Goal: Task Accomplishment & Management: Manage account settings

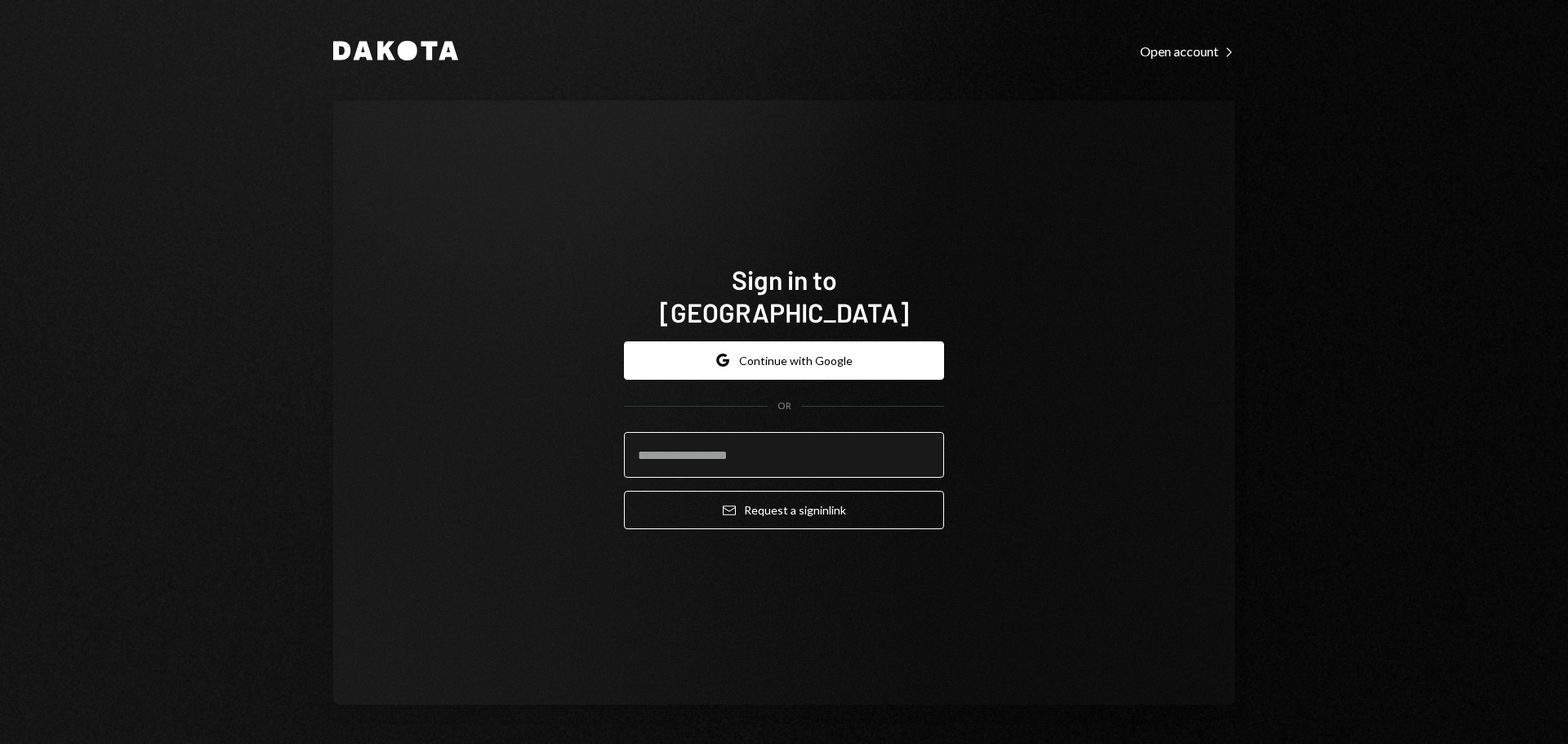
click at [841, 435] on input "email" at bounding box center [784, 455] width 320 height 46
type input "**********"
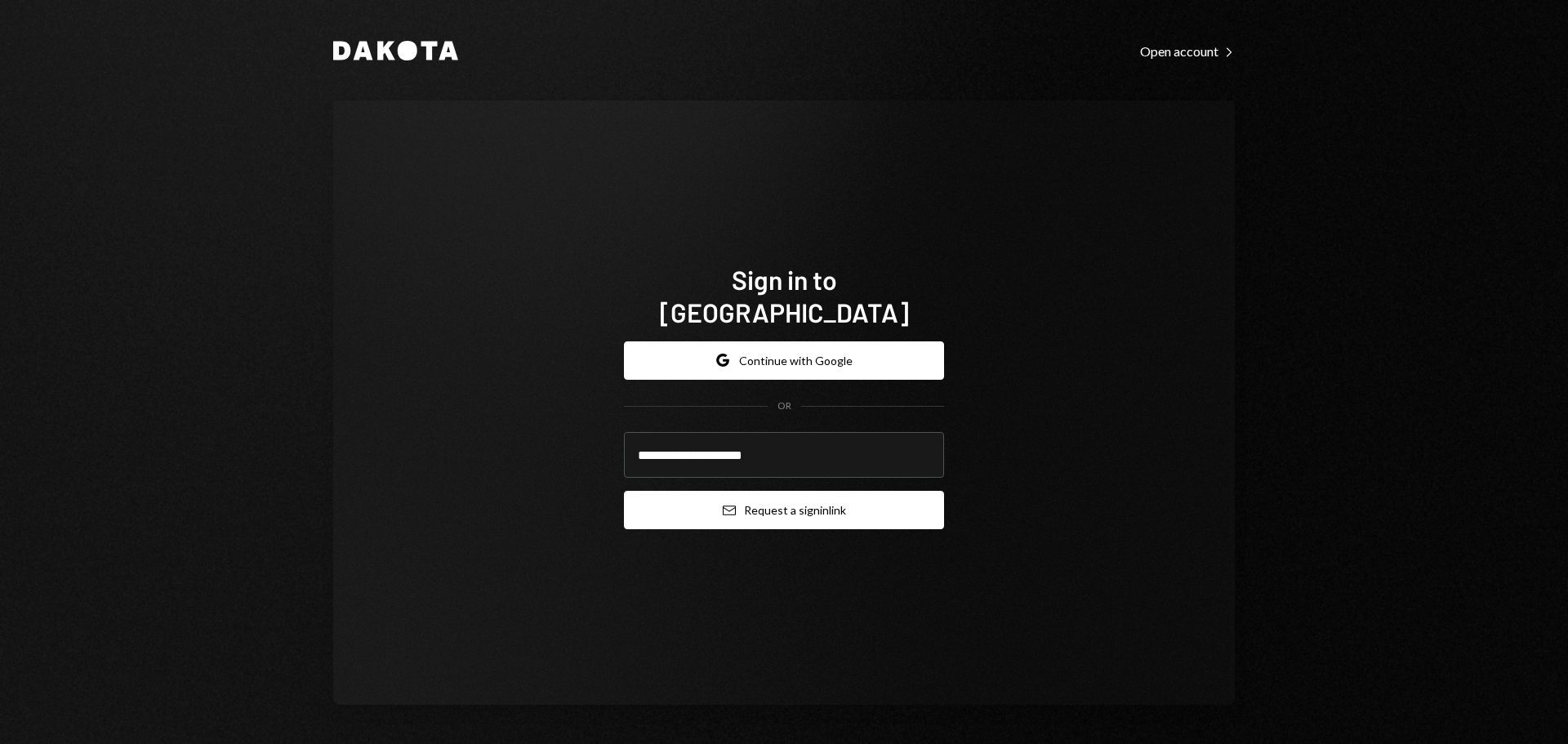
click at [784, 493] on button "Email Request a sign in link" at bounding box center [784, 510] width 320 height 39
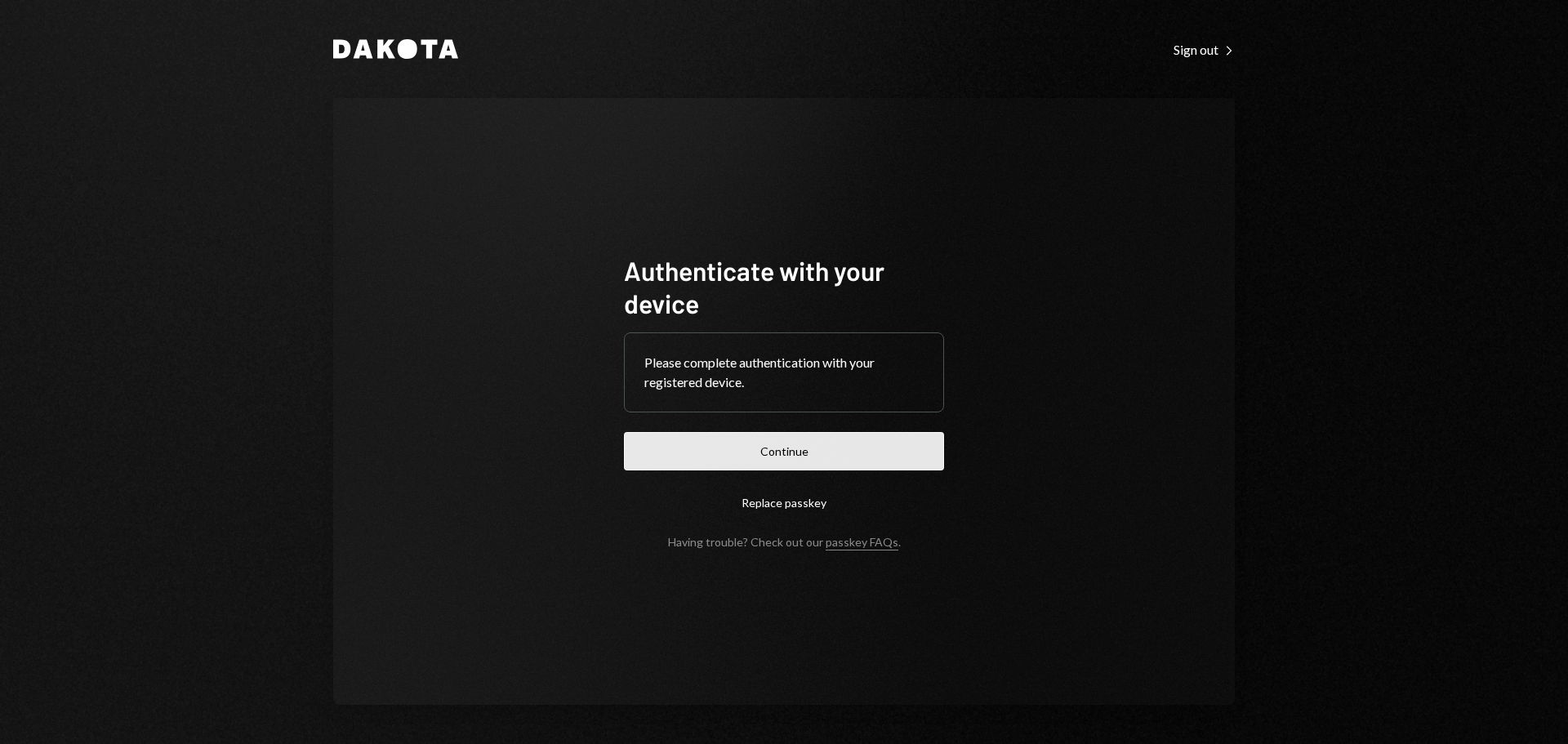
click at [797, 457] on button "Continue" at bounding box center [784, 451] width 320 height 39
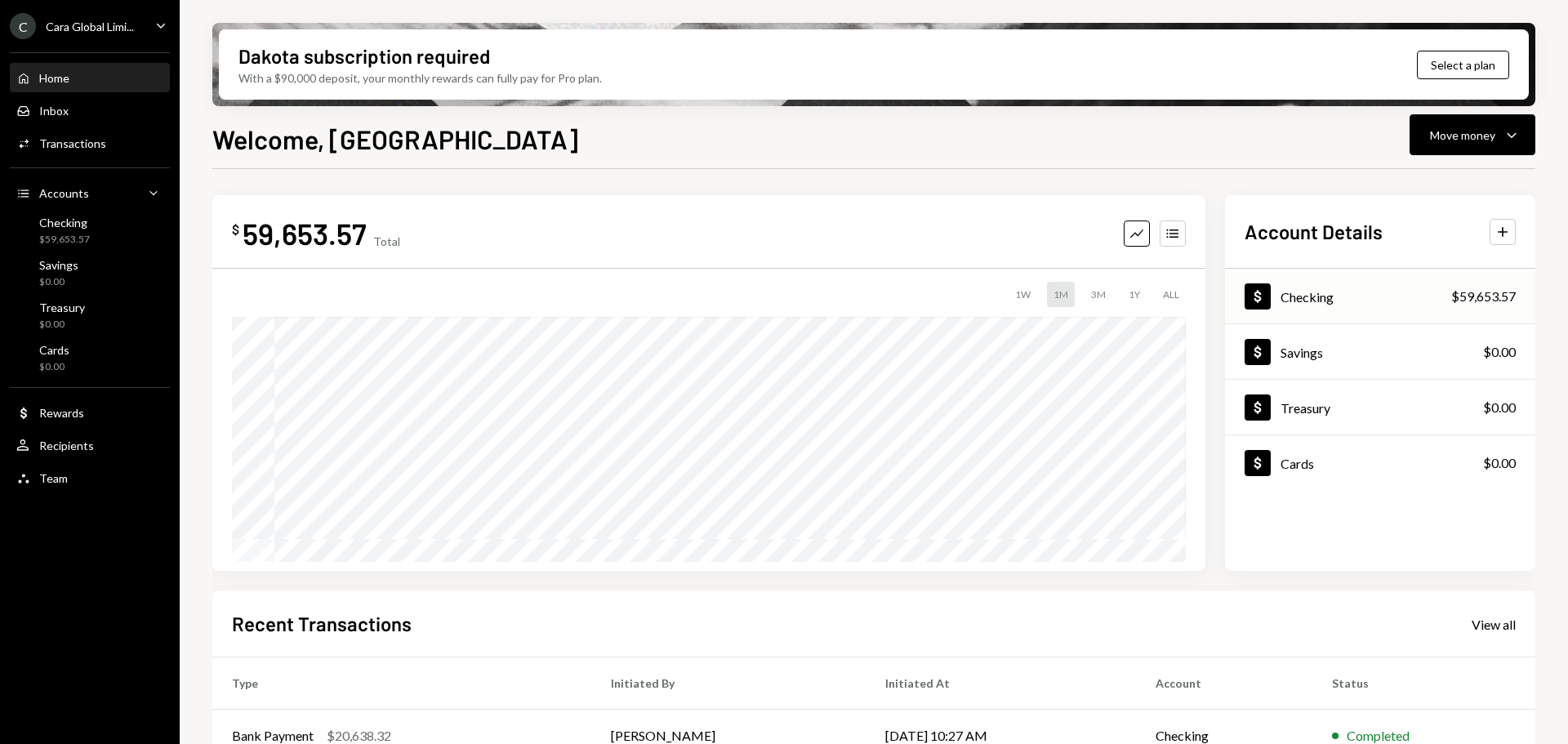
click at [1427, 301] on div "Dollar Checking $59,653.57" at bounding box center [1380, 296] width 310 height 53
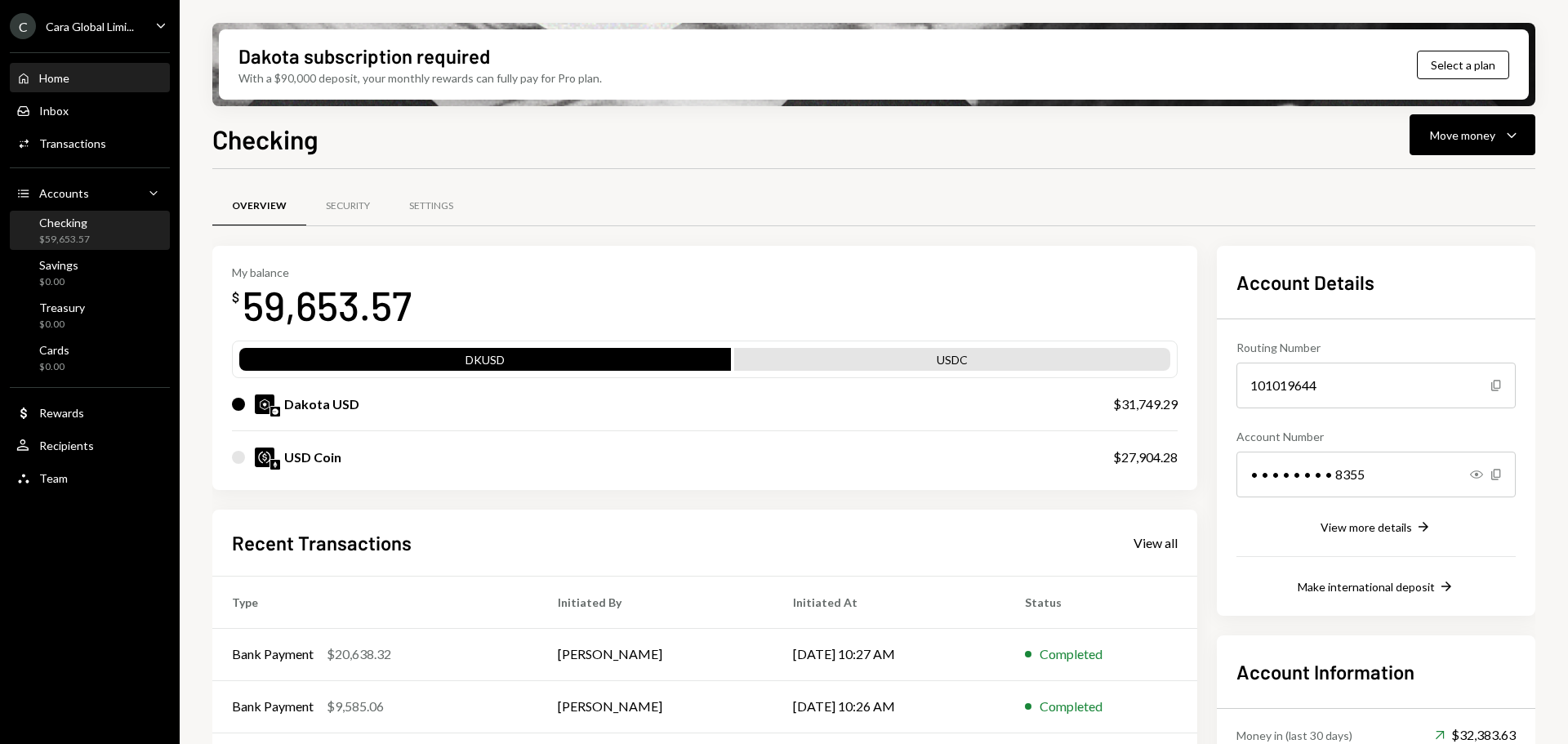
click at [86, 71] on div "Home Home" at bounding box center [90, 78] width 147 height 15
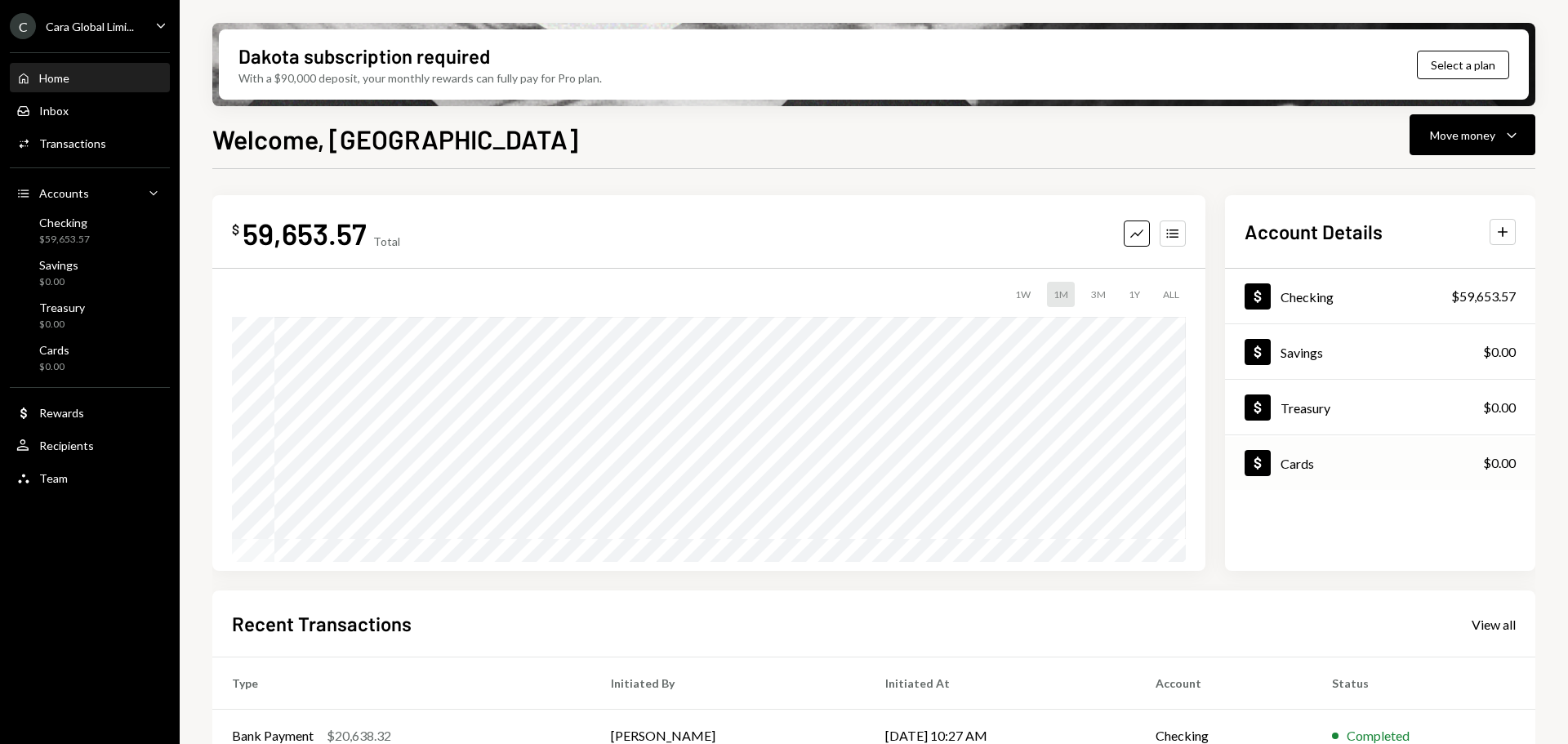
click at [1501, 464] on div "$0.00" at bounding box center [1499, 463] width 33 height 19
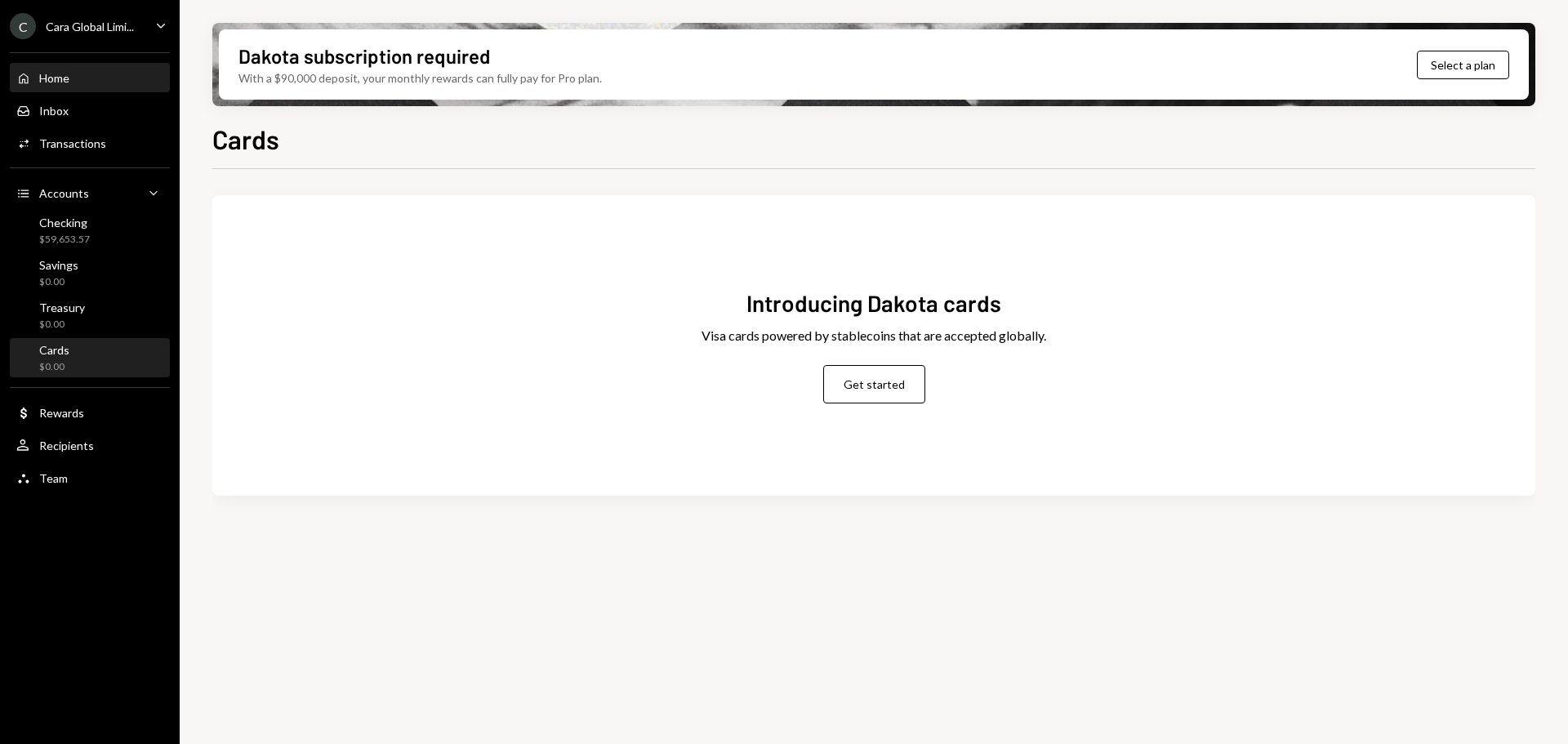
click at [82, 83] on div "Home Home" at bounding box center [90, 78] width 147 height 15
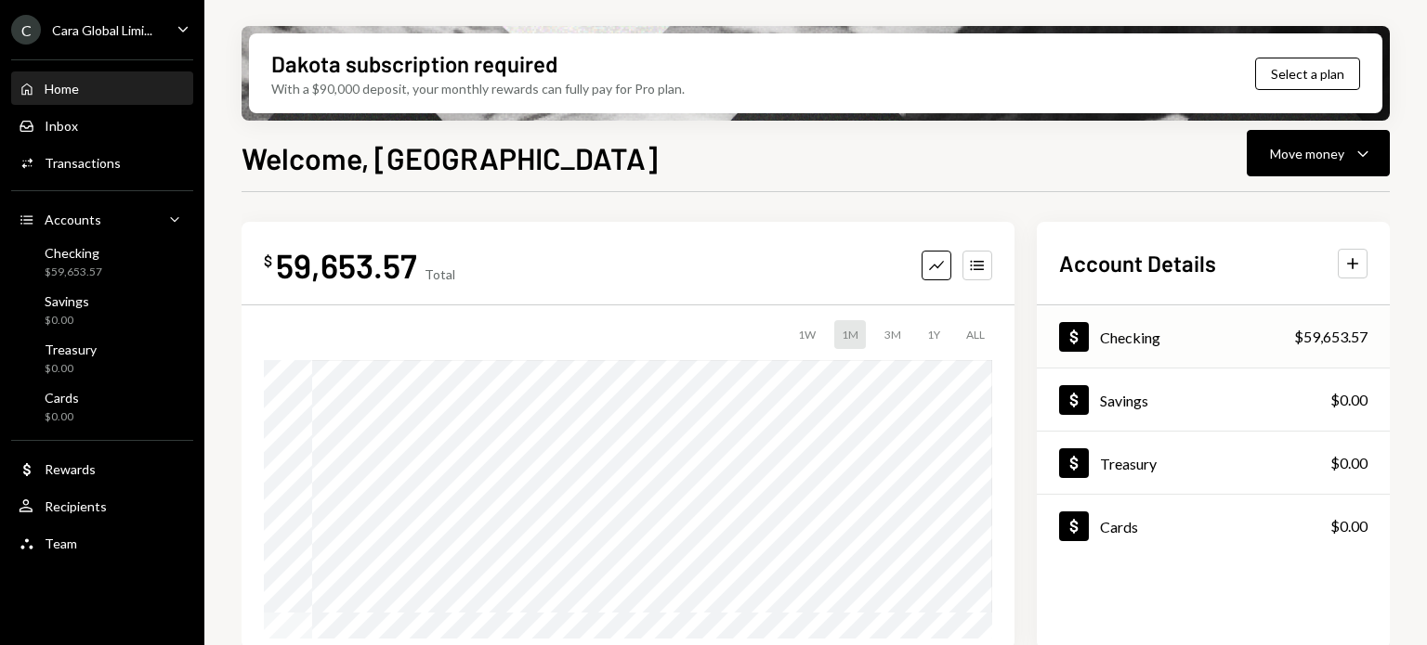
click at [1322, 339] on div "$59,653.57" at bounding box center [1330, 337] width 73 height 22
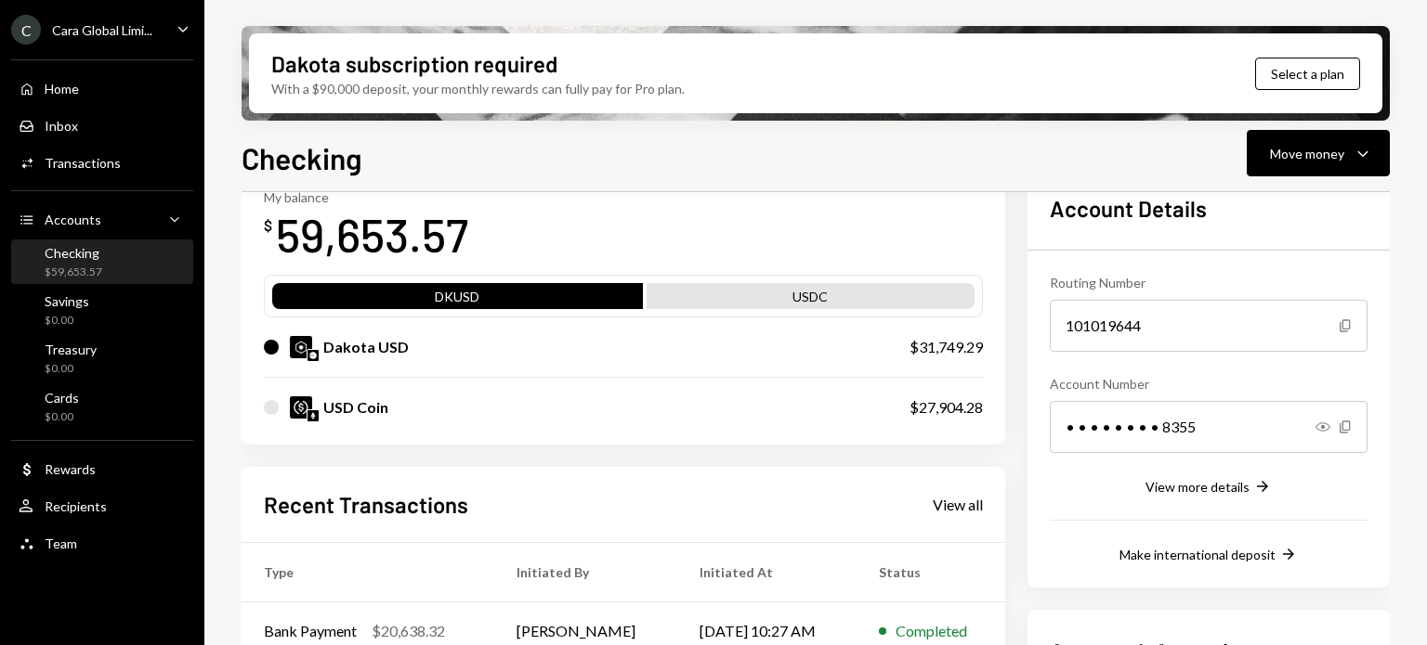
scroll to position [380, 0]
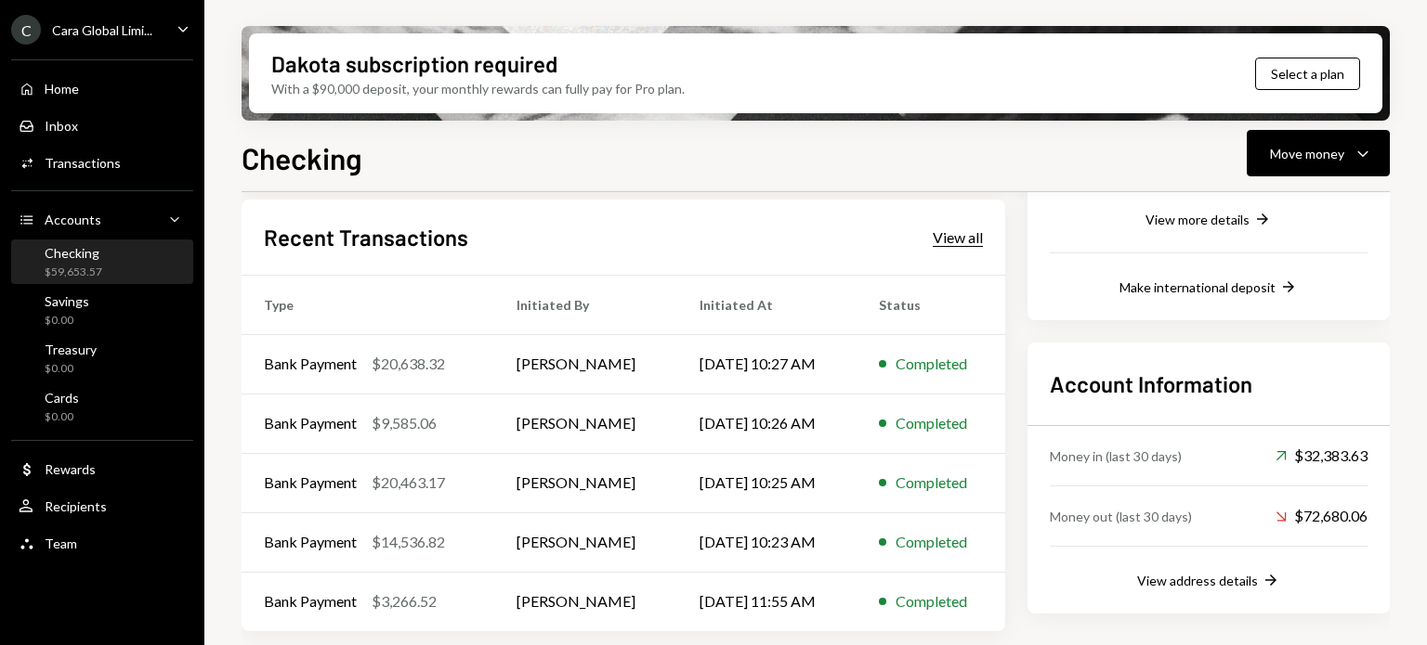
click at [956, 243] on div "View all" at bounding box center [957, 237] width 50 height 19
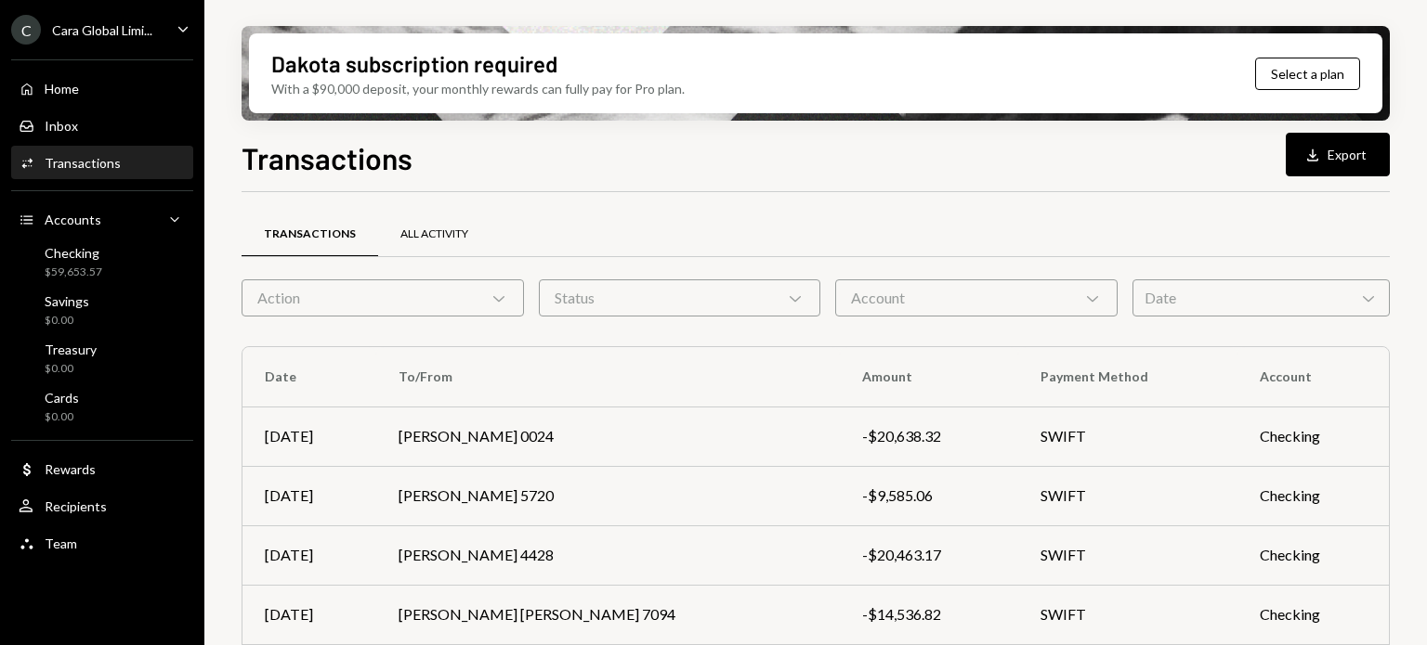
click at [405, 237] on div "All Activity" at bounding box center [434, 235] width 68 height 16
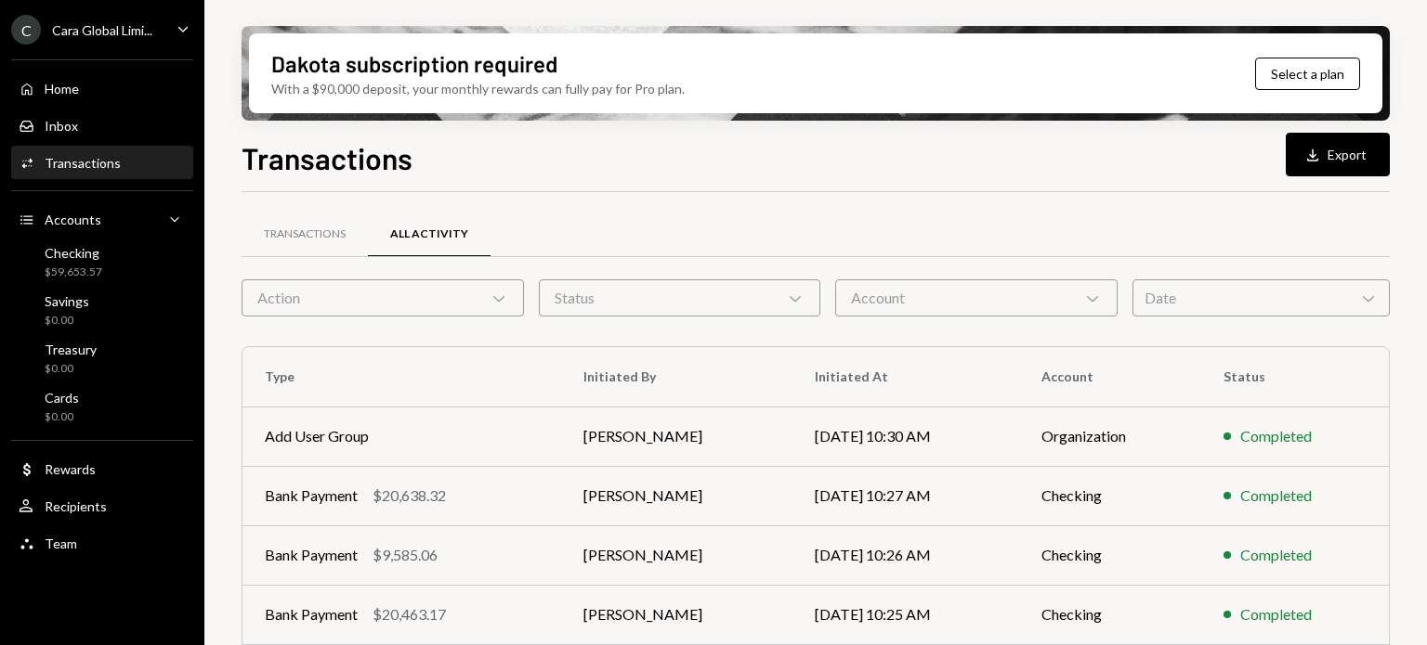
click at [54, 153] on div "Activities Transactions" at bounding box center [102, 164] width 167 height 32
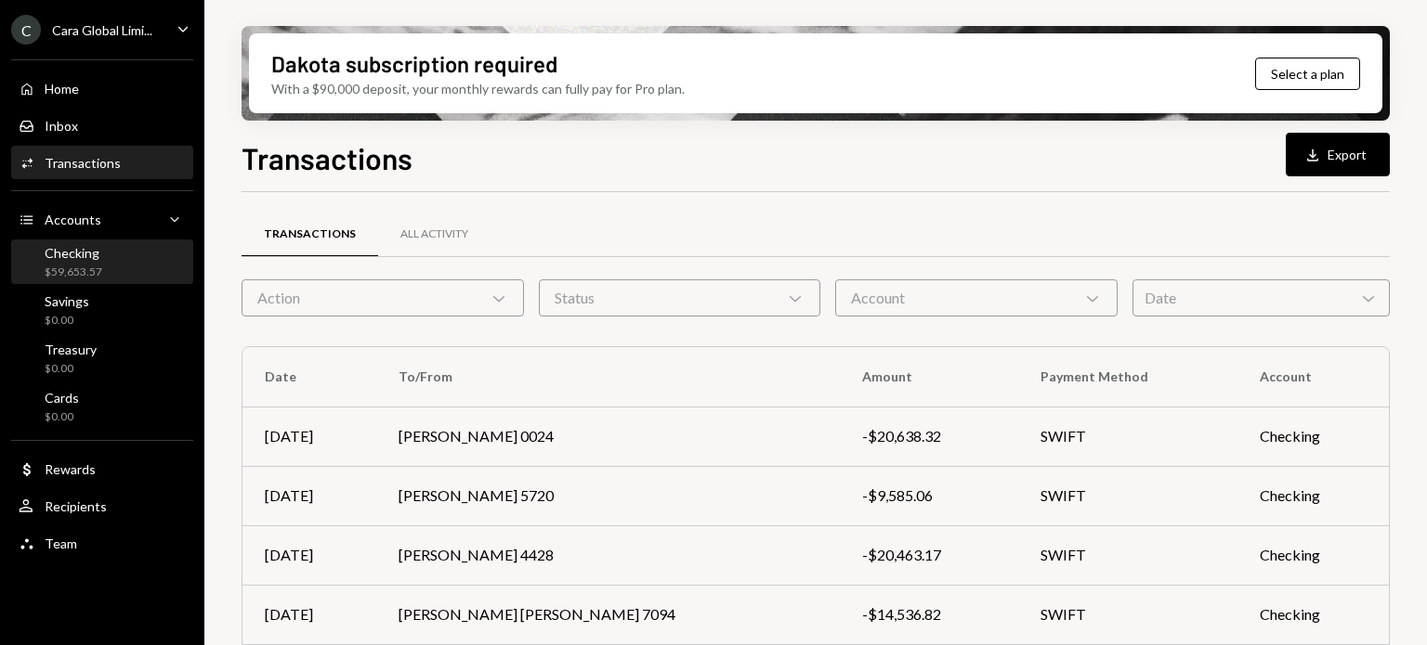
click at [95, 256] on div "Checking" at bounding box center [74, 253] width 58 height 16
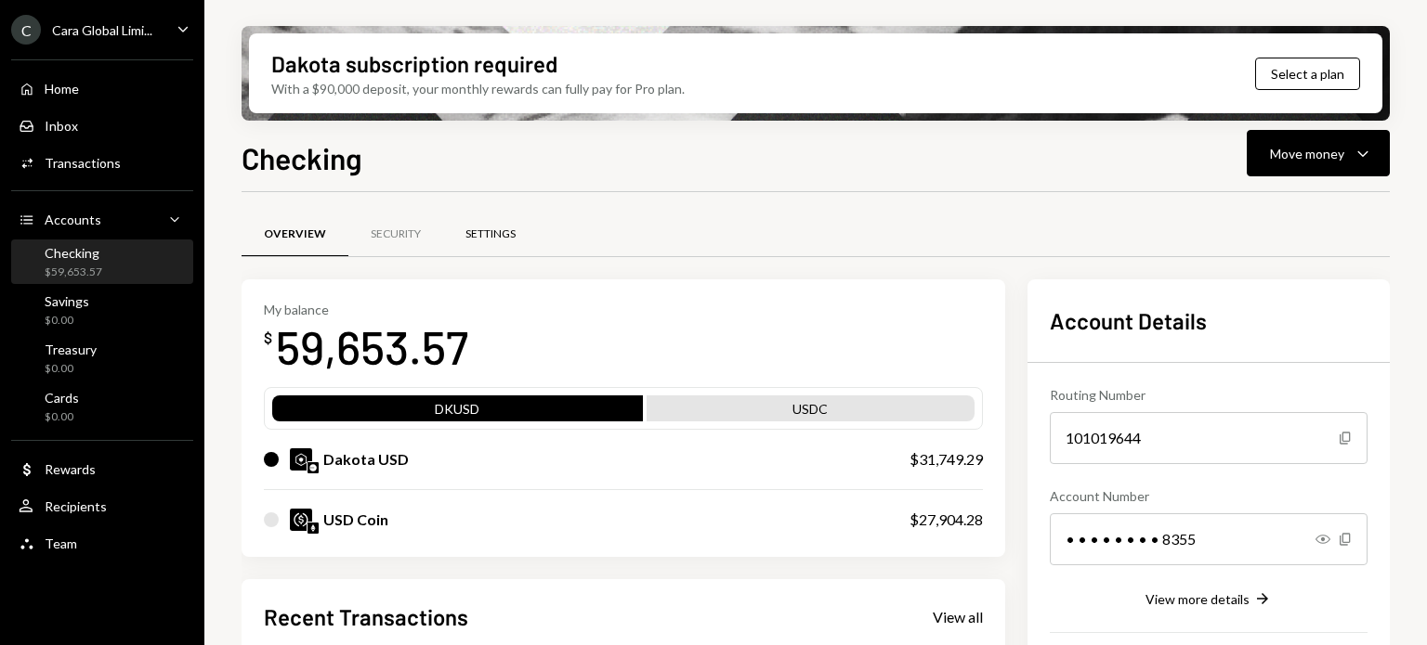
click at [505, 228] on div "Settings" at bounding box center [490, 235] width 50 height 16
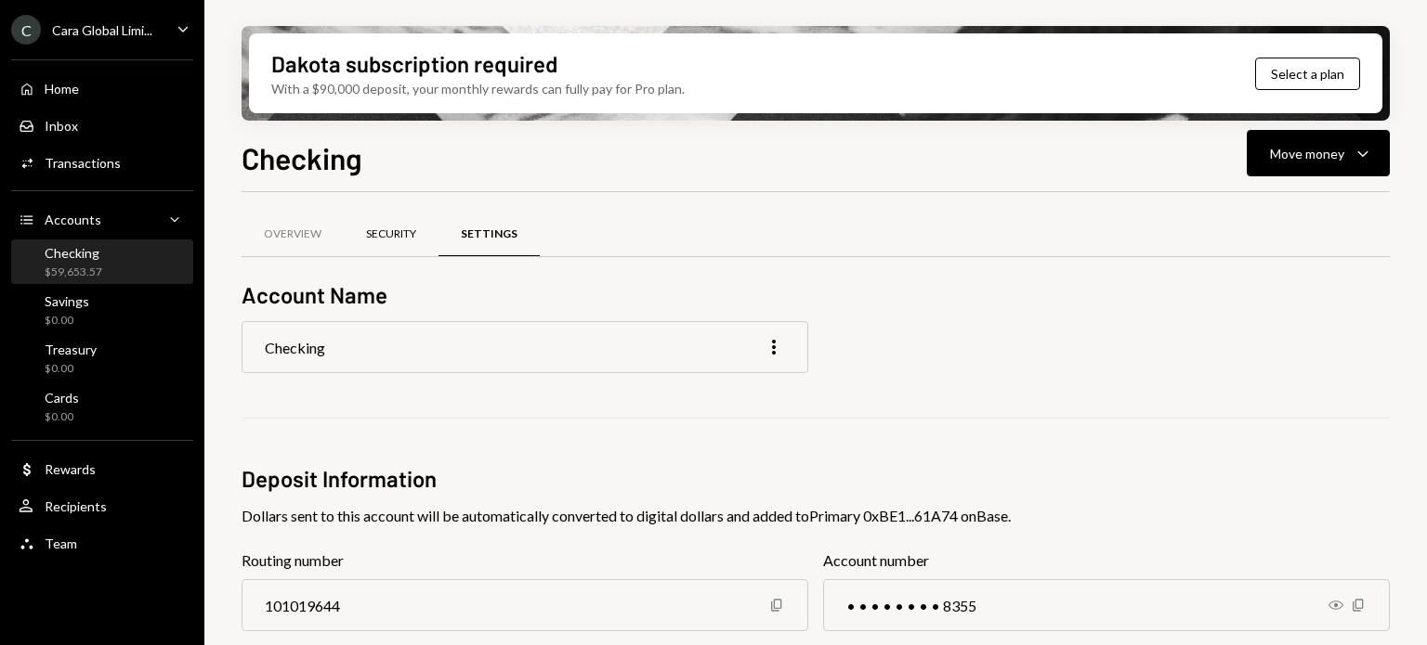
click at [415, 244] on div "Security" at bounding box center [391, 235] width 95 height 45
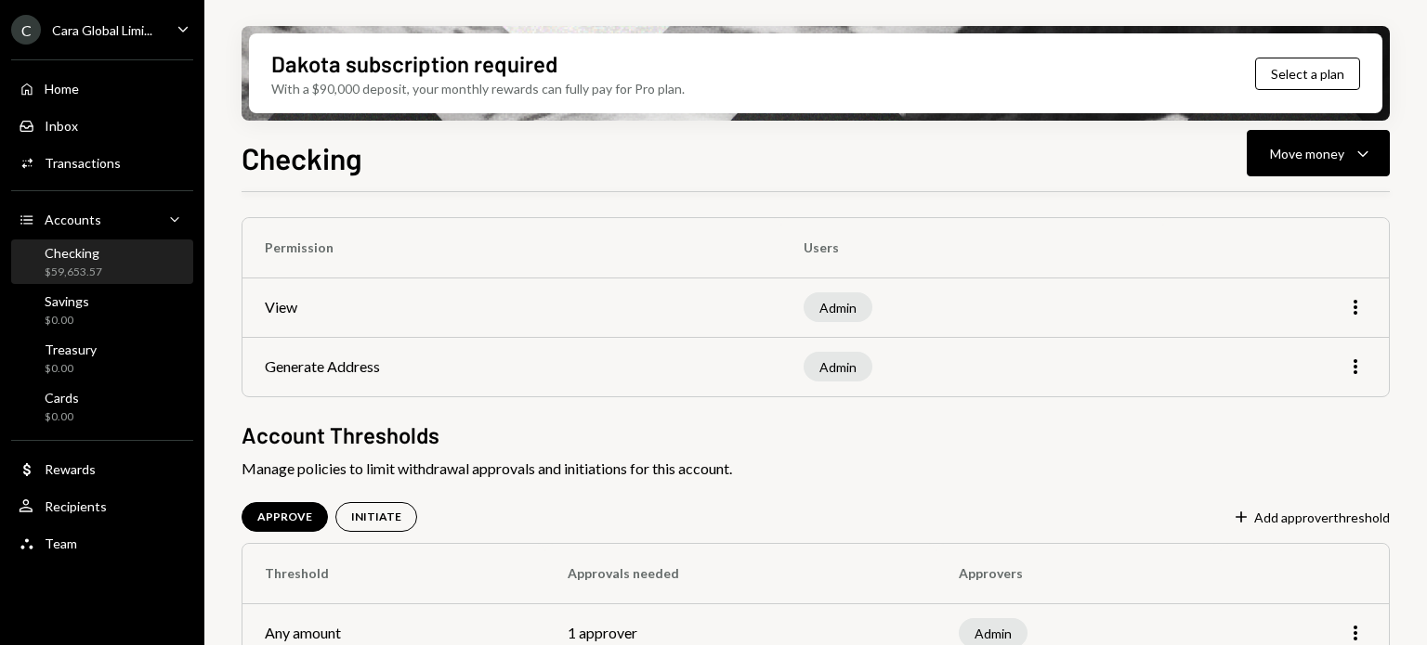
scroll to position [178, 0]
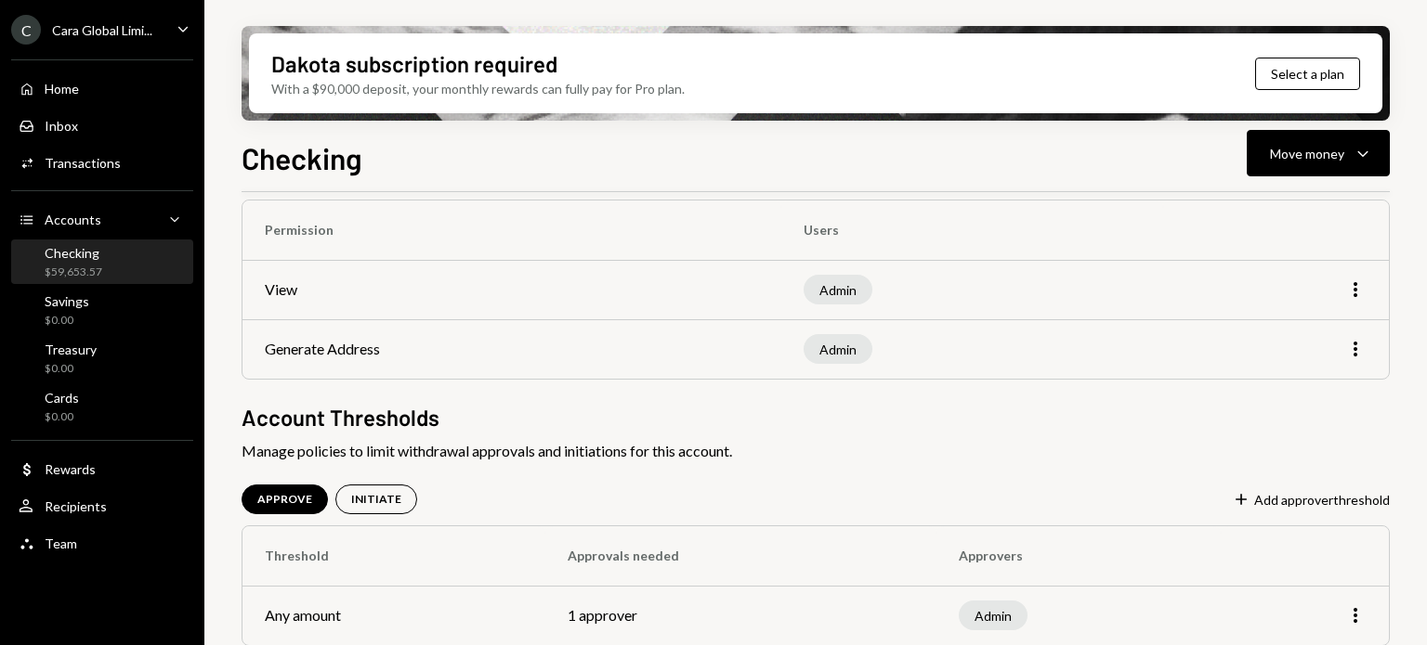
scroll to position [178, 0]
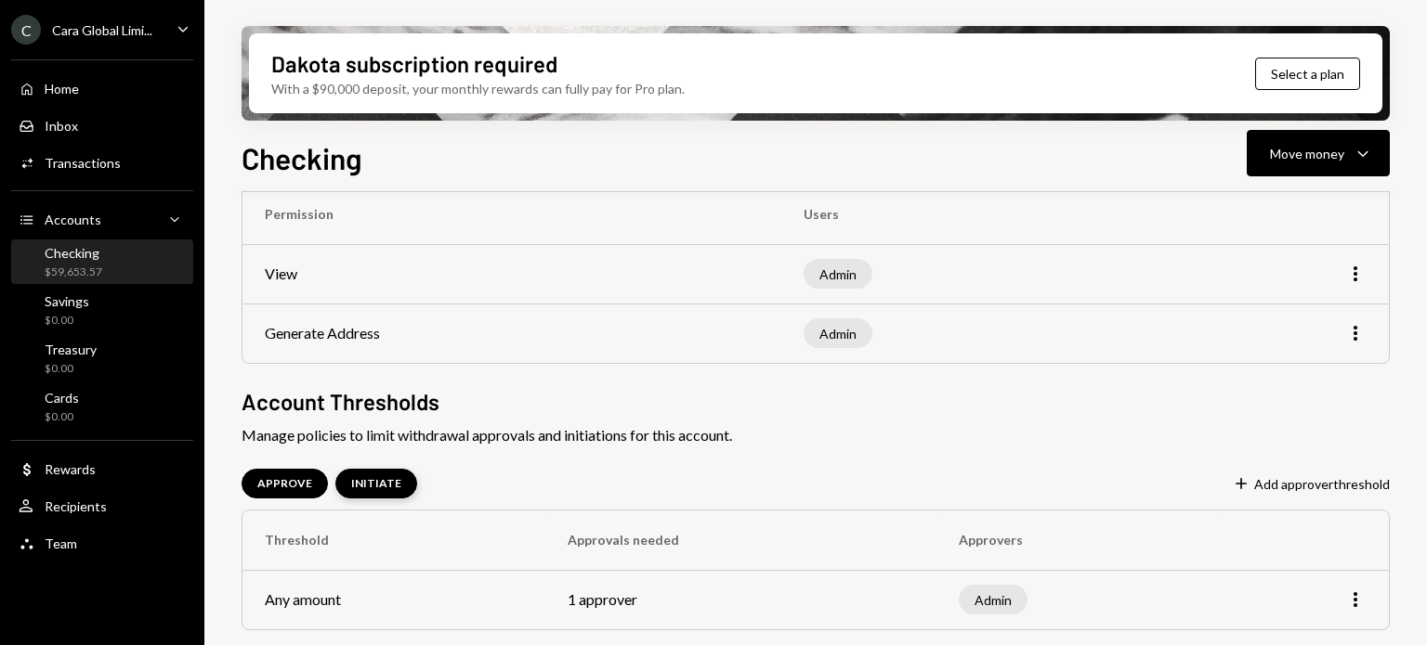
click at [380, 477] on div "INITIATE" at bounding box center [376, 484] width 50 height 16
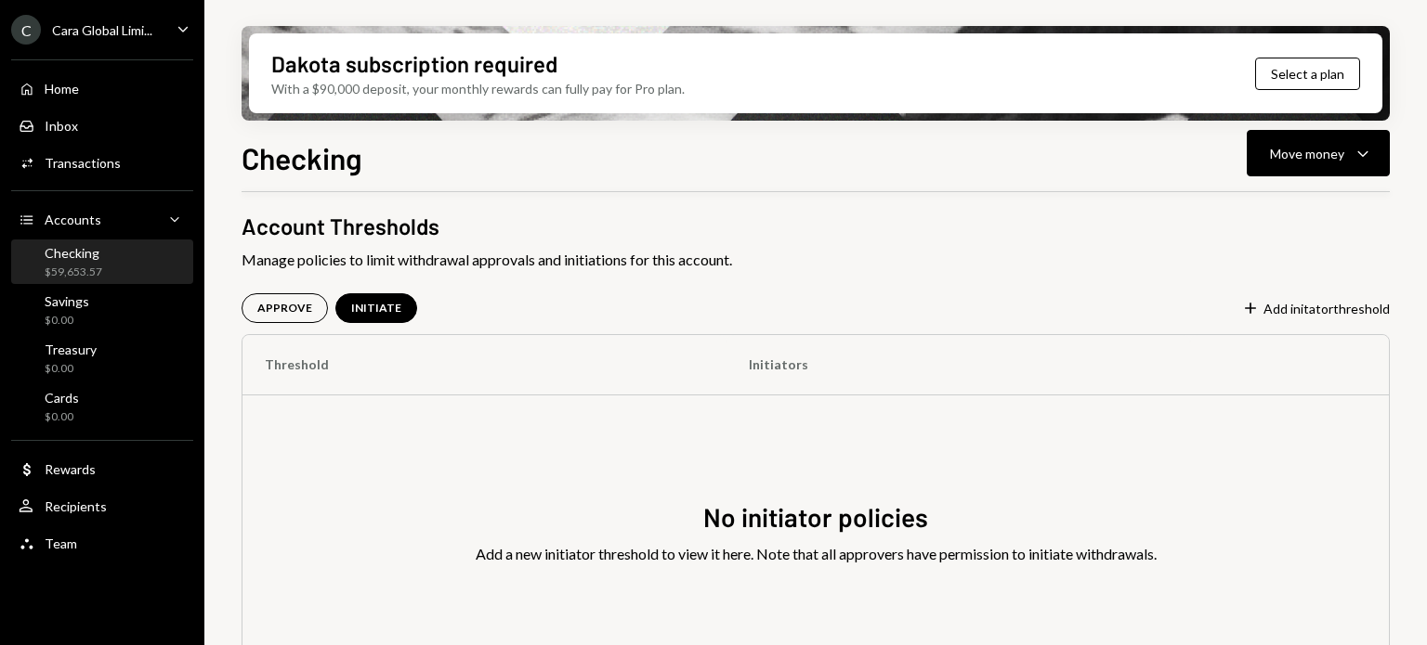
scroll to position [364, 0]
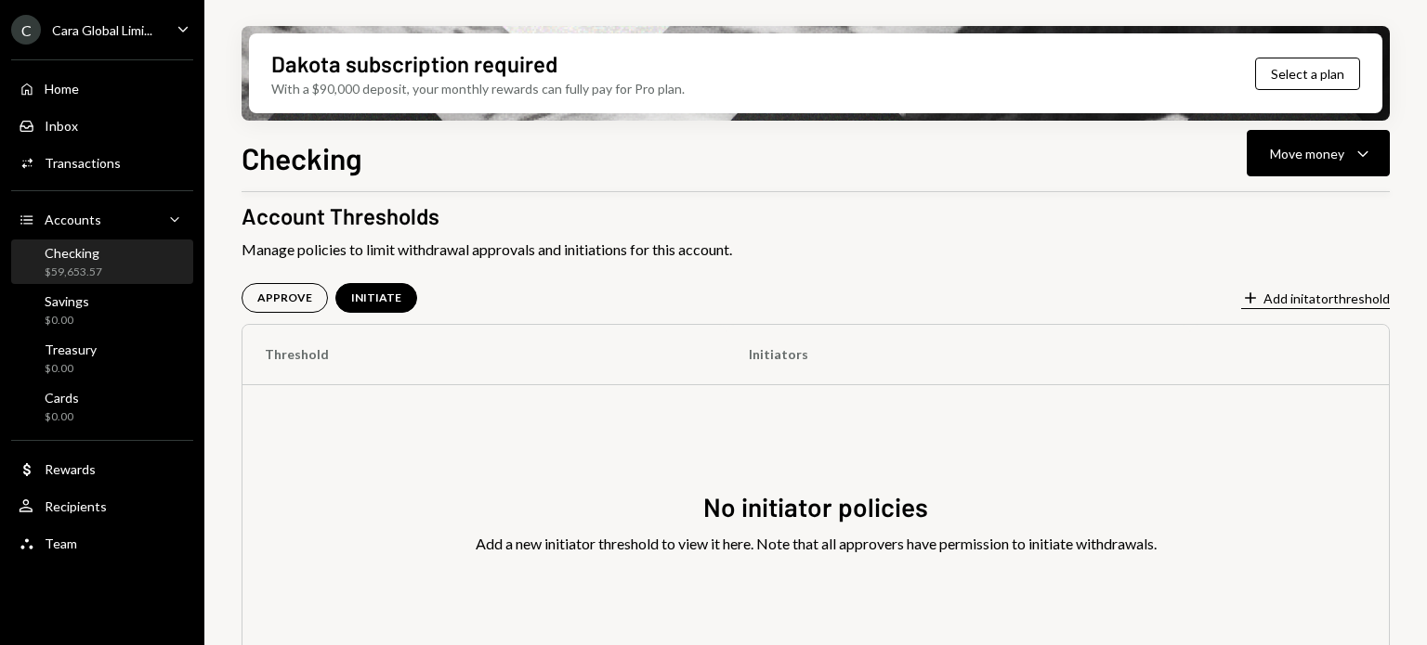
click at [1283, 304] on button "Plus Add initator threshold" at bounding box center [1315, 299] width 149 height 20
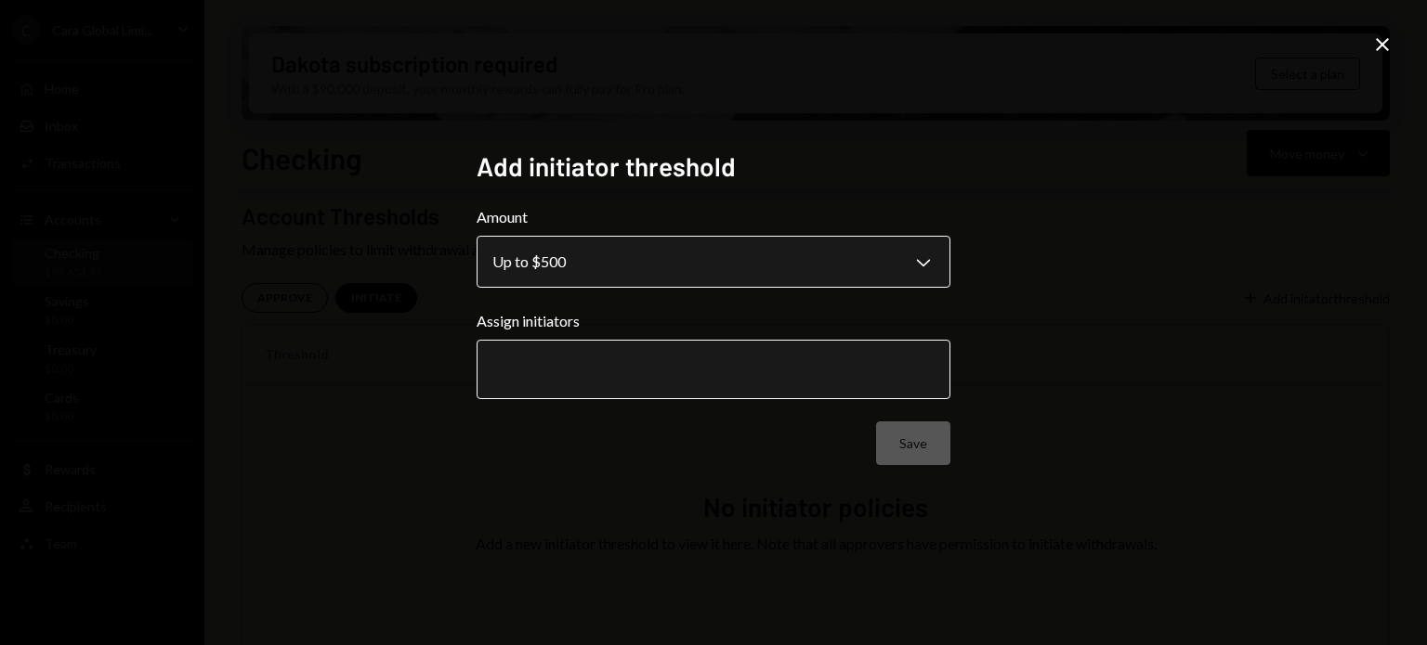
click at [666, 268] on body "**********" at bounding box center [713, 322] width 1427 height 645
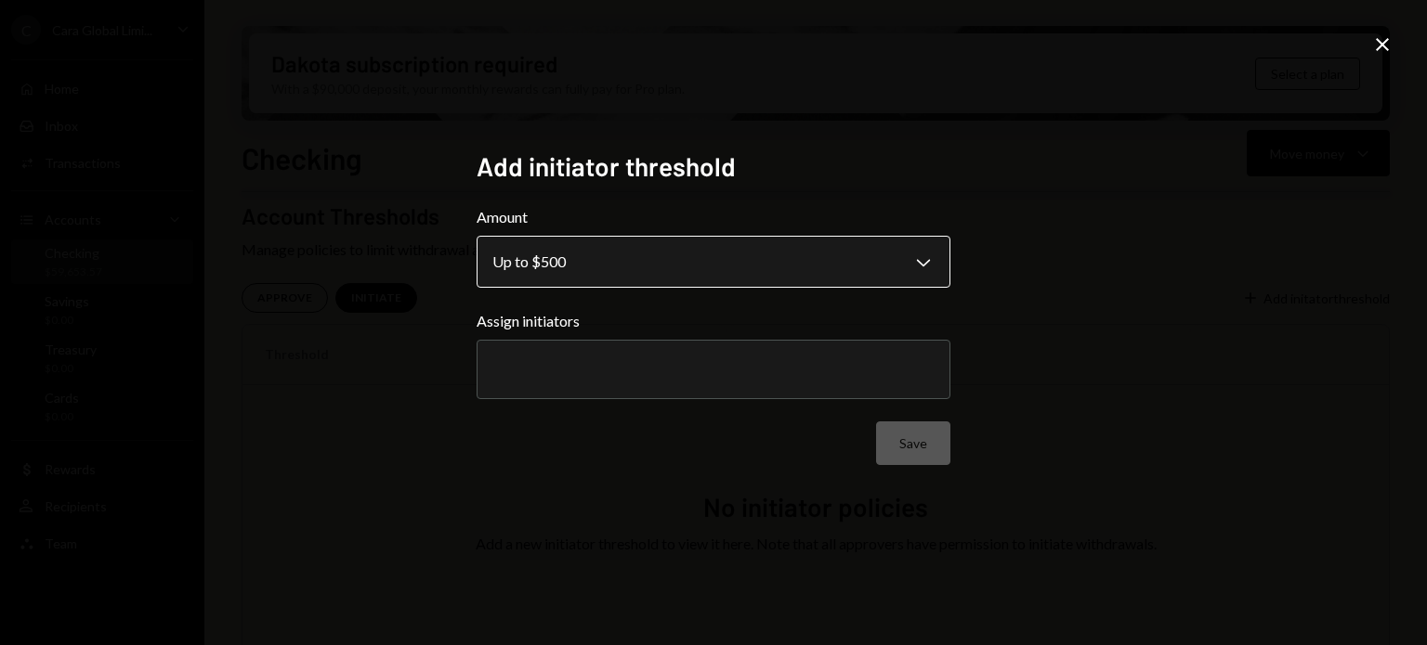
click at [521, 266] on body "**********" at bounding box center [713, 322] width 1427 height 645
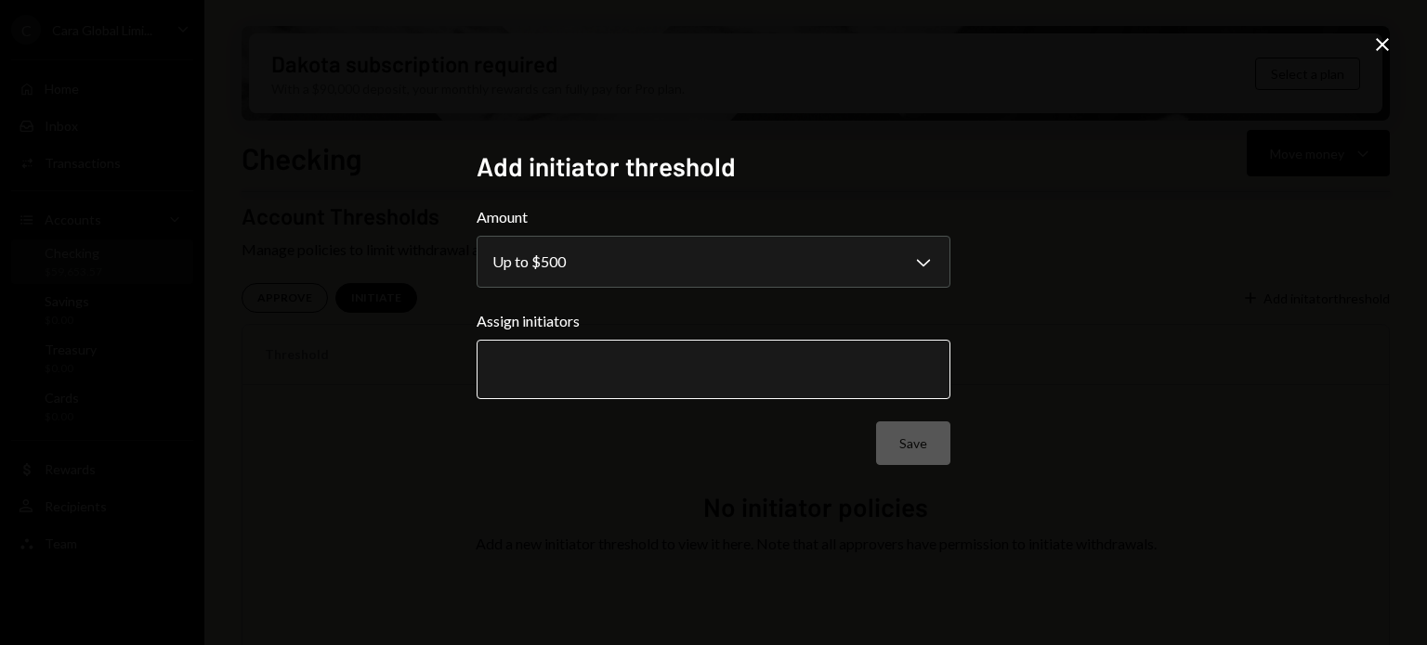
click at [546, 362] on input "text" at bounding box center [713, 369] width 442 height 17
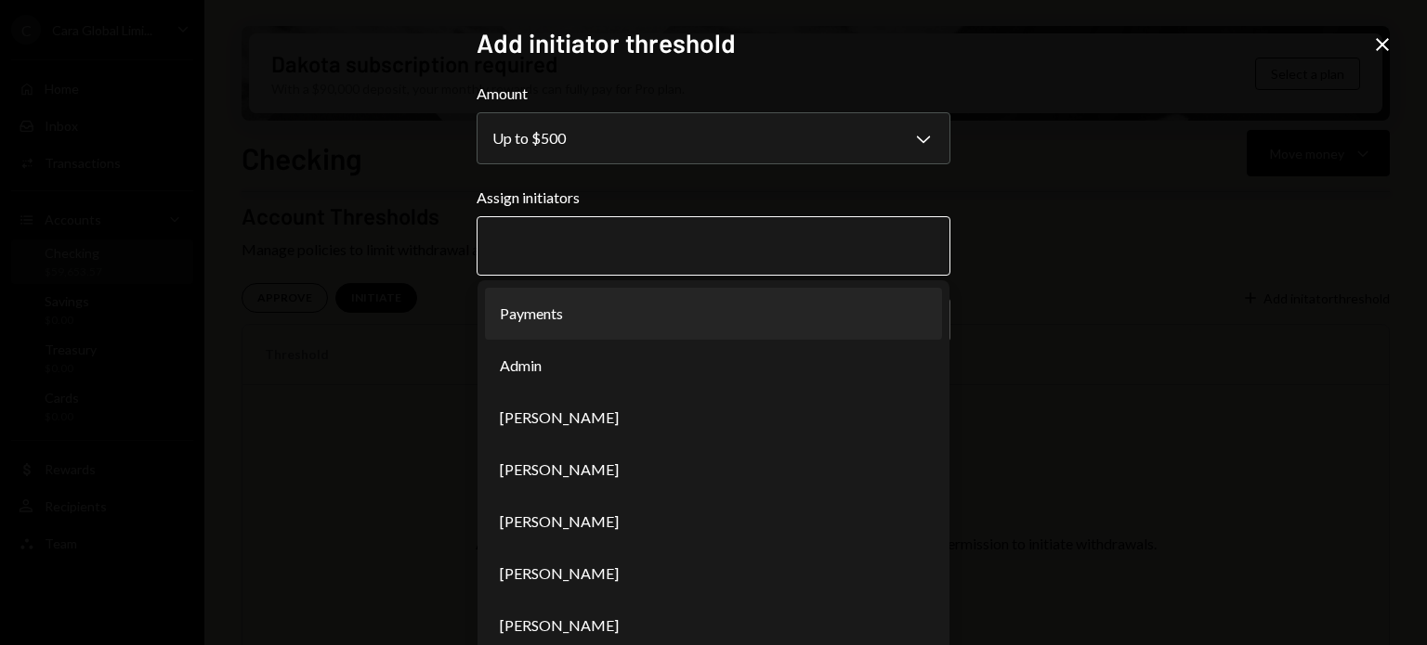
scroll to position [137, 0]
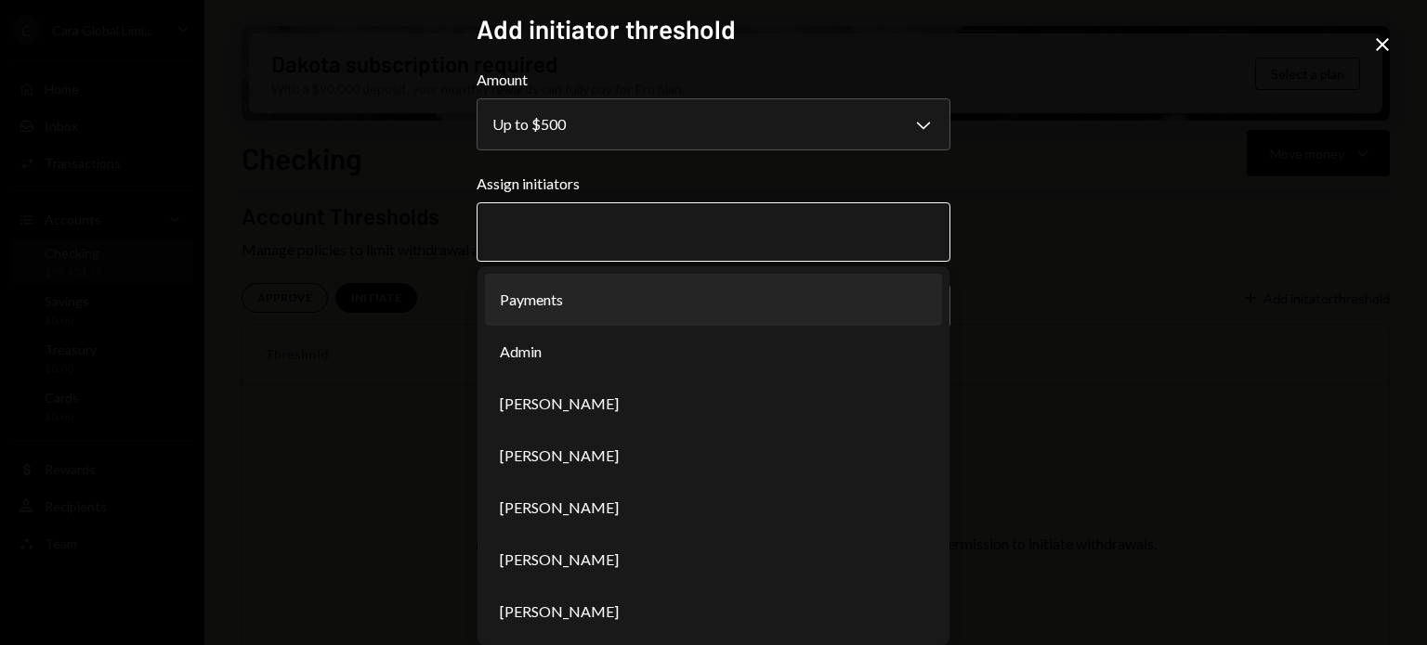
click at [561, 306] on li "Payments" at bounding box center [713, 300] width 457 height 52
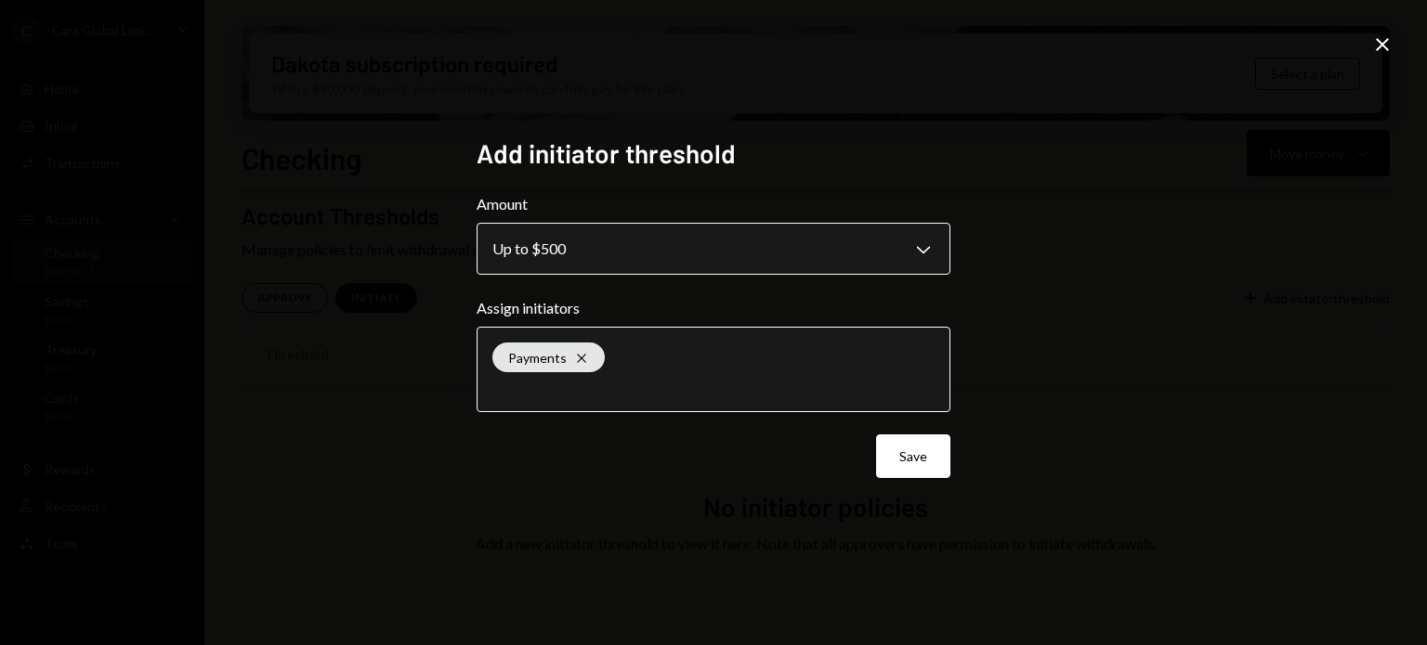
scroll to position [0, 0]
click at [923, 252] on body "**********" at bounding box center [713, 322] width 1427 height 645
click at [910, 252] on body "**********" at bounding box center [713, 322] width 1427 height 645
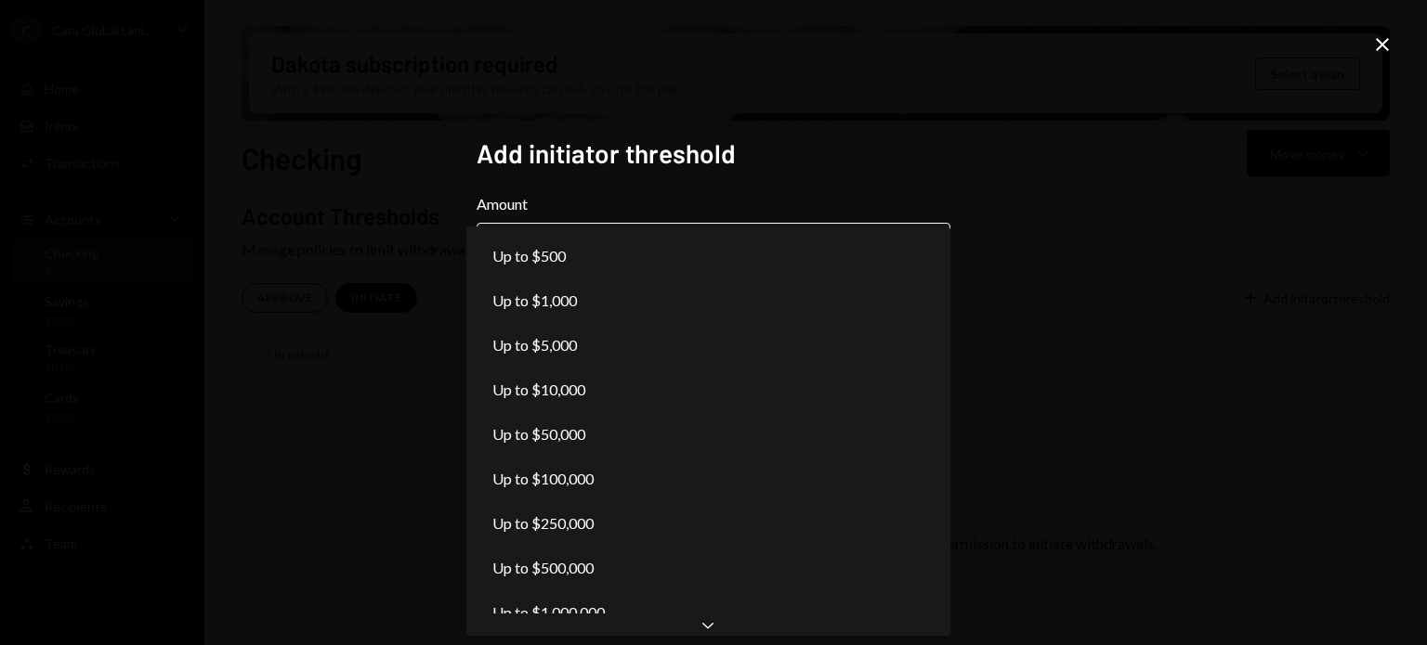
click at [910, 252] on body "**********" at bounding box center [713, 322] width 1427 height 645
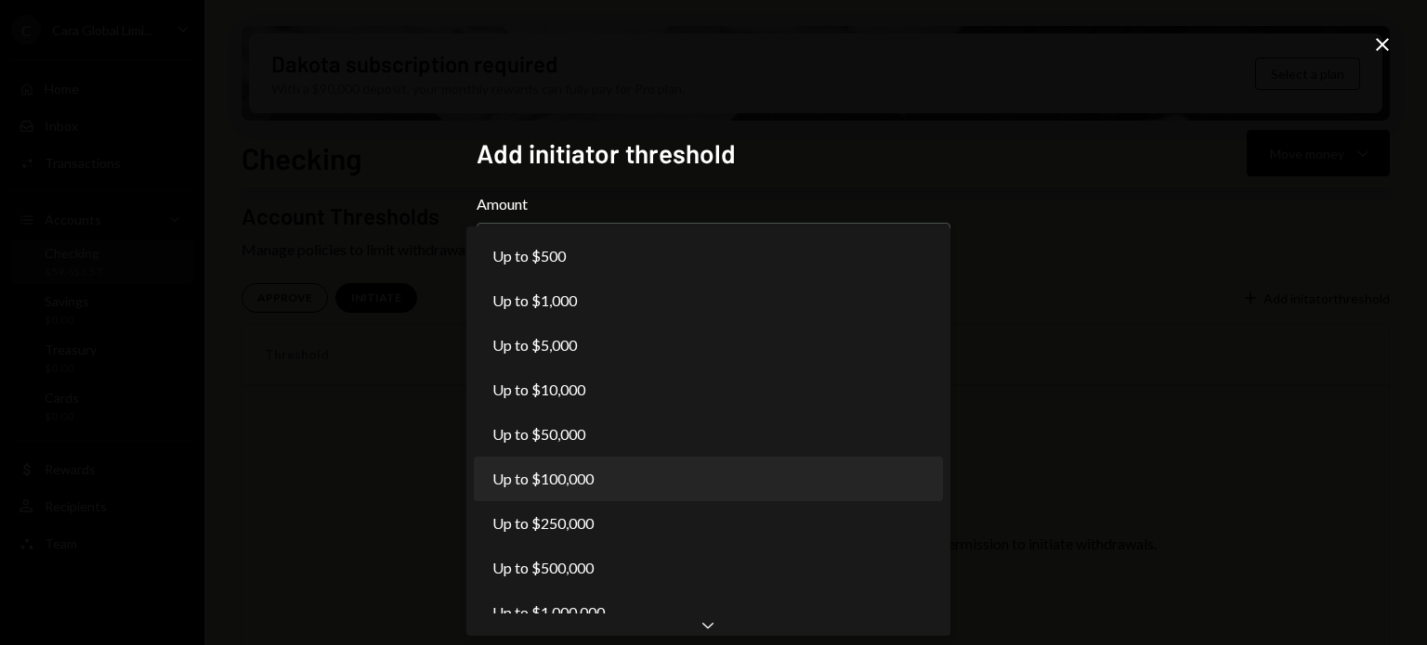
select select "******"
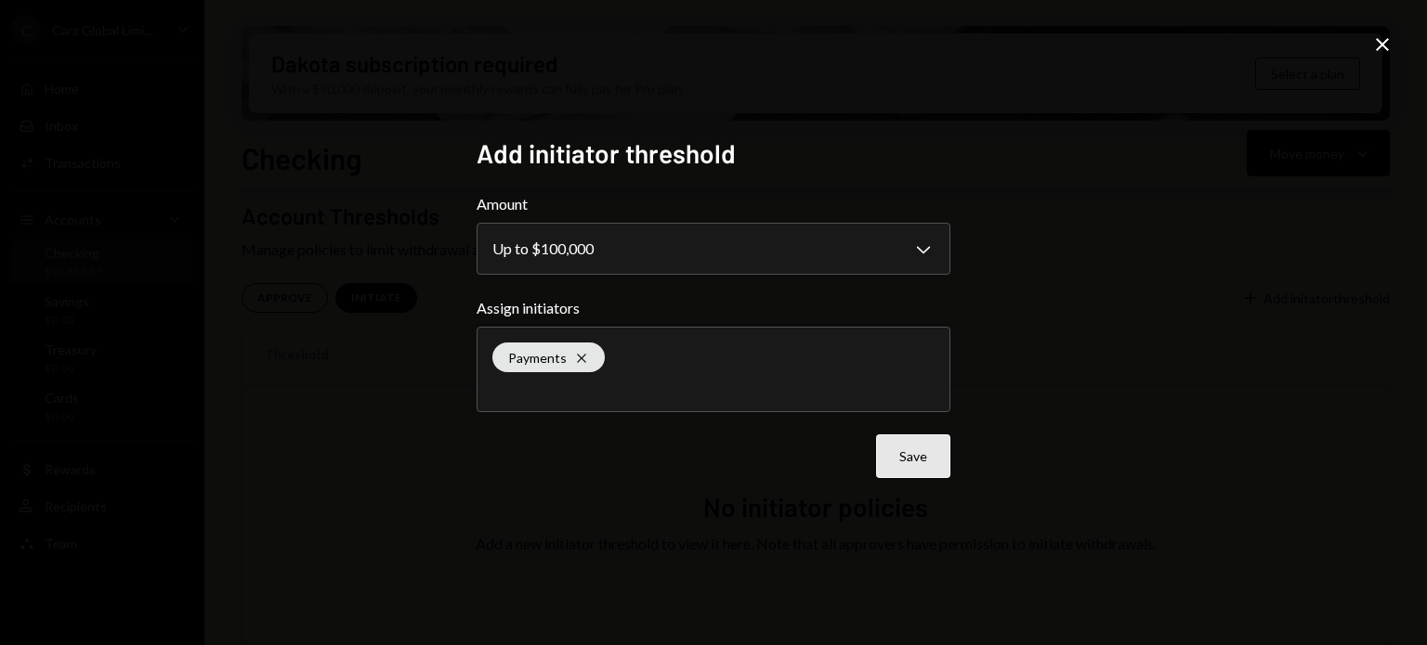
click at [925, 469] on button "Save" at bounding box center [913, 457] width 74 height 44
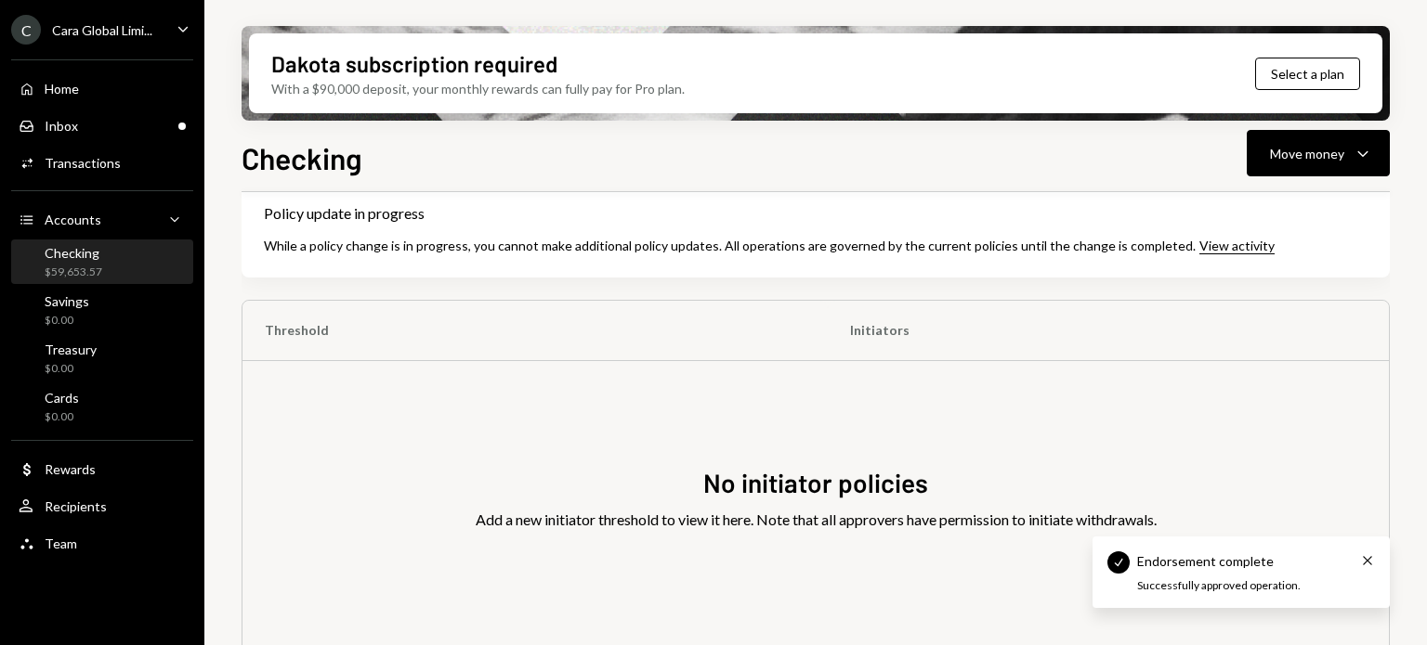
scroll to position [547, 0]
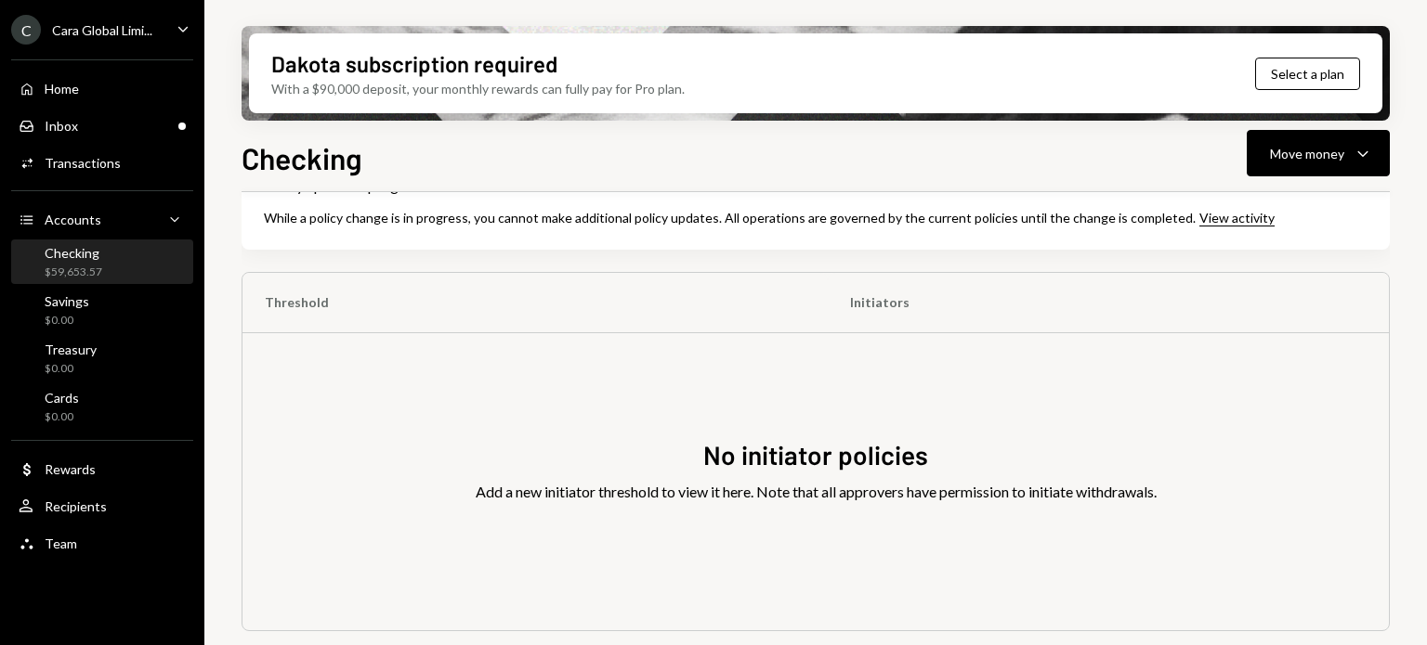
click at [291, 311] on th "Threshold" at bounding box center [534, 302] width 585 height 59
click at [314, 284] on th "Threshold" at bounding box center [534, 302] width 585 height 59
click at [868, 315] on th "Initiators" at bounding box center [1107, 302] width 561 height 59
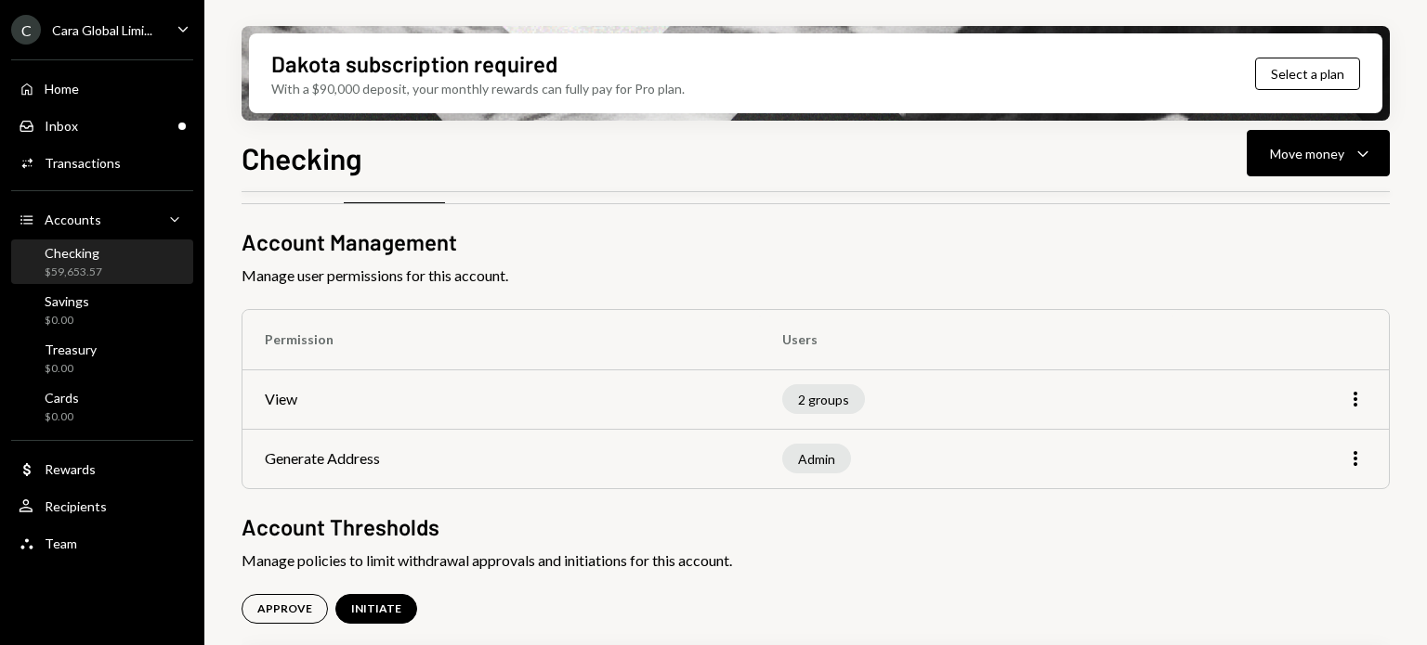
scroll to position [93, 0]
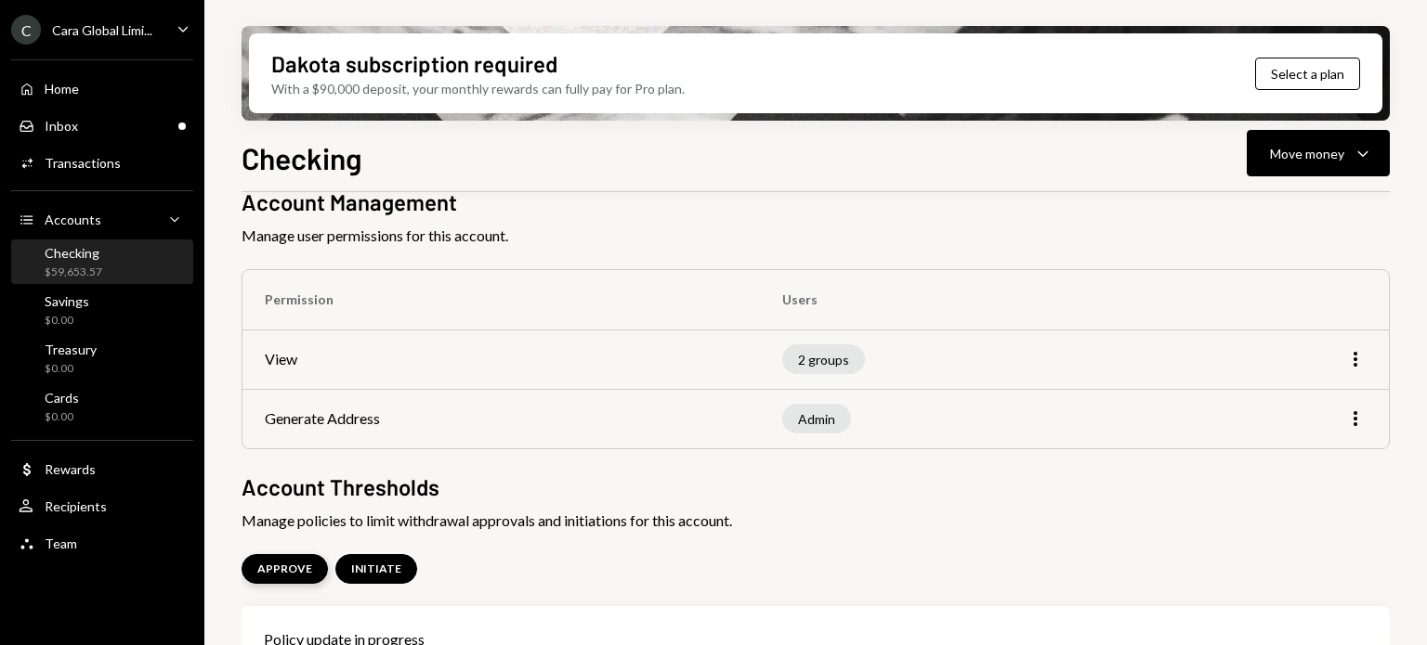
click at [271, 567] on div "APPROVE" at bounding box center [284, 570] width 55 height 16
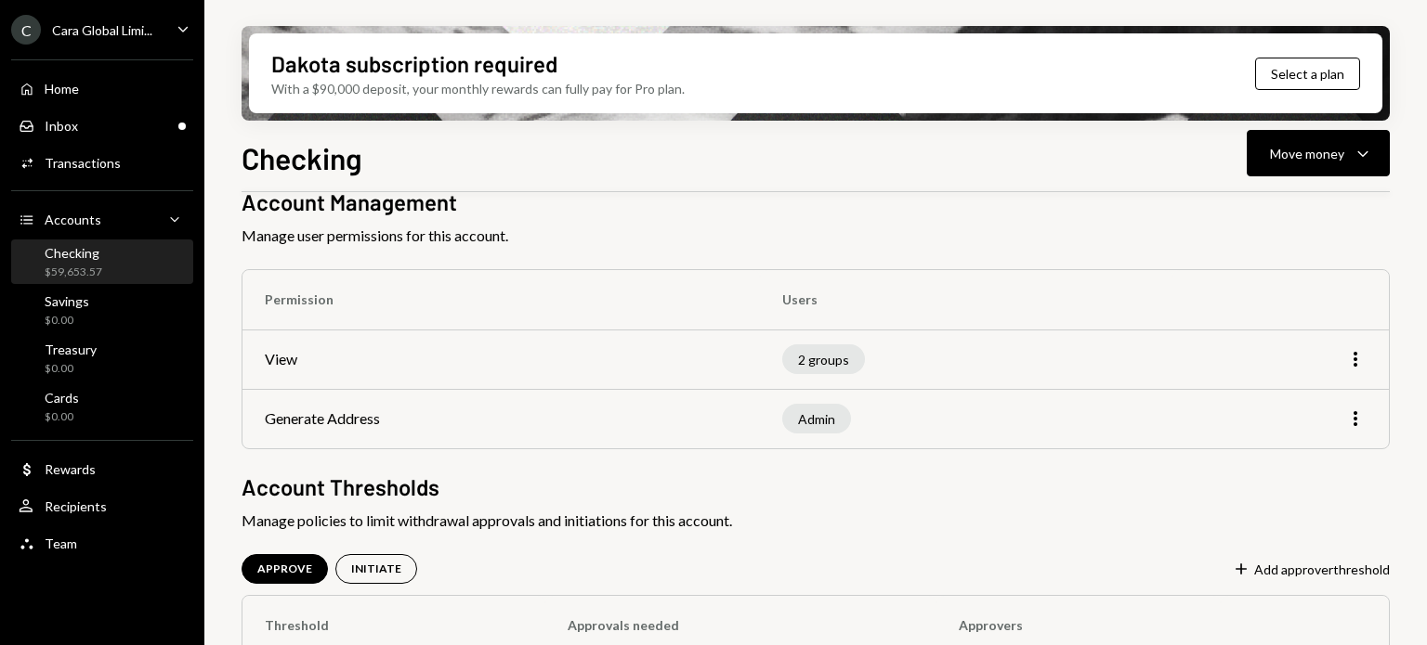
scroll to position [178, 0]
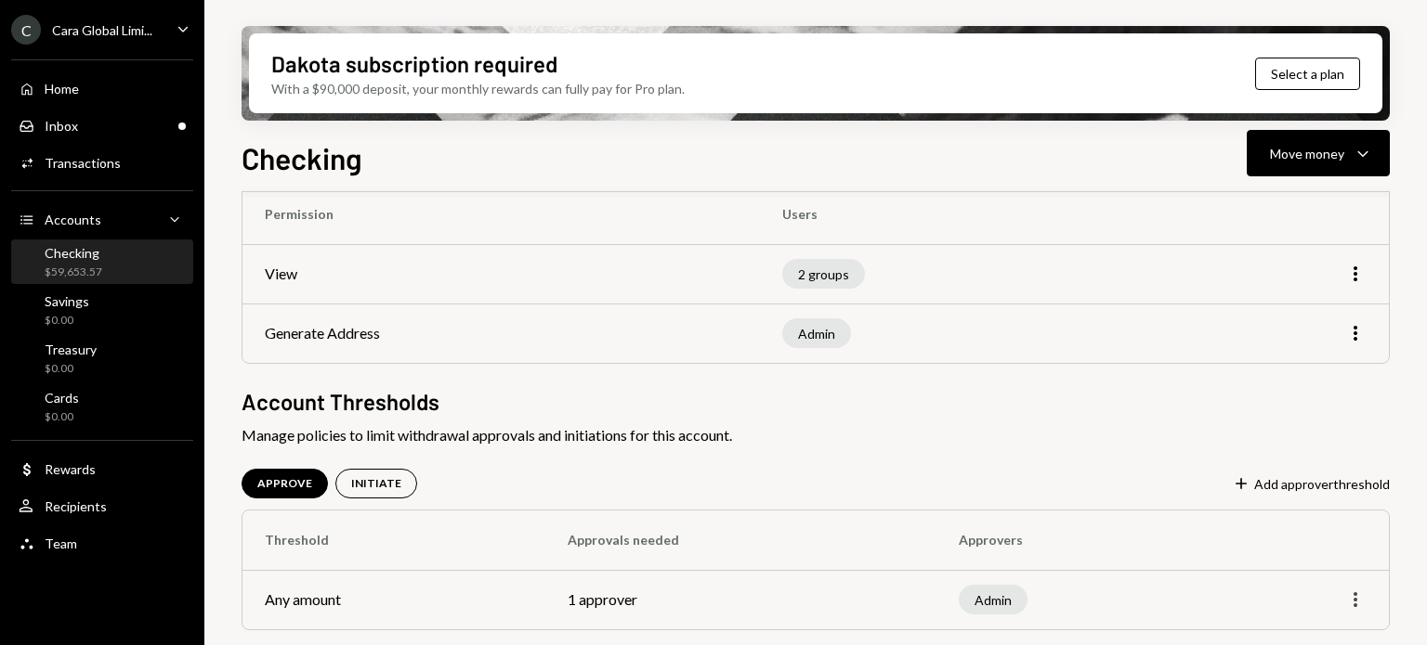
click at [1367, 613] on td "More" at bounding box center [1304, 599] width 168 height 59
click at [1360, 593] on icon "More" at bounding box center [1355, 600] width 22 height 22
click at [1326, 552] on div "Edit" at bounding box center [1312, 560] width 93 height 33
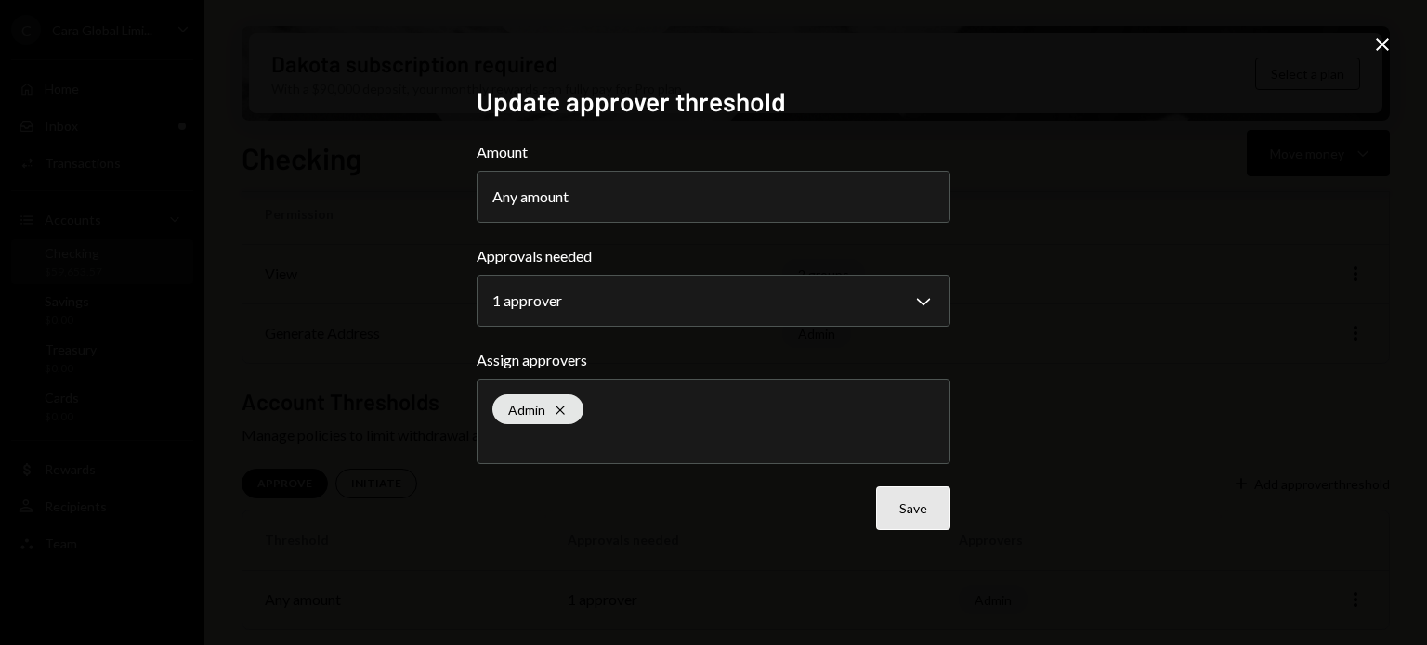
click at [913, 503] on button "Save" at bounding box center [913, 509] width 74 height 44
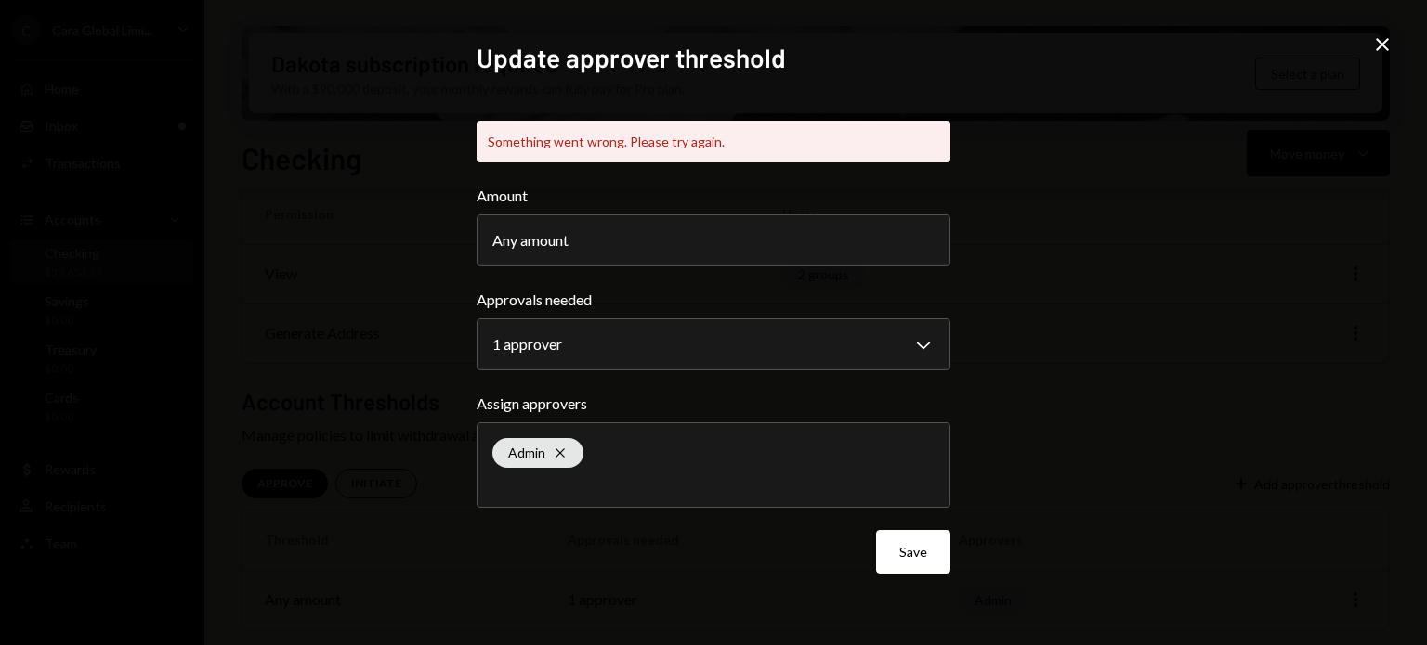
click at [1378, 34] on icon "Close" at bounding box center [1382, 44] width 22 height 22
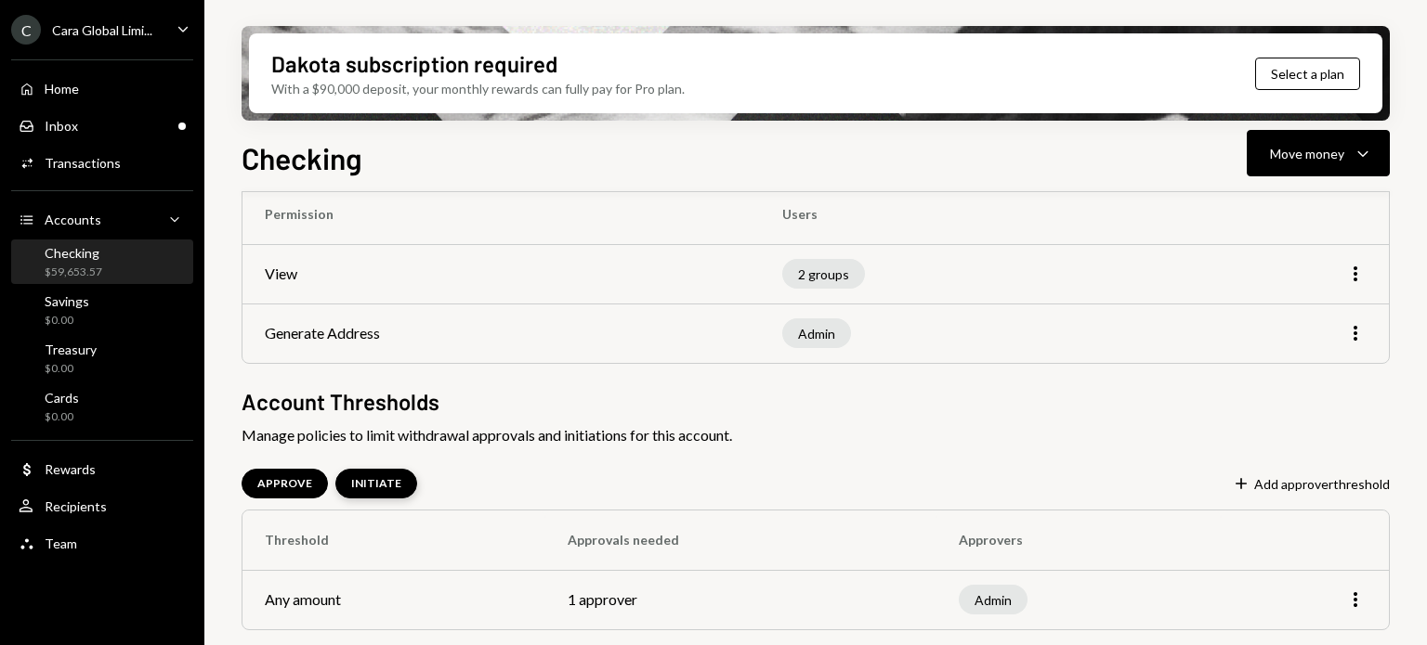
click at [338, 477] on div "INITIATE" at bounding box center [376, 484] width 82 height 30
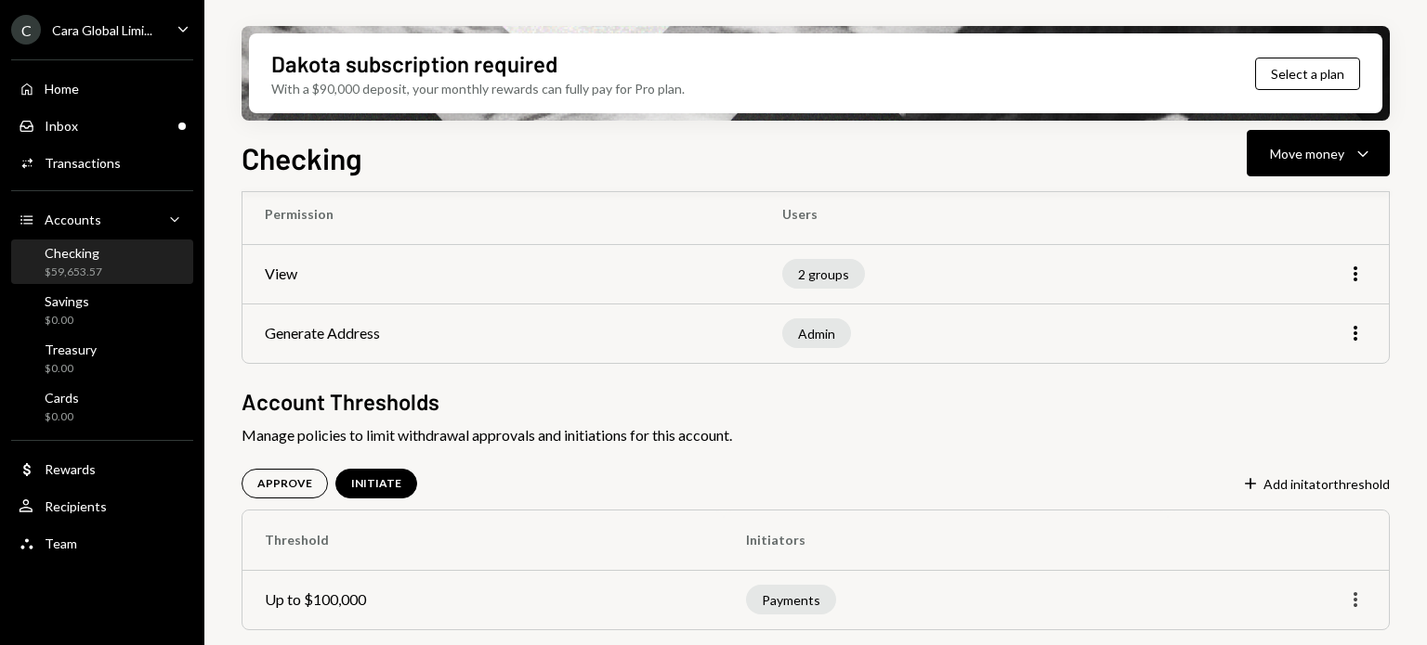
click at [1358, 601] on icon "More" at bounding box center [1355, 600] width 22 height 22
click at [1322, 563] on div "Edit" at bounding box center [1312, 560] width 93 height 33
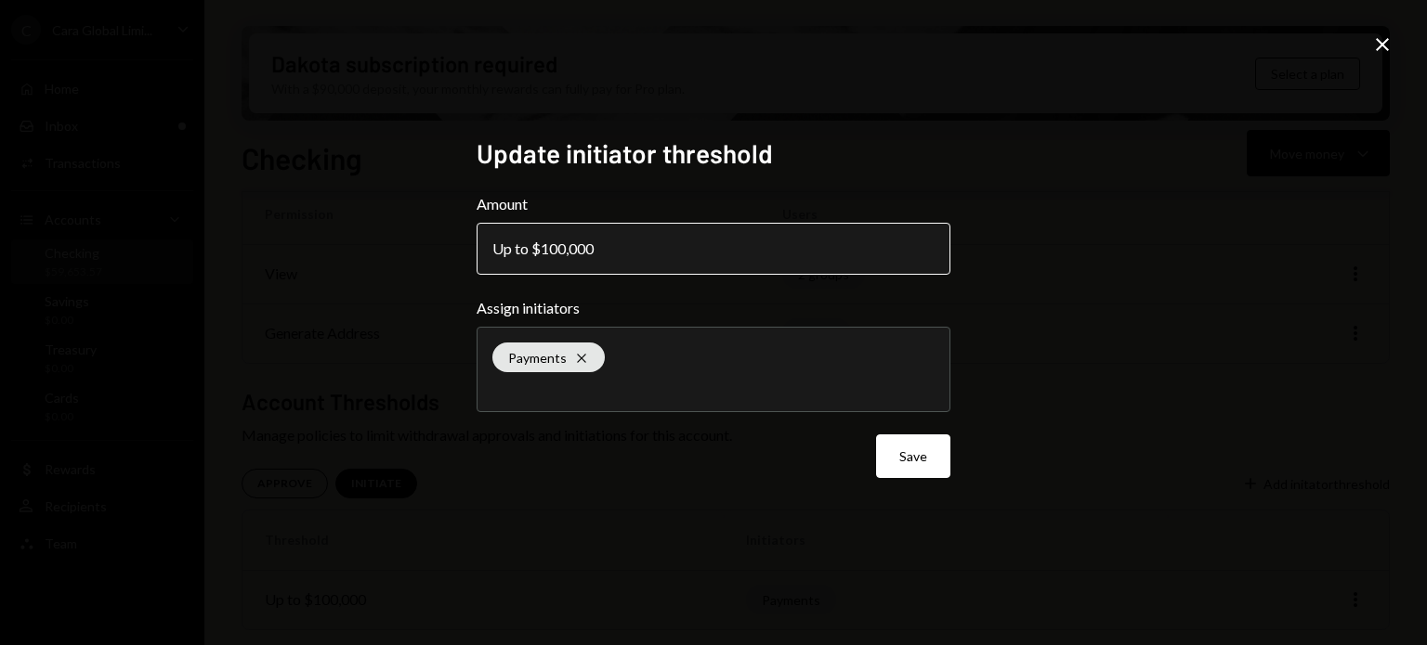
click at [788, 253] on button "Up to $100,000" at bounding box center [713, 249] width 474 height 52
click at [700, 251] on button "Up to $100,000" at bounding box center [713, 249] width 474 height 52
click at [550, 240] on button "Up to $100,000" at bounding box center [713, 249] width 474 height 52
click at [550, 240] on div "Up to $100,000" at bounding box center [548, 249] width 112 height 22
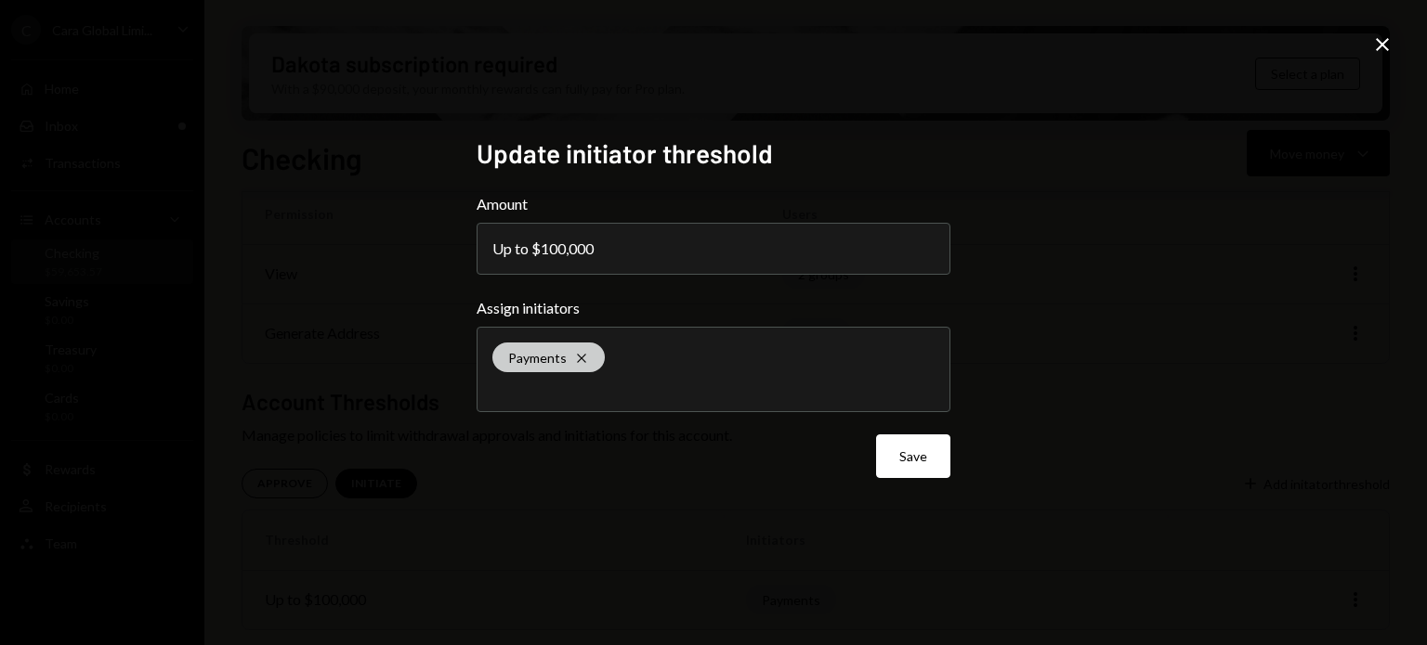
click at [580, 351] on icon "Cross" at bounding box center [581, 358] width 15 height 15
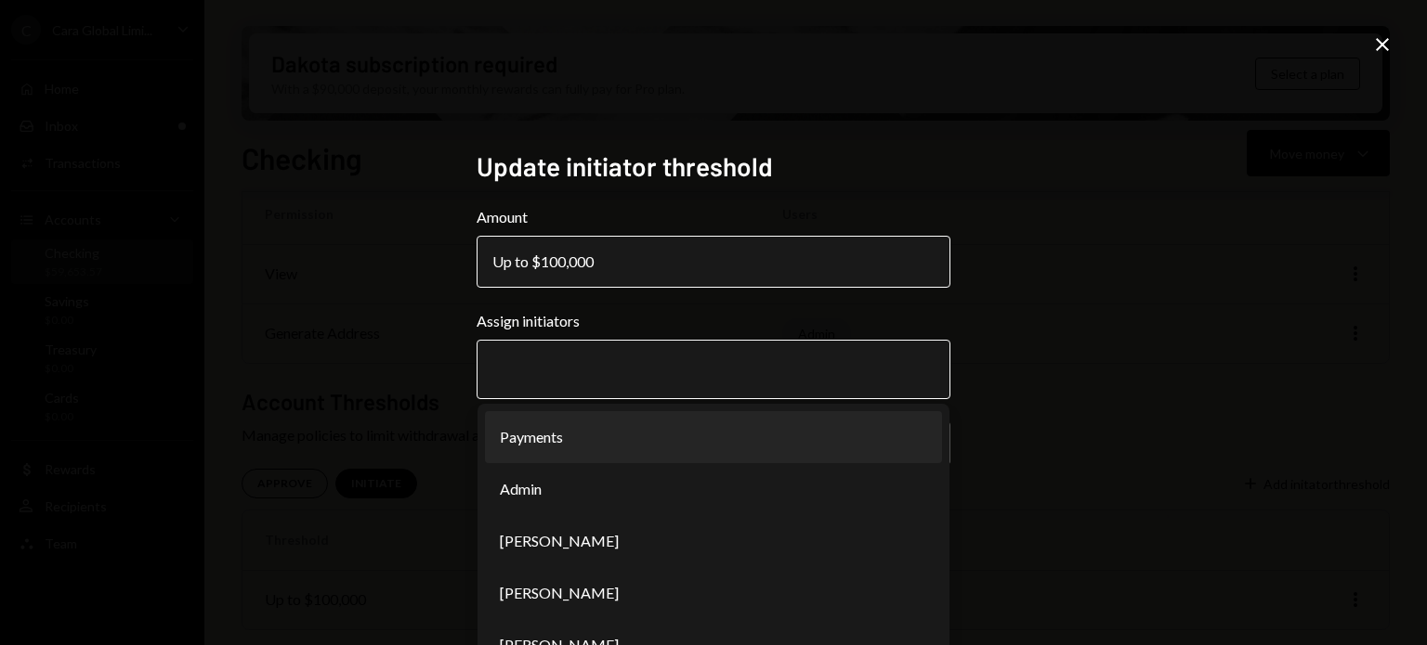
click at [598, 266] on div "Up to $100,000" at bounding box center [548, 262] width 112 height 22
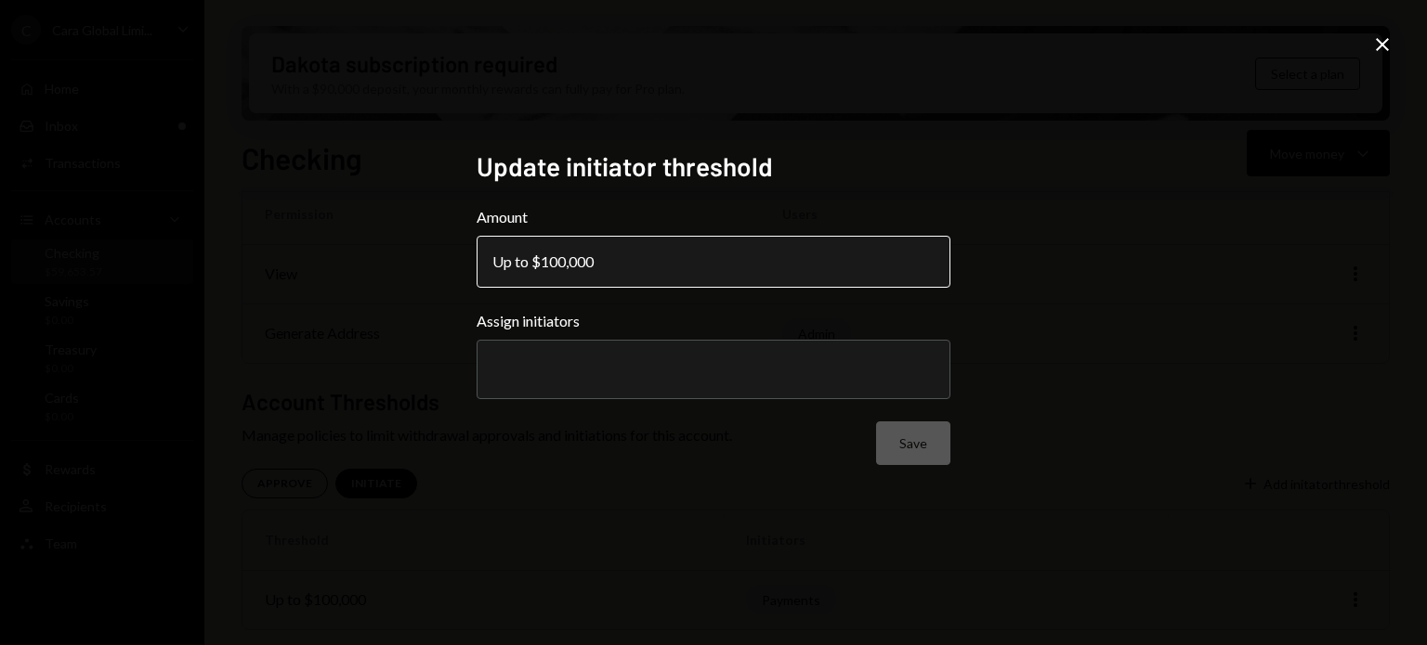
click at [594, 259] on div "Up to $100,000" at bounding box center [548, 262] width 112 height 22
click at [705, 237] on button "Up to $100,000" at bounding box center [713, 262] width 474 height 52
click at [1367, 48] on div "**********" at bounding box center [713, 322] width 1427 height 645
click at [1385, 48] on icon "Close" at bounding box center [1382, 44] width 22 height 22
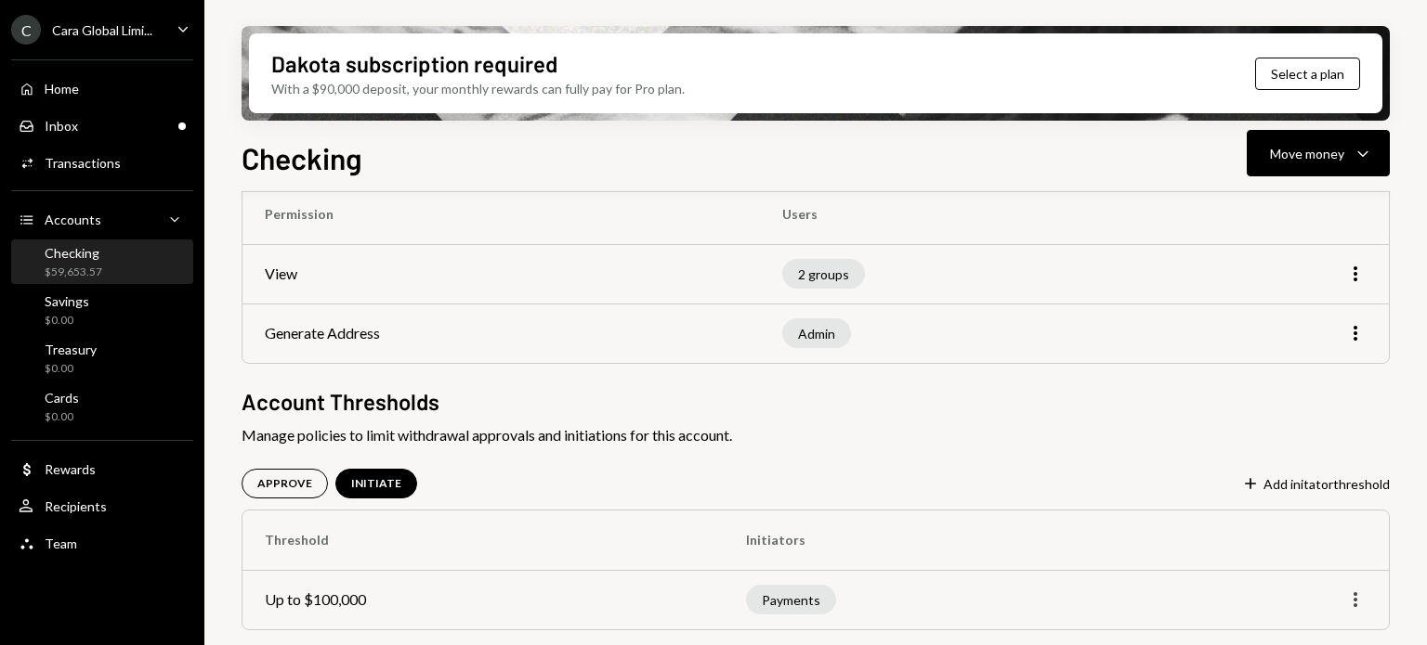
click at [1361, 594] on icon "More" at bounding box center [1355, 600] width 22 height 22
click at [1312, 572] on div "Edit" at bounding box center [1312, 560] width 93 height 33
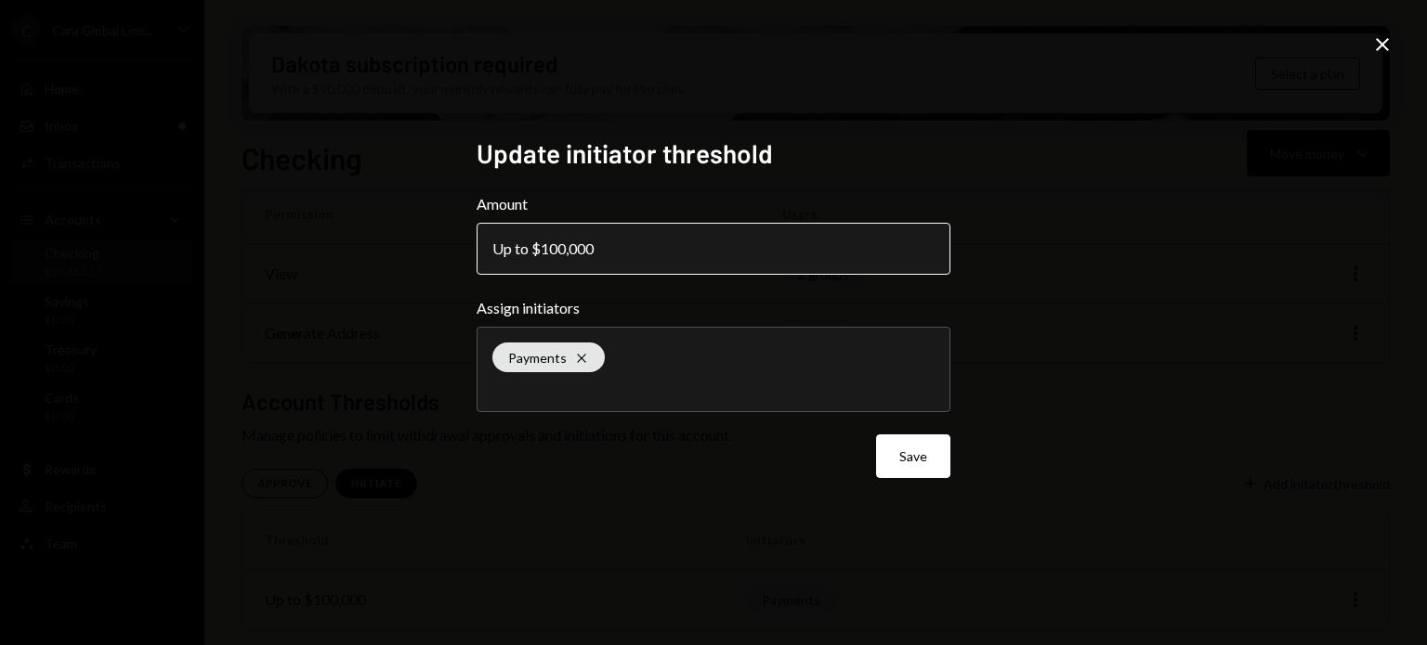
click at [521, 228] on button "Up to $100,000" at bounding box center [713, 249] width 474 height 52
click at [1379, 44] on icon "Close" at bounding box center [1382, 44] width 22 height 22
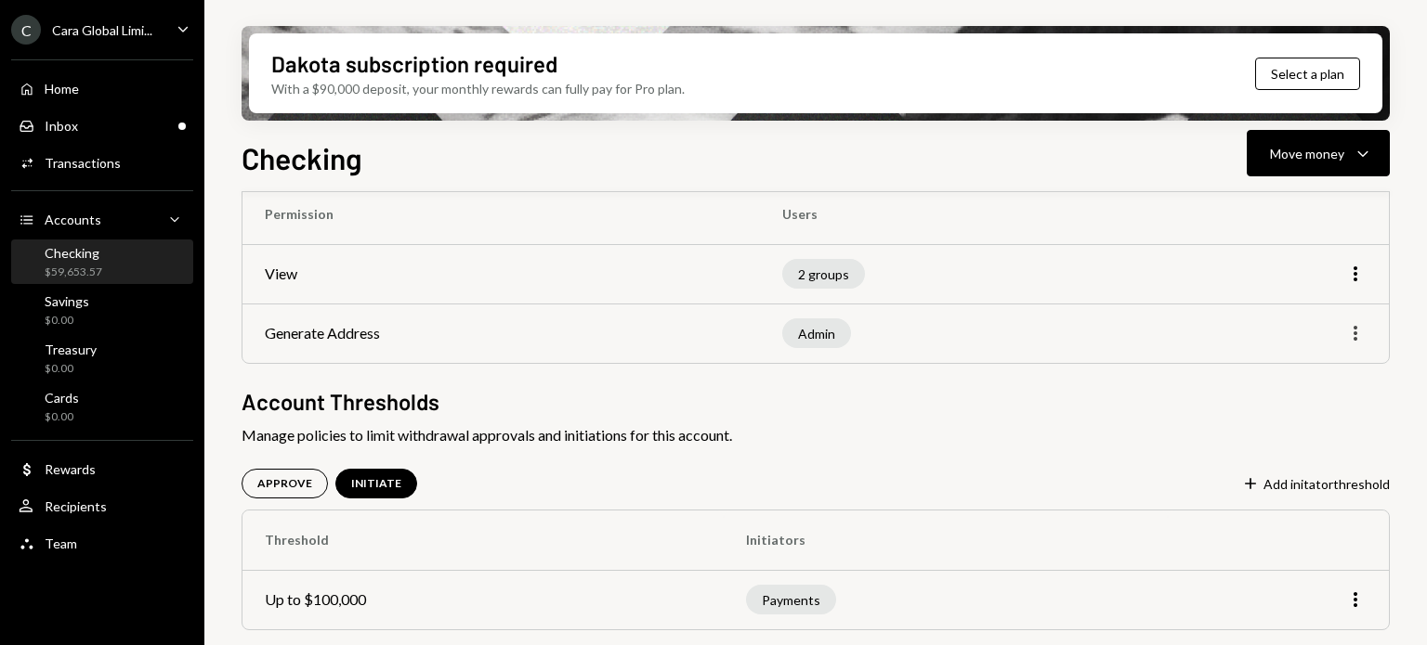
click at [1346, 333] on icon "More" at bounding box center [1355, 333] width 22 height 22
click at [1297, 368] on div "Edit" at bounding box center [1312, 373] width 93 height 33
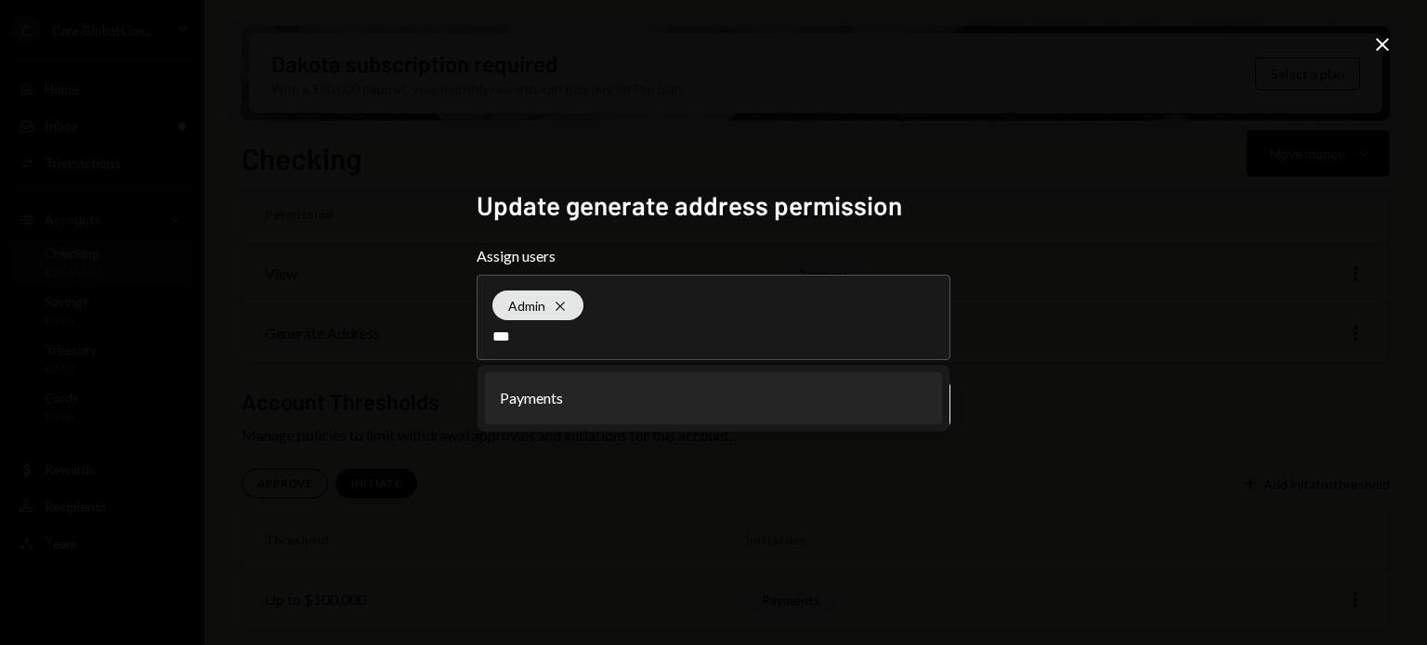
type input "***"
click at [767, 408] on li "Payments" at bounding box center [713, 398] width 457 height 52
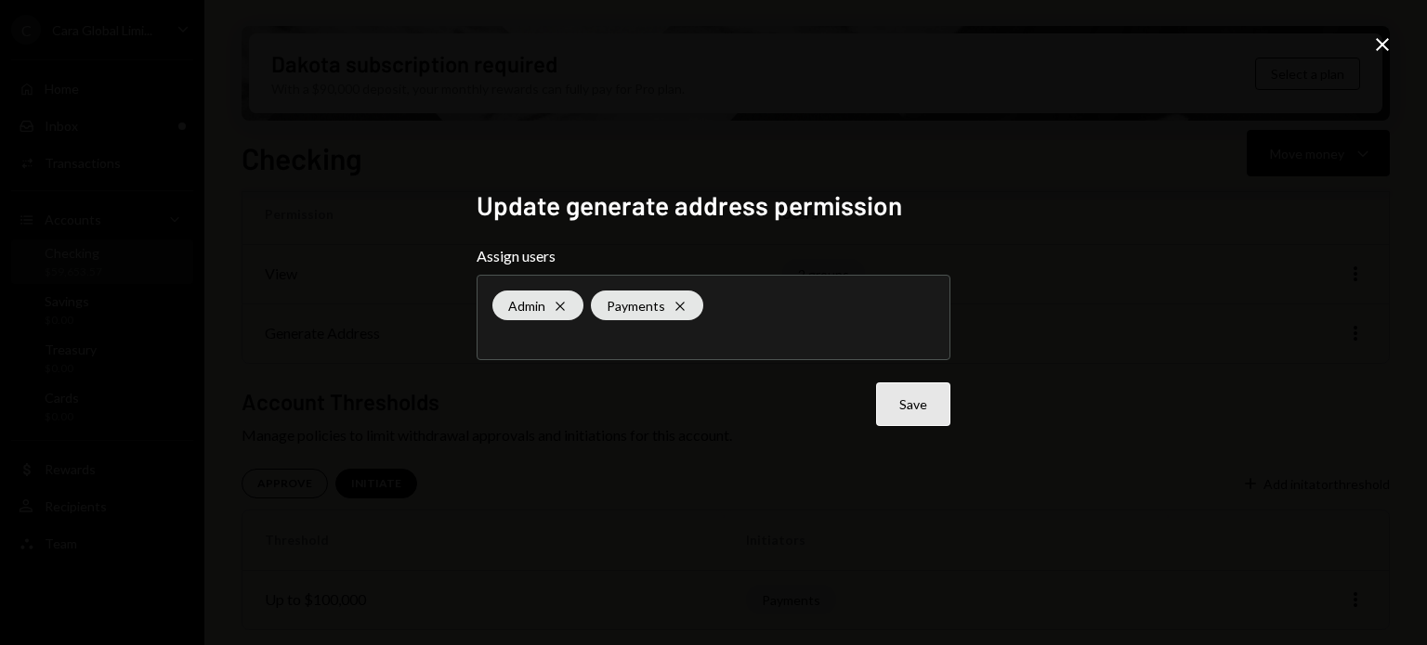
click at [887, 389] on button "Save" at bounding box center [913, 405] width 74 height 44
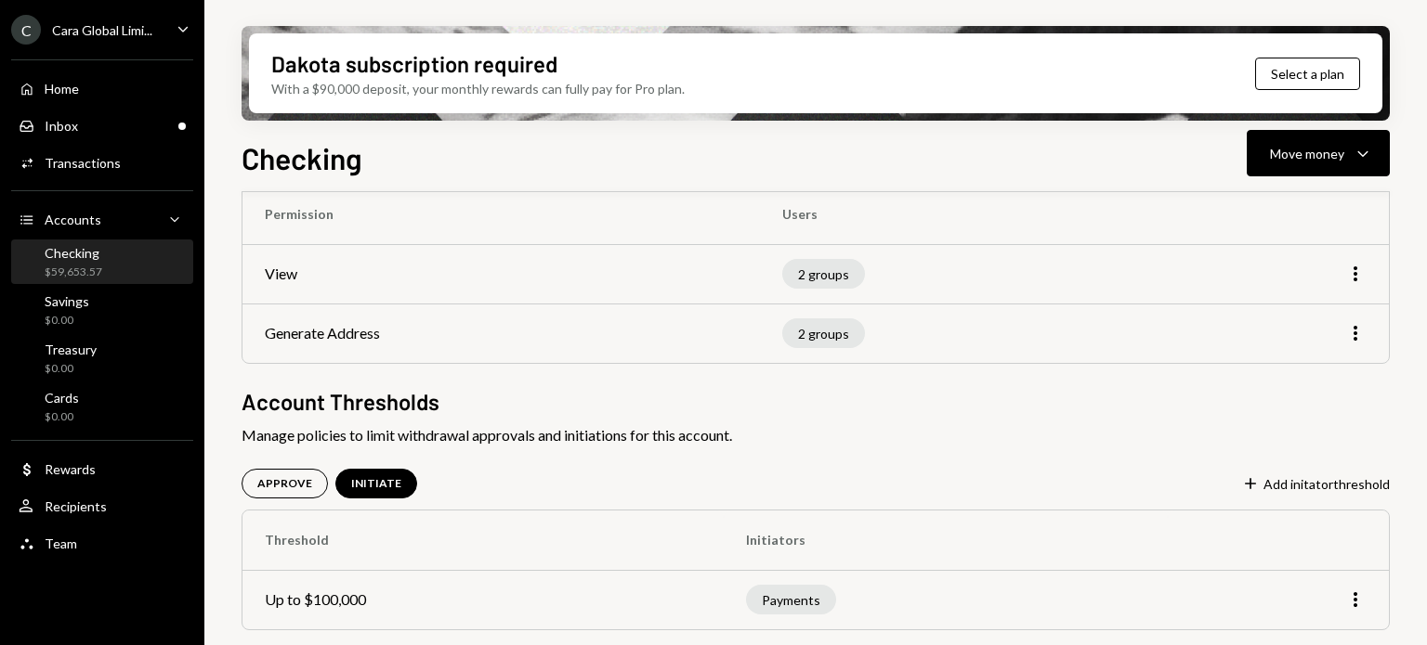
click at [332, 493] on div "APPROVE INITIATE" at bounding box center [329, 484] width 176 height 30
click at [280, 489] on div "APPROVE" at bounding box center [284, 484] width 55 height 16
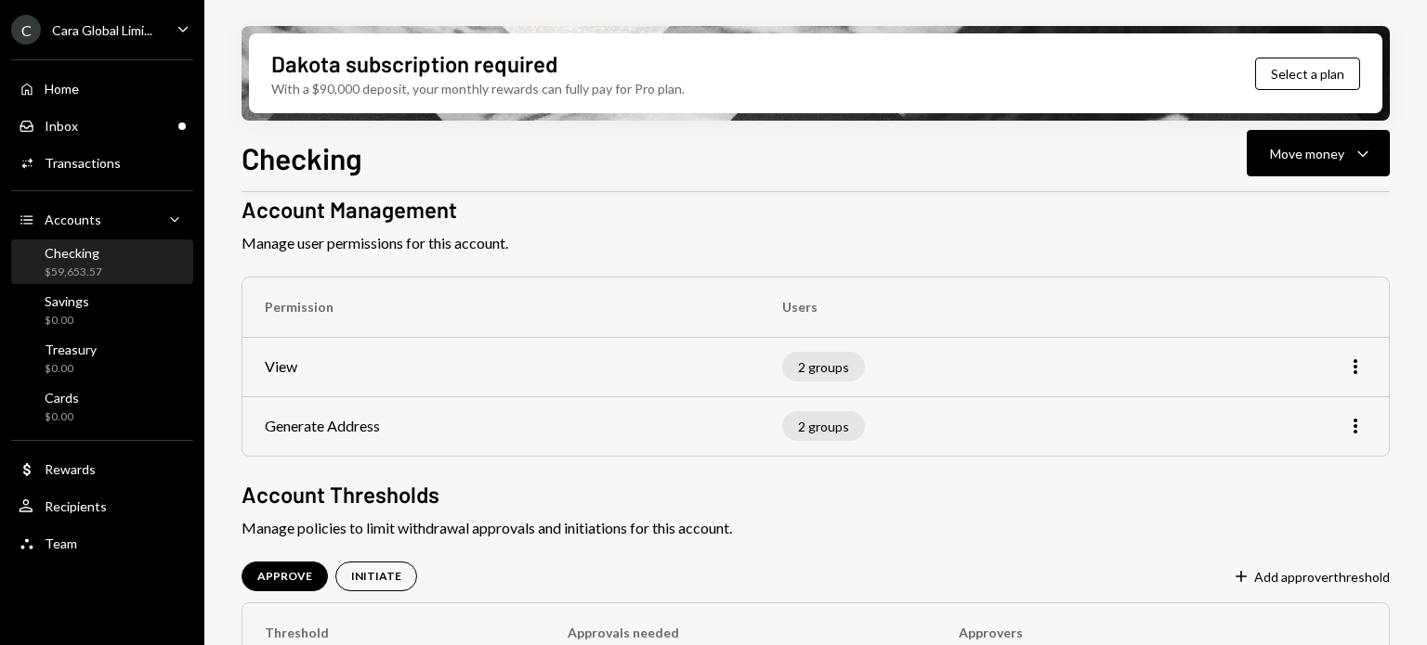
scroll to position [0, 0]
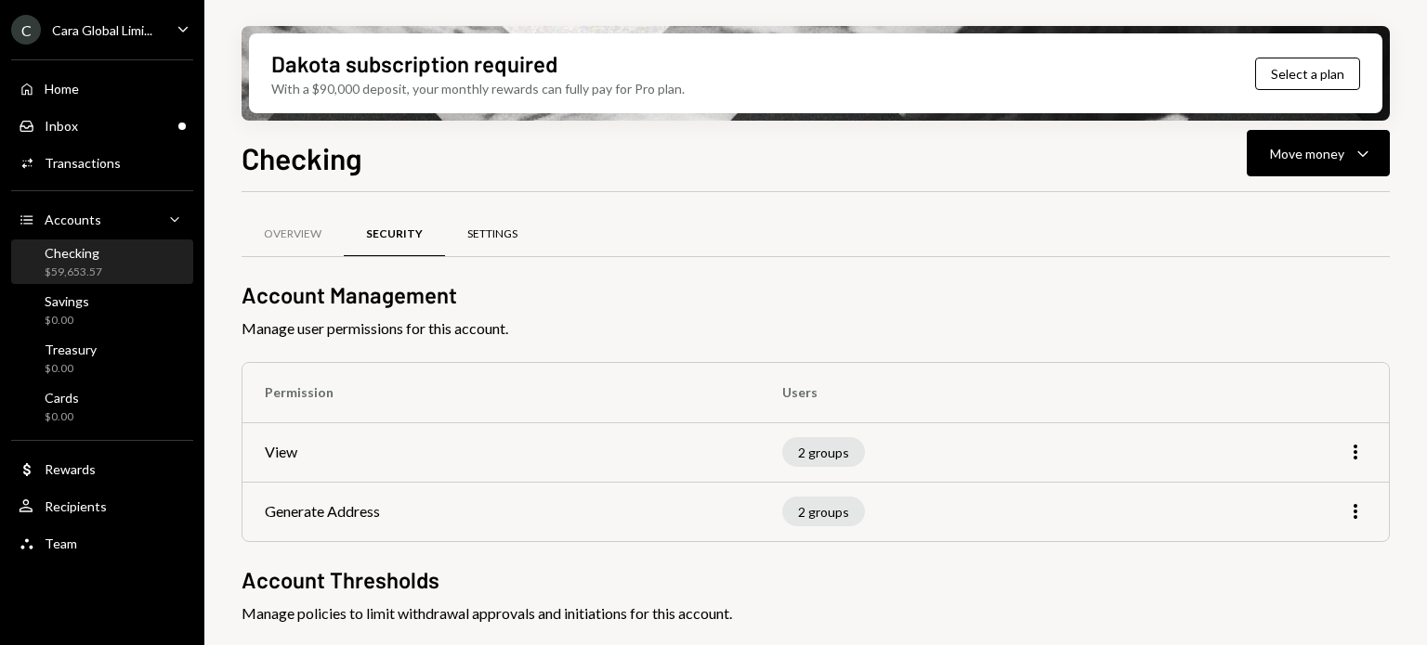
click at [502, 241] on div "Settings" at bounding box center [492, 235] width 50 height 16
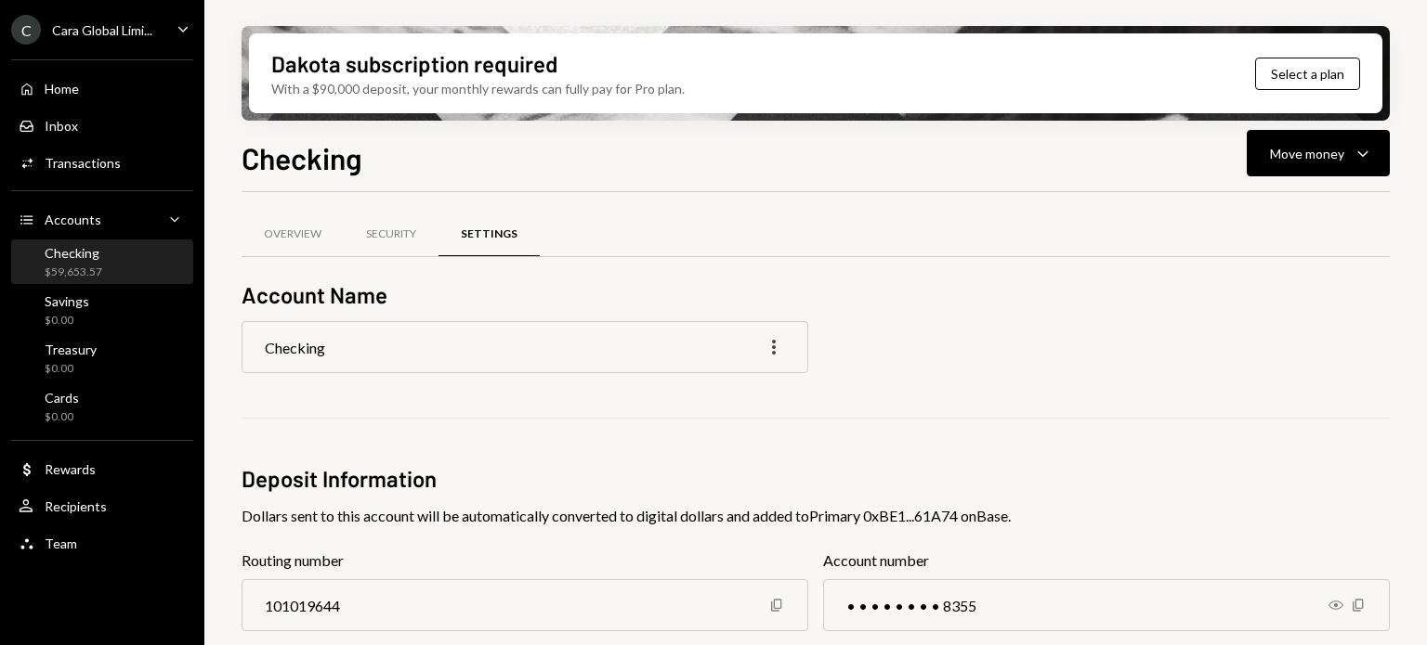
click at [779, 341] on icon "More" at bounding box center [773, 347] width 22 height 22
click at [955, 344] on div "Checking More" at bounding box center [815, 347] width 1148 height 52
click at [137, 219] on div "Accounts Accounts Caret Down" at bounding box center [102, 220] width 167 height 20
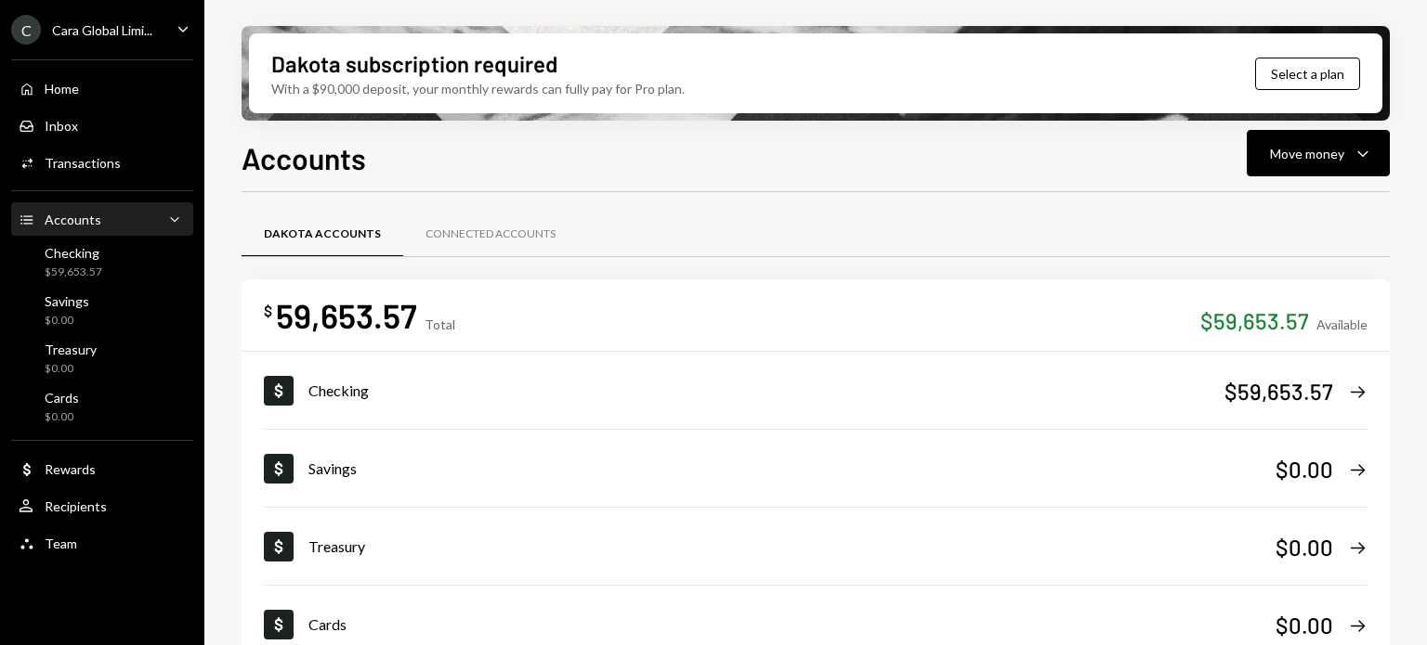
click at [175, 40] on div "Caret Down" at bounding box center [183, 30] width 20 height 23
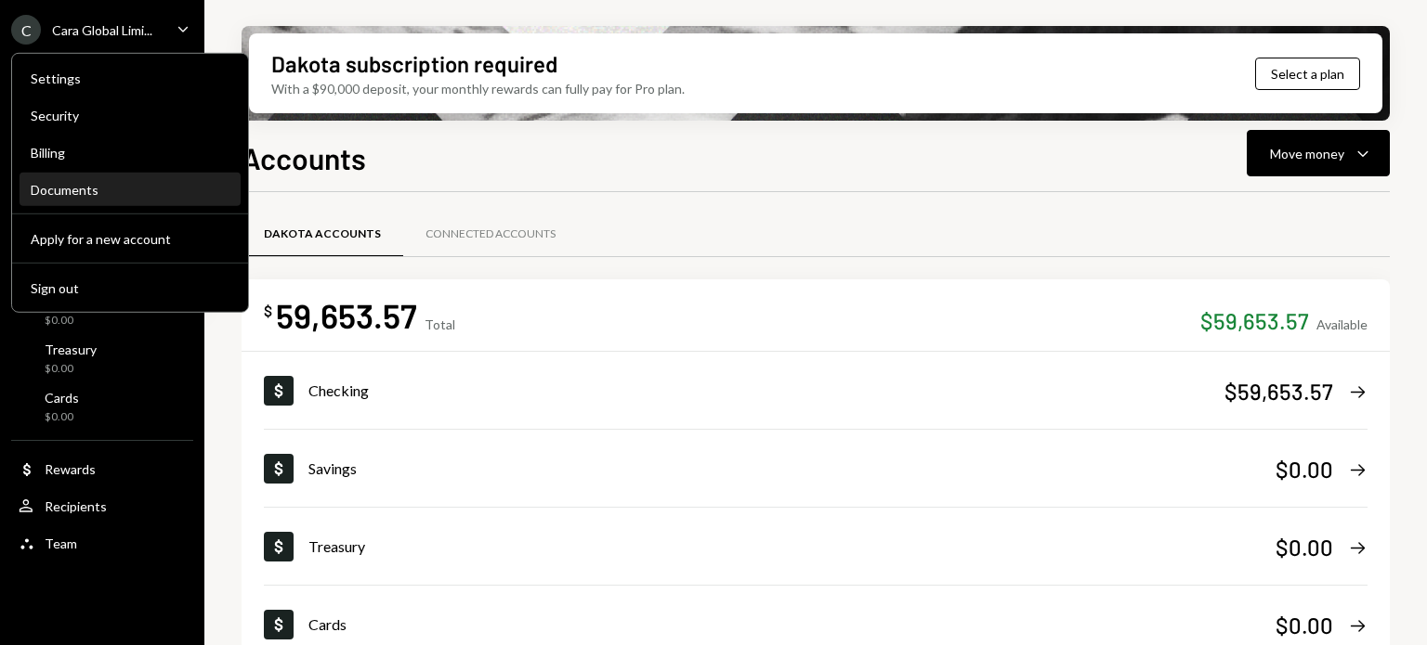
click at [96, 185] on div "Documents" at bounding box center [130, 190] width 199 height 16
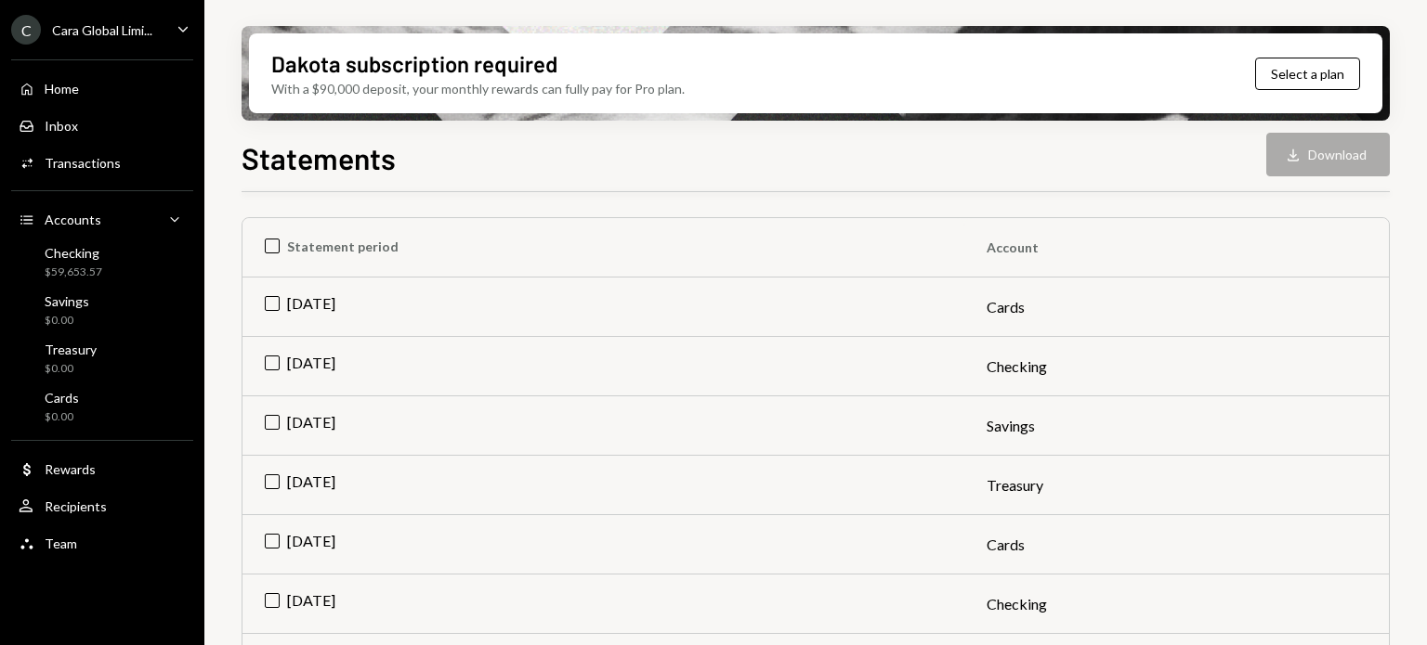
scroll to position [279, 0]
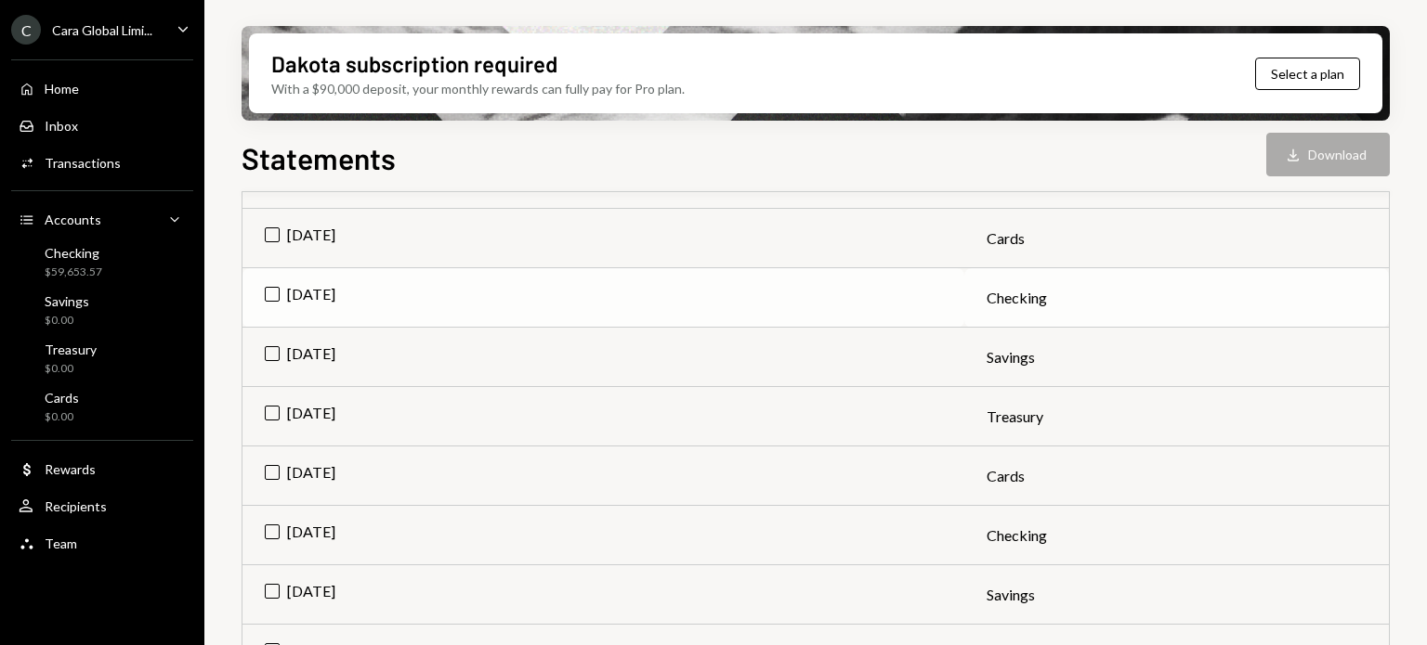
click at [275, 295] on td "Jul 2025" at bounding box center [603, 297] width 722 height 59
click at [1311, 154] on button "Download Download" at bounding box center [1328, 155] width 124 height 44
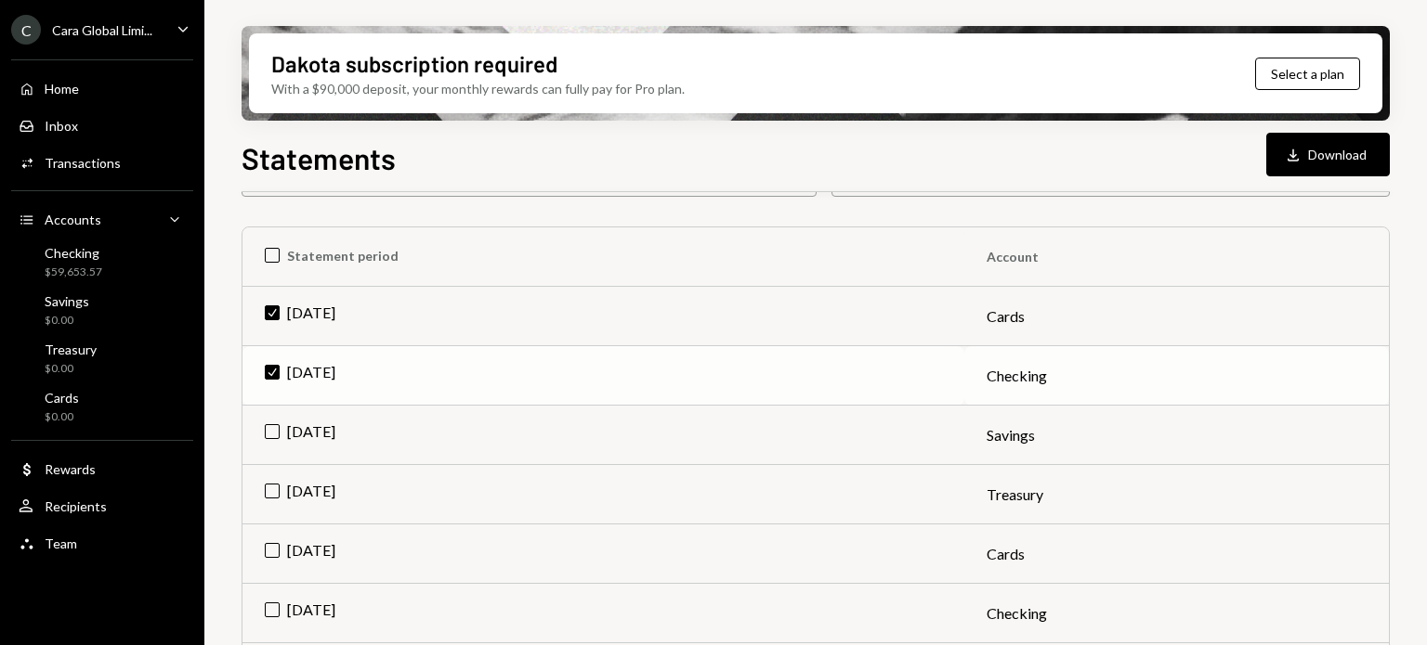
scroll to position [93, 0]
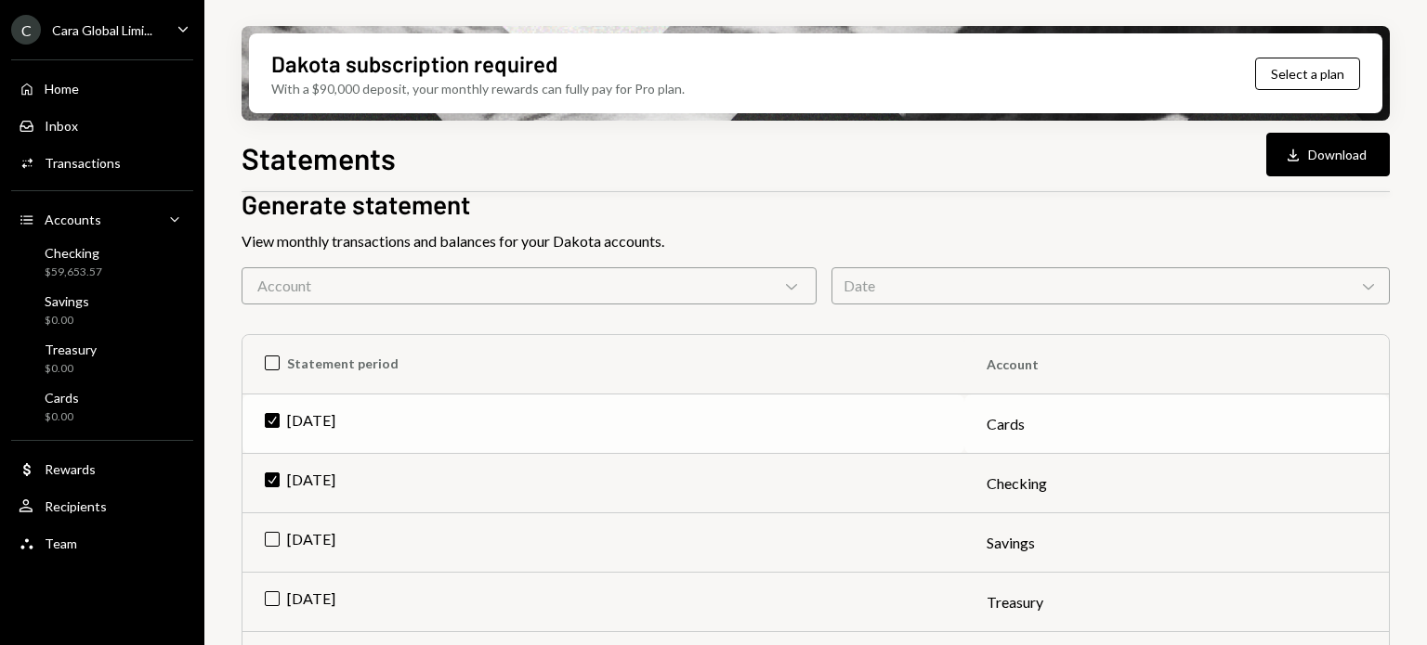
click at [279, 423] on td "Check Jul 2025" at bounding box center [603, 424] width 722 height 59
click at [286, 476] on td "Jul 2025" at bounding box center [603, 483] width 722 height 59
click at [279, 476] on td "Check Jul 2025" at bounding box center [603, 483] width 722 height 59
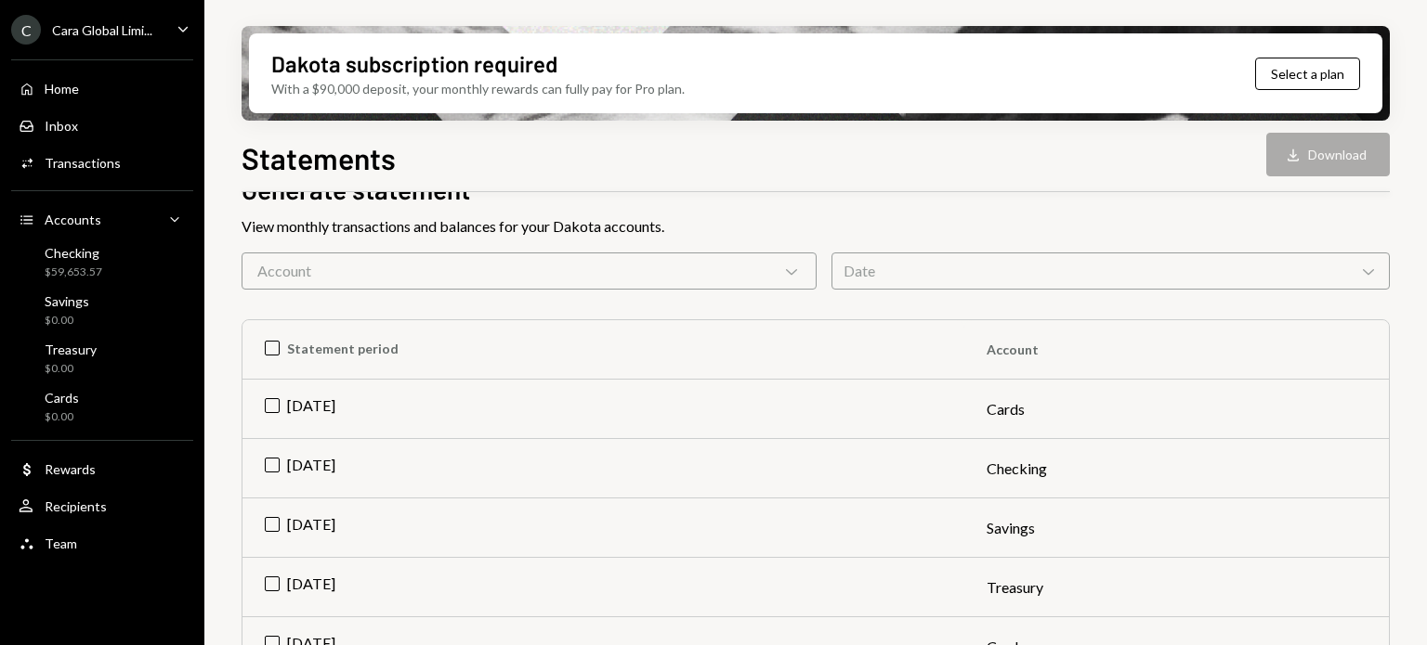
scroll to position [186, 0]
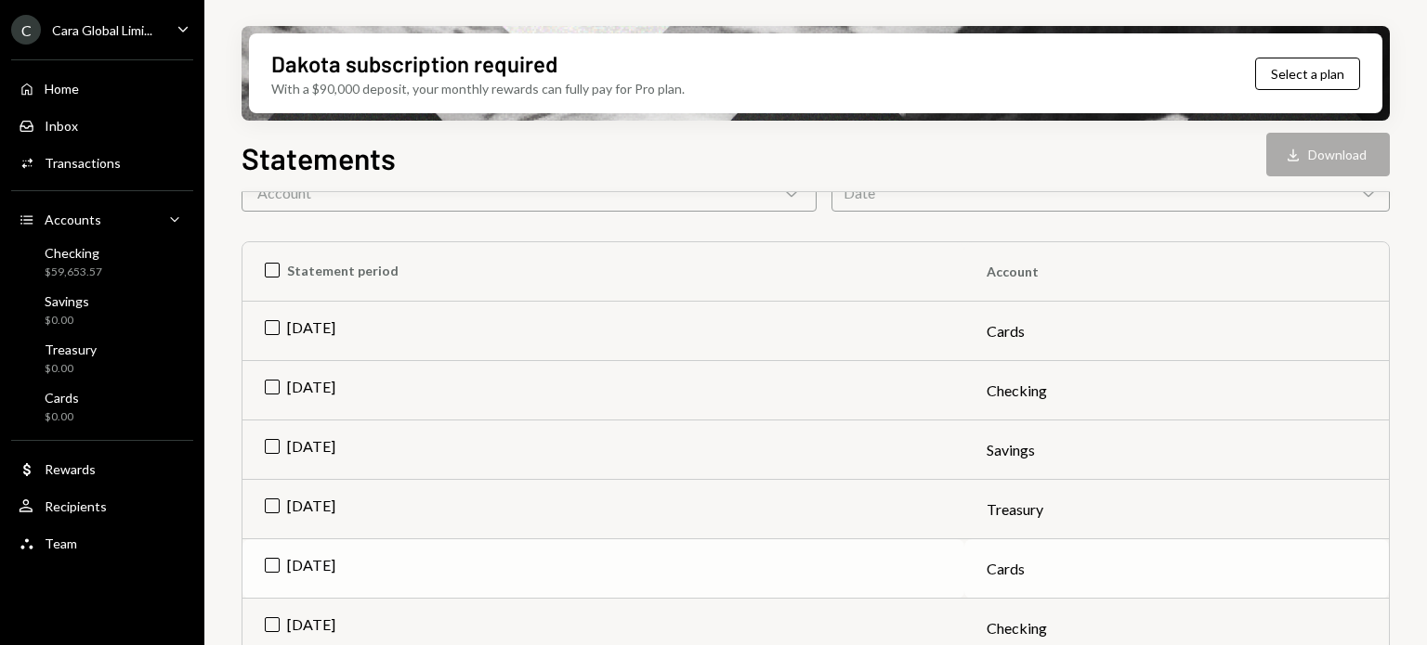
click at [270, 561] on td "Jun 2025" at bounding box center [603, 569] width 722 height 59
click at [1328, 159] on button "Download Download" at bounding box center [1328, 155] width 124 height 44
click at [271, 563] on td "Check Jun 2025" at bounding box center [603, 569] width 722 height 59
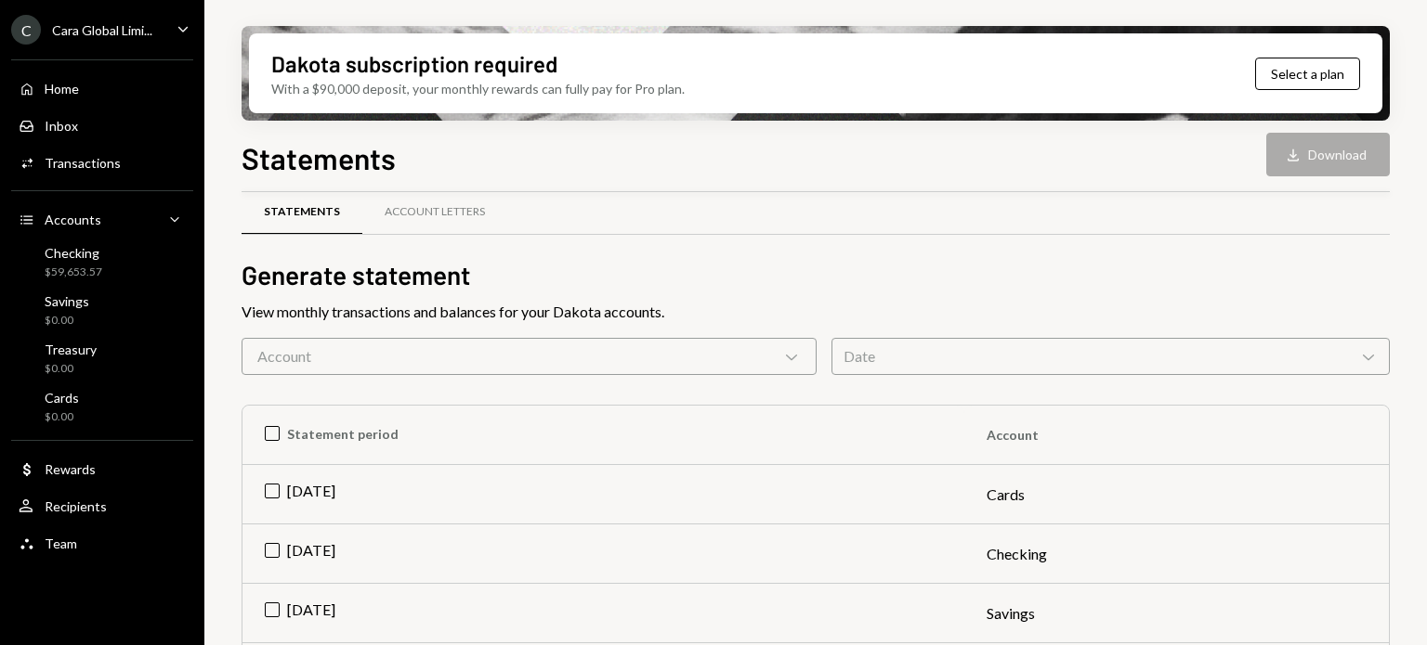
scroll to position [0, 0]
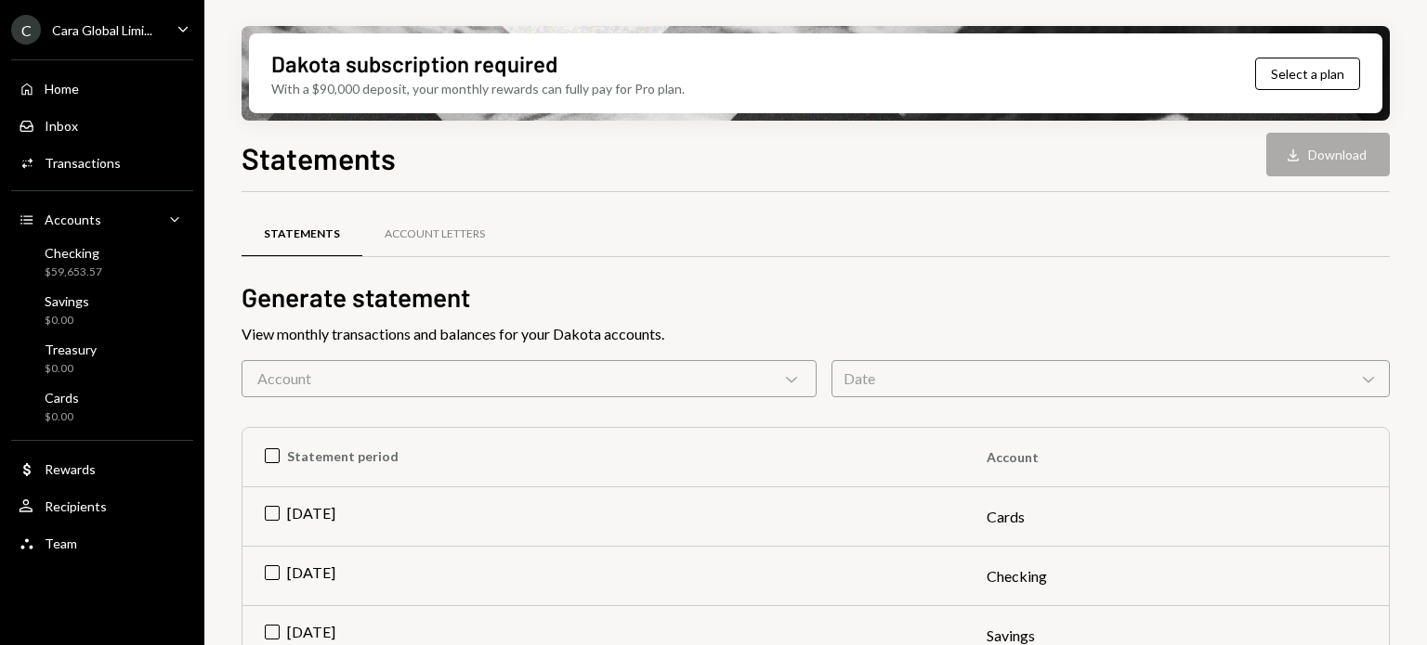
click at [811, 371] on div "Account Chevron Down" at bounding box center [528, 378] width 575 height 37
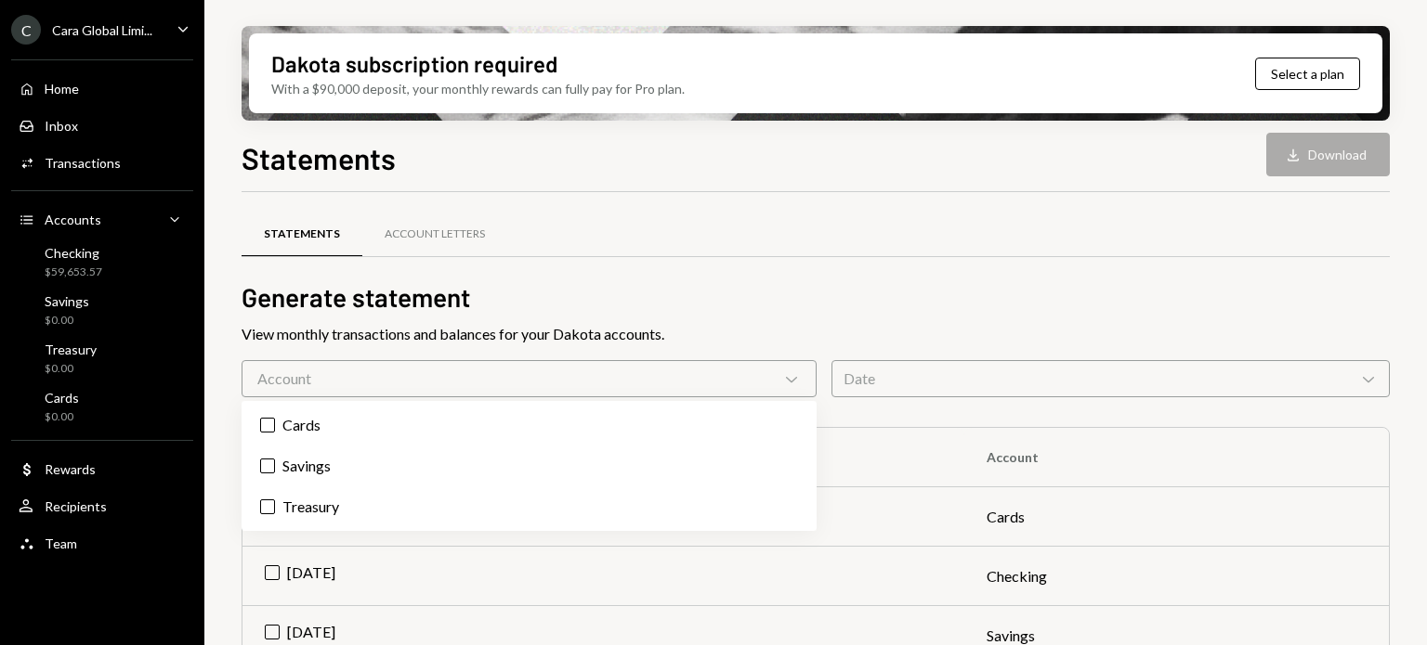
click at [682, 276] on div "Statements Account Letters" at bounding box center [815, 245] width 1148 height 69
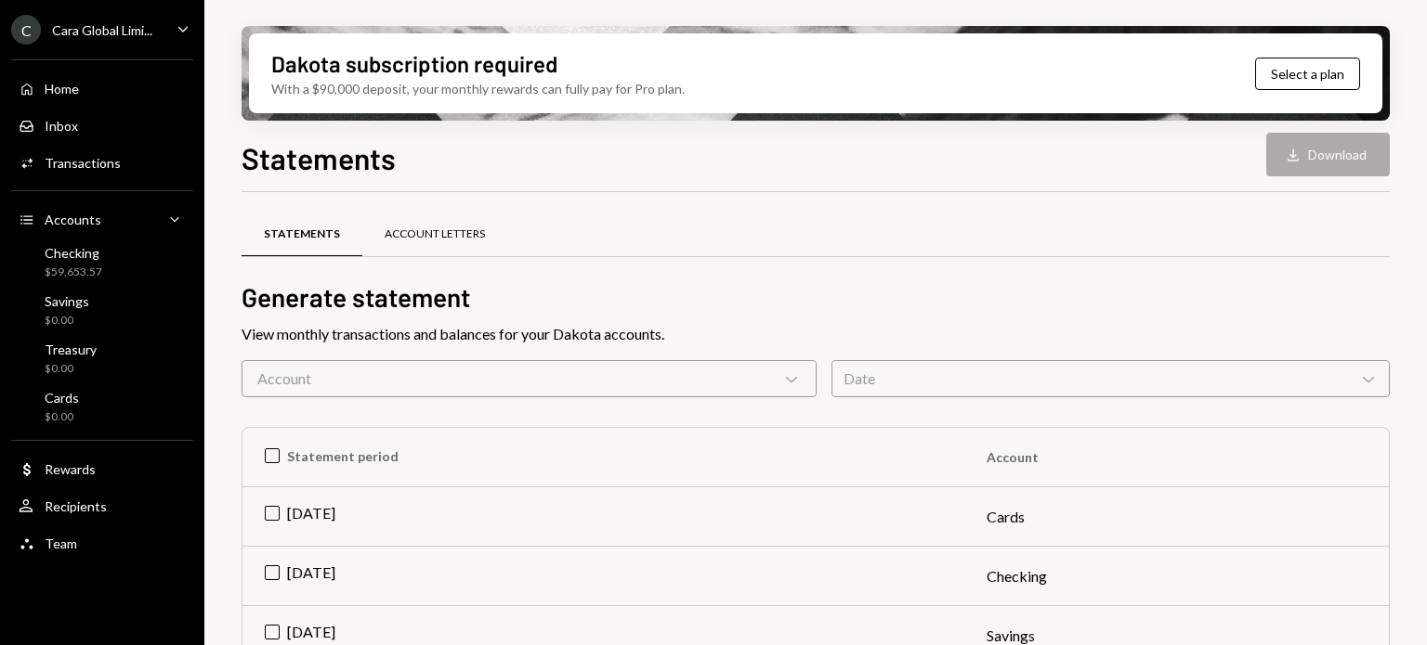
click at [500, 237] on div "Account Letters" at bounding box center [434, 235] width 145 height 45
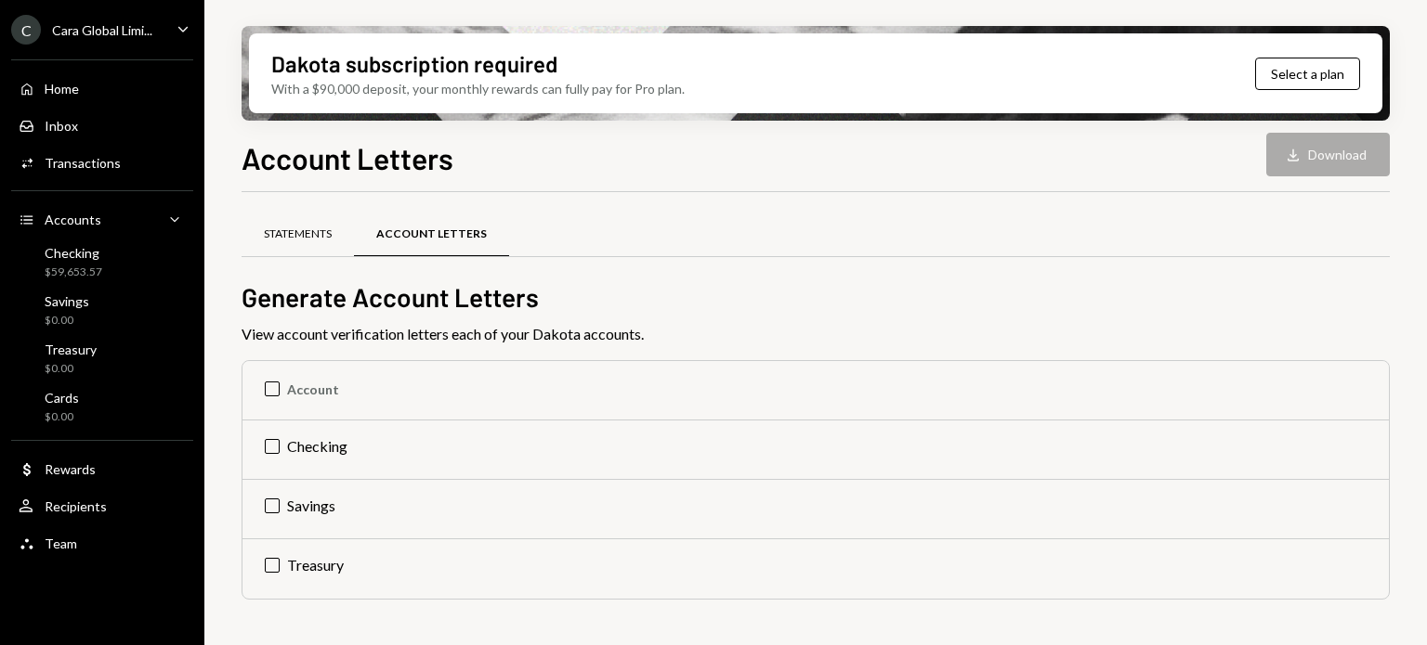
click at [309, 247] on div "Statements" at bounding box center [297, 235] width 112 height 45
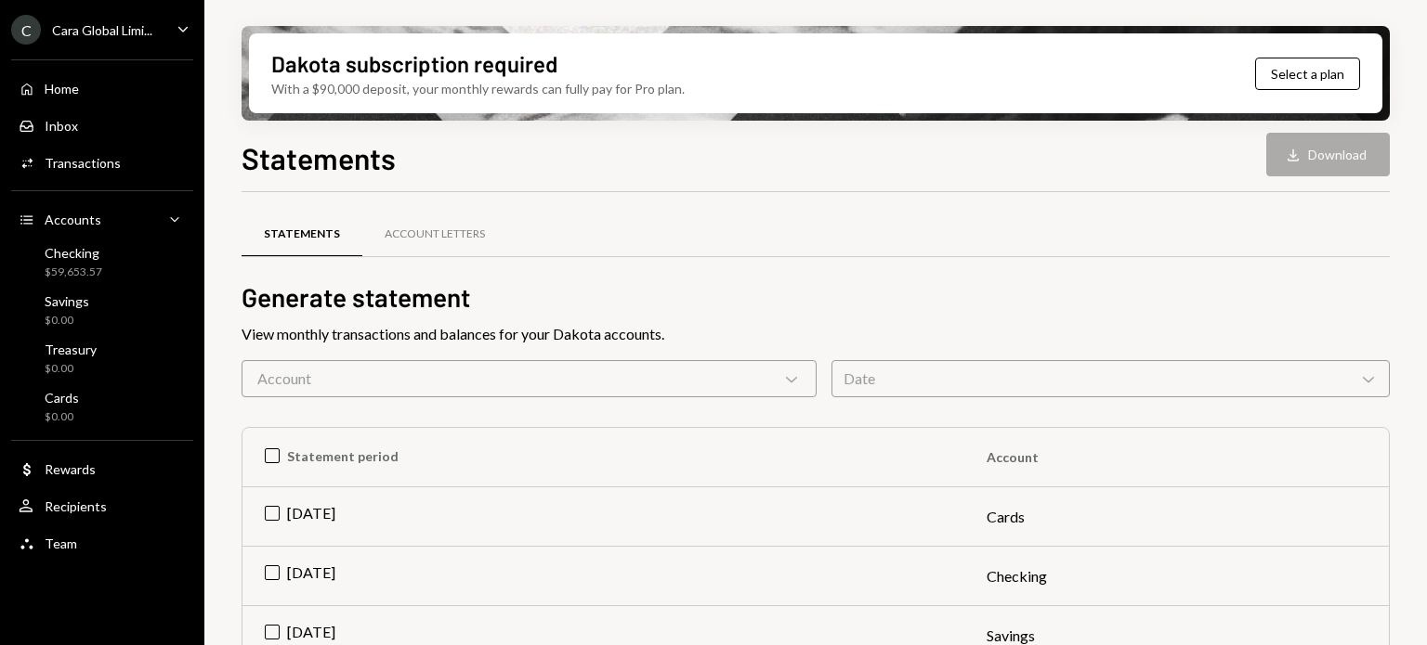
click at [874, 370] on div "Date Chevron Down" at bounding box center [1110, 378] width 558 height 37
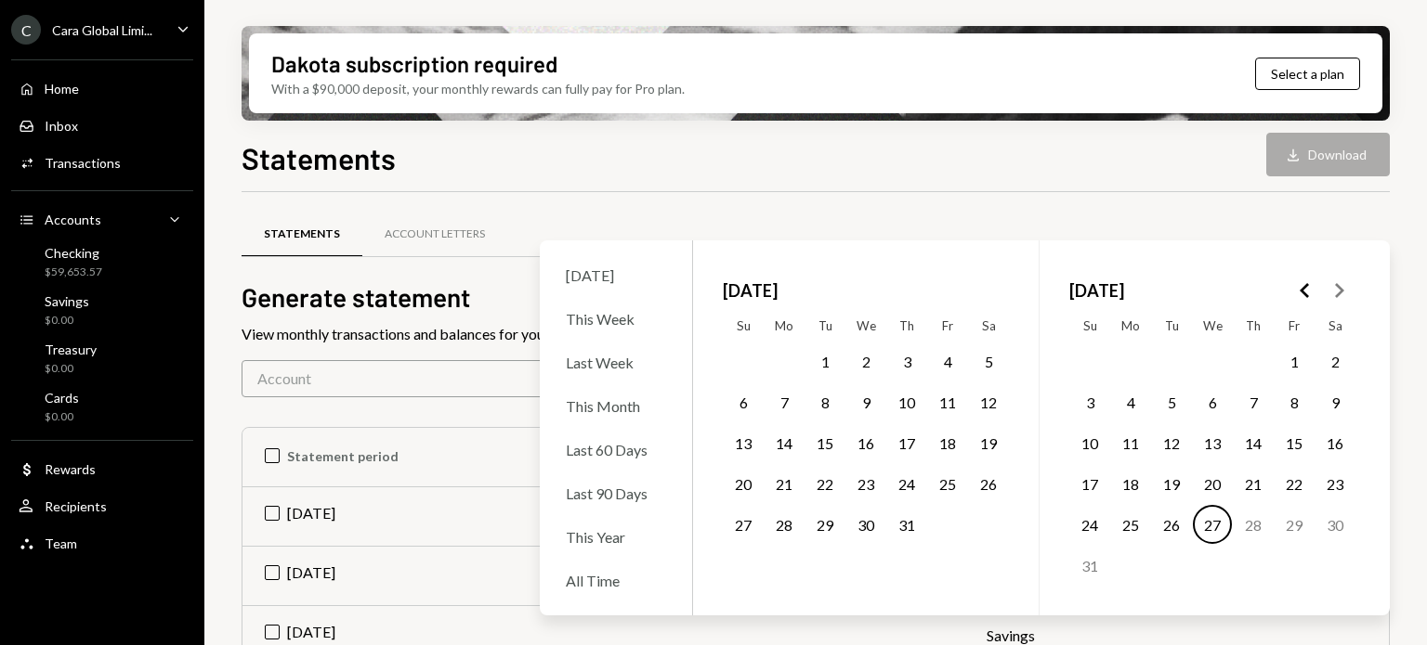
click at [762, 180] on div "Statements Download Download Statements Account Letters Generate statement View…" at bounding box center [815, 445] width 1148 height 619
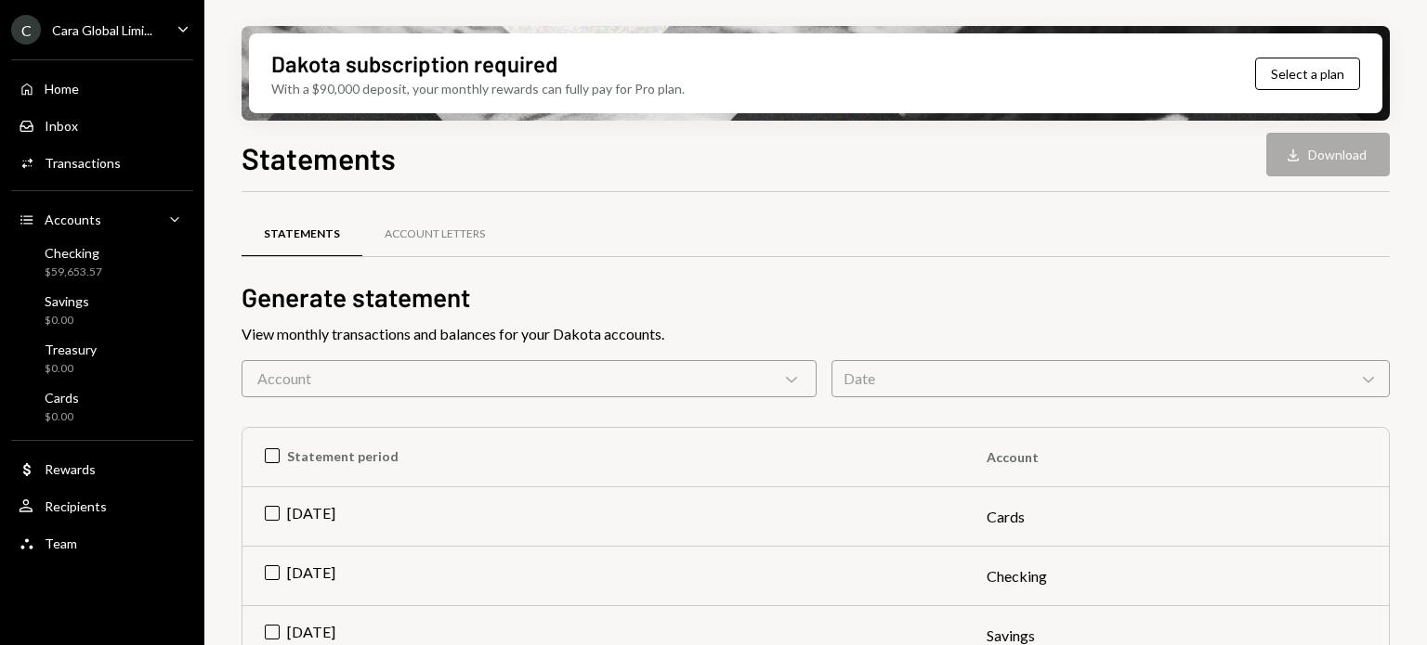
click at [643, 371] on div "Account Chevron Down" at bounding box center [528, 378] width 575 height 37
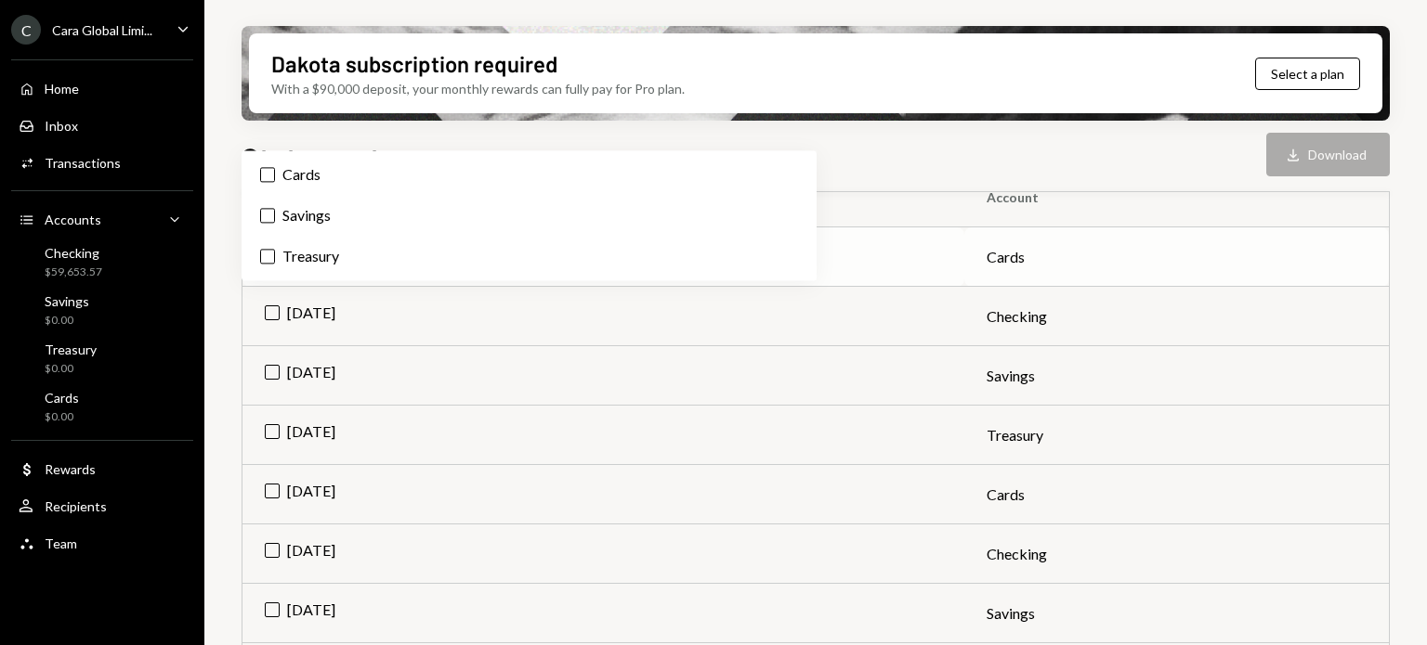
scroll to position [240, 0]
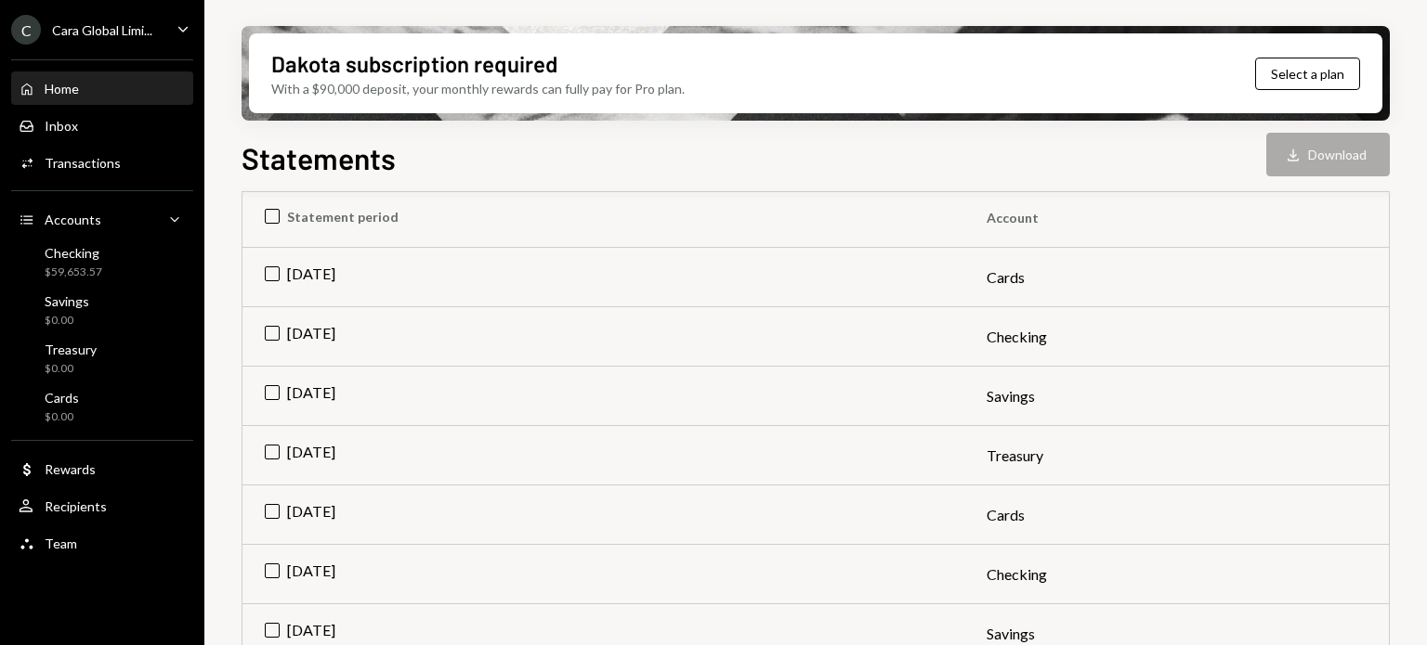
click at [117, 86] on div "Home Home" at bounding box center [102, 89] width 167 height 17
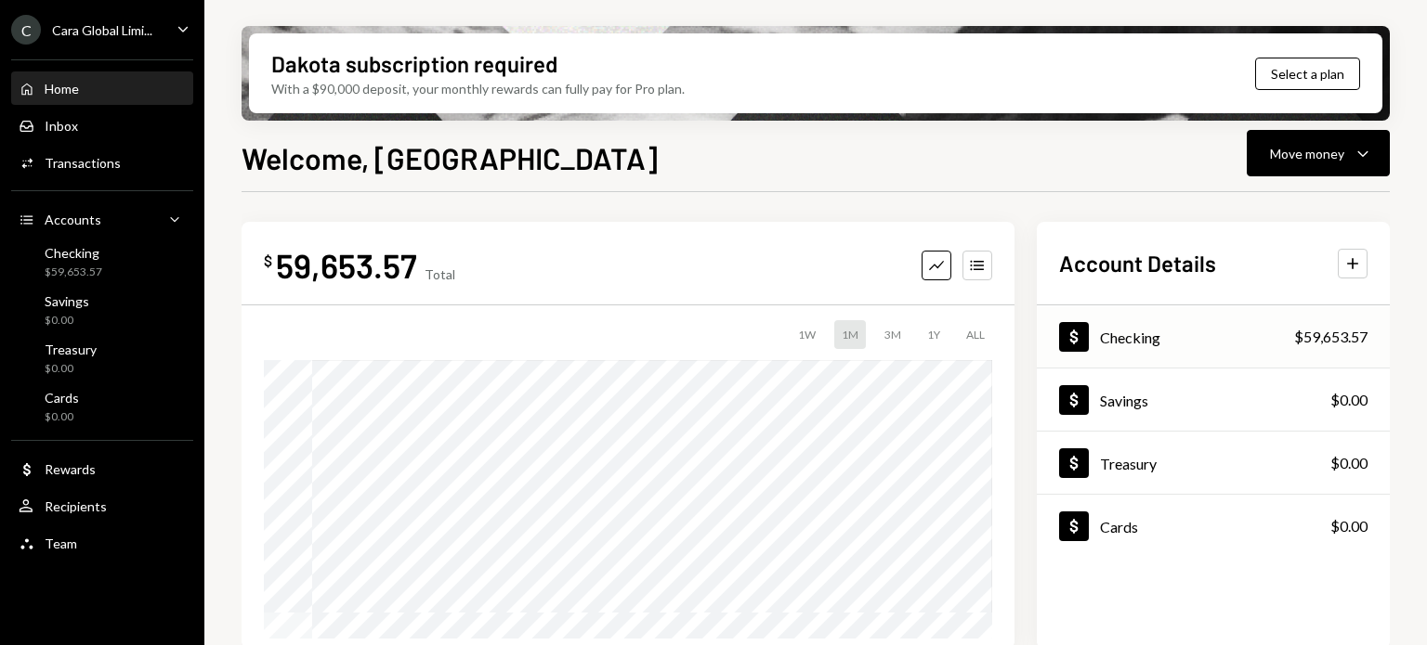
click at [1221, 333] on div "Dollar Checking $59,653.57" at bounding box center [1212, 337] width 353 height 60
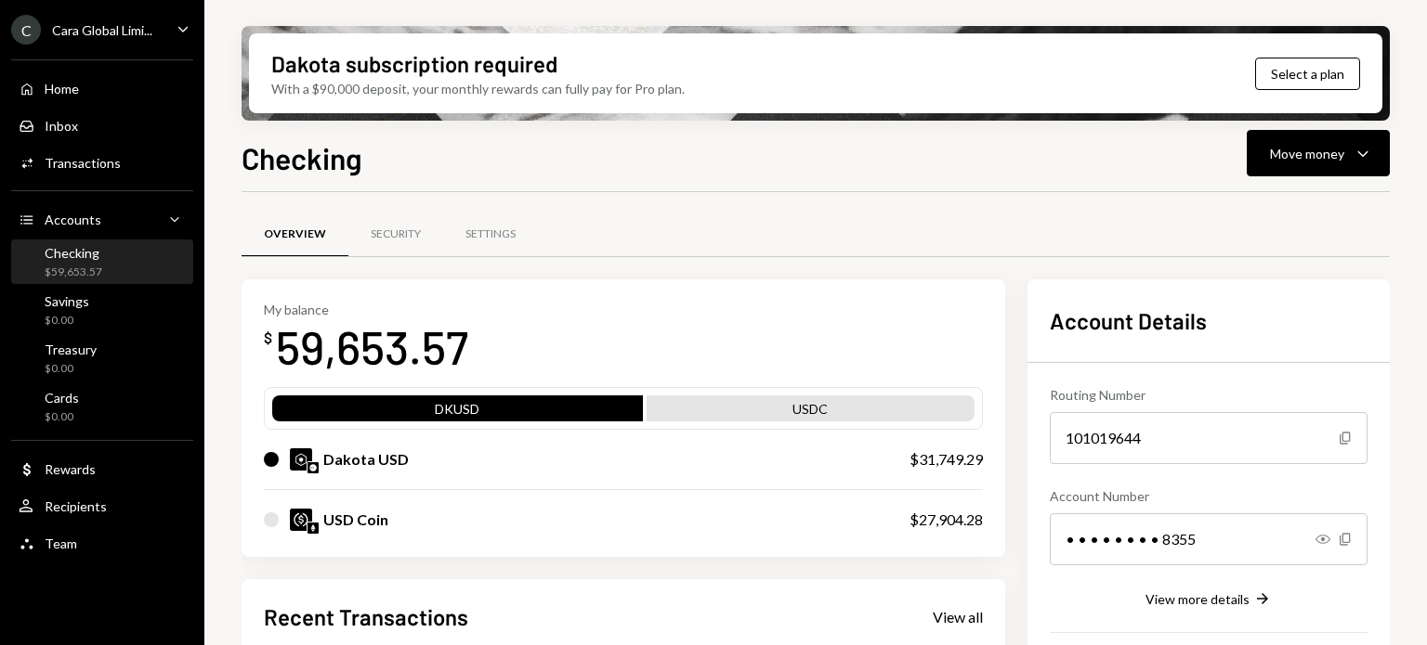
click at [833, 471] on div "Dakota USD $31,749.29" at bounding box center [623, 459] width 719 height 59
click at [952, 463] on div "$31,749.29" at bounding box center [945, 460] width 73 height 22
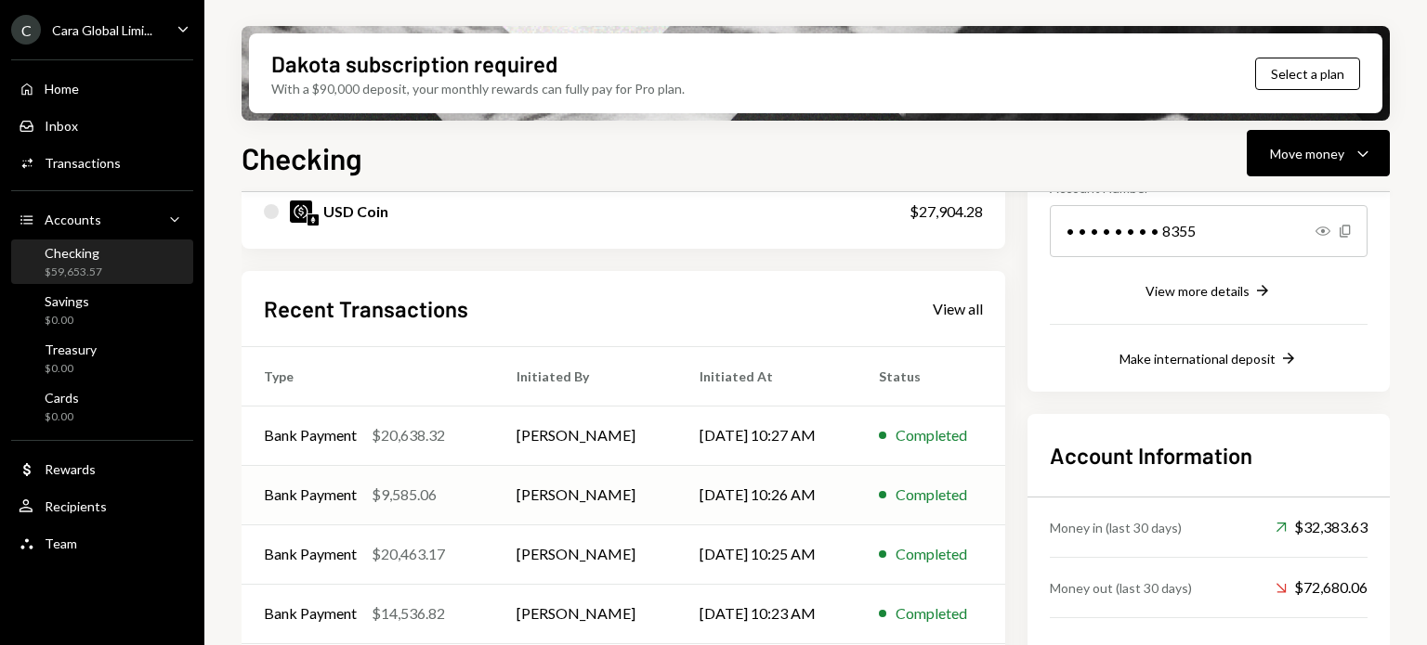
scroll to position [380, 0]
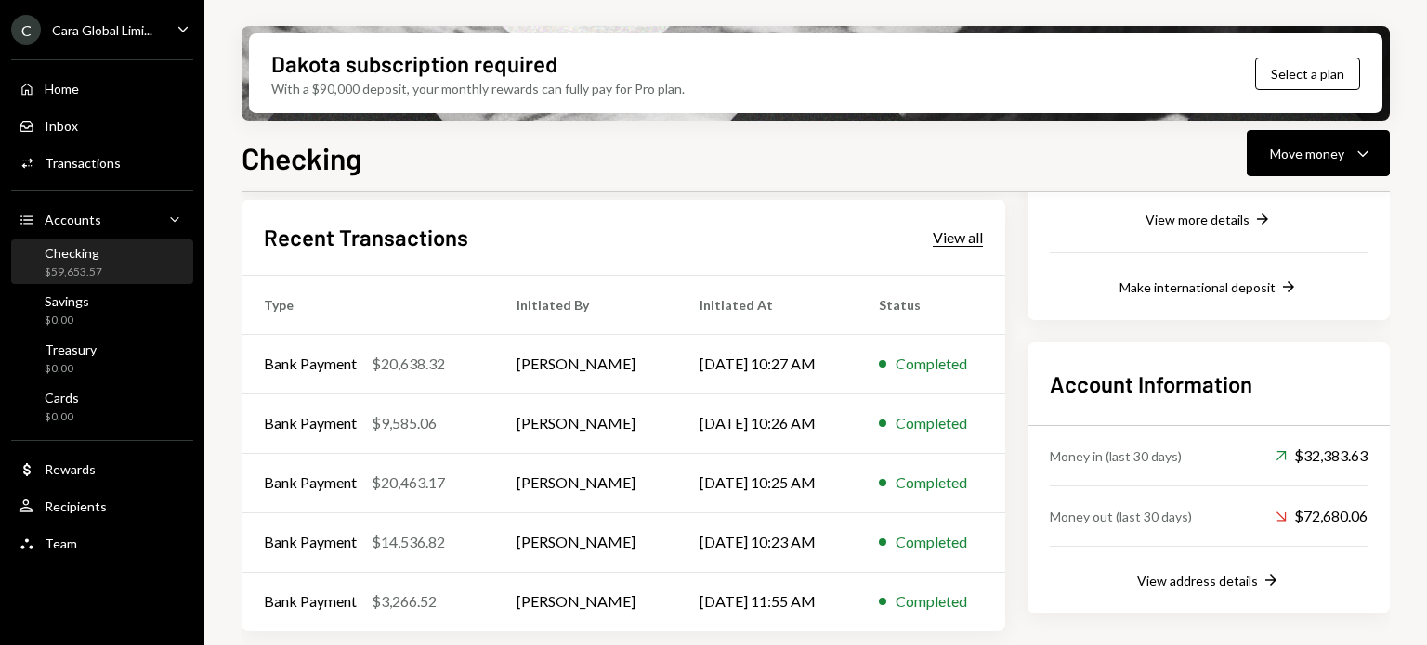
click at [979, 234] on div "View all" at bounding box center [957, 237] width 50 height 19
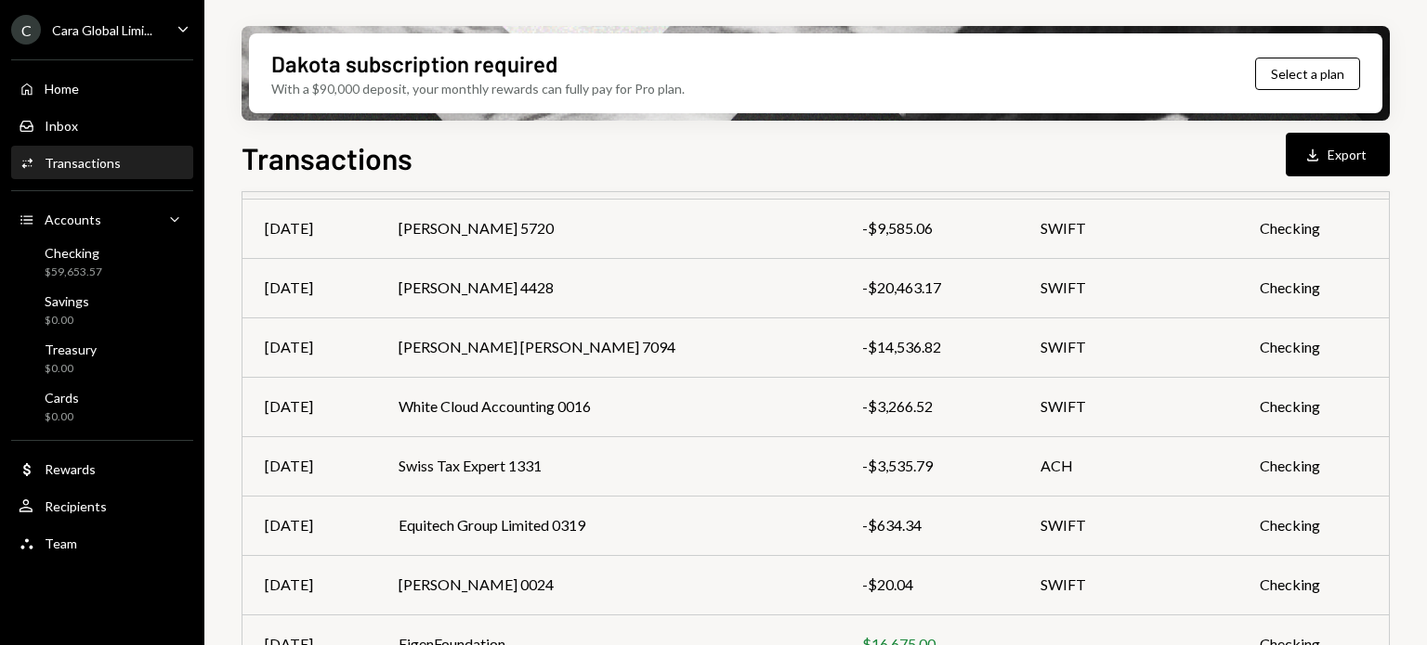
scroll to position [411, 0]
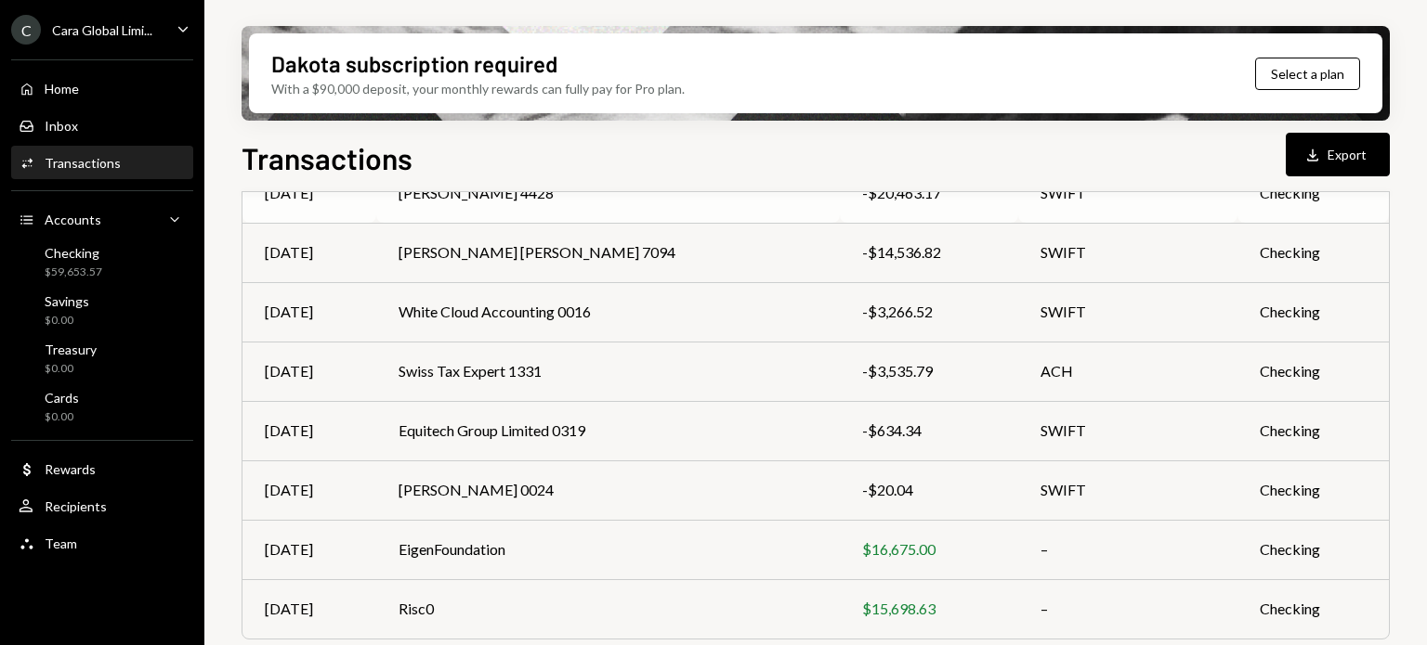
scroll to position [411, 0]
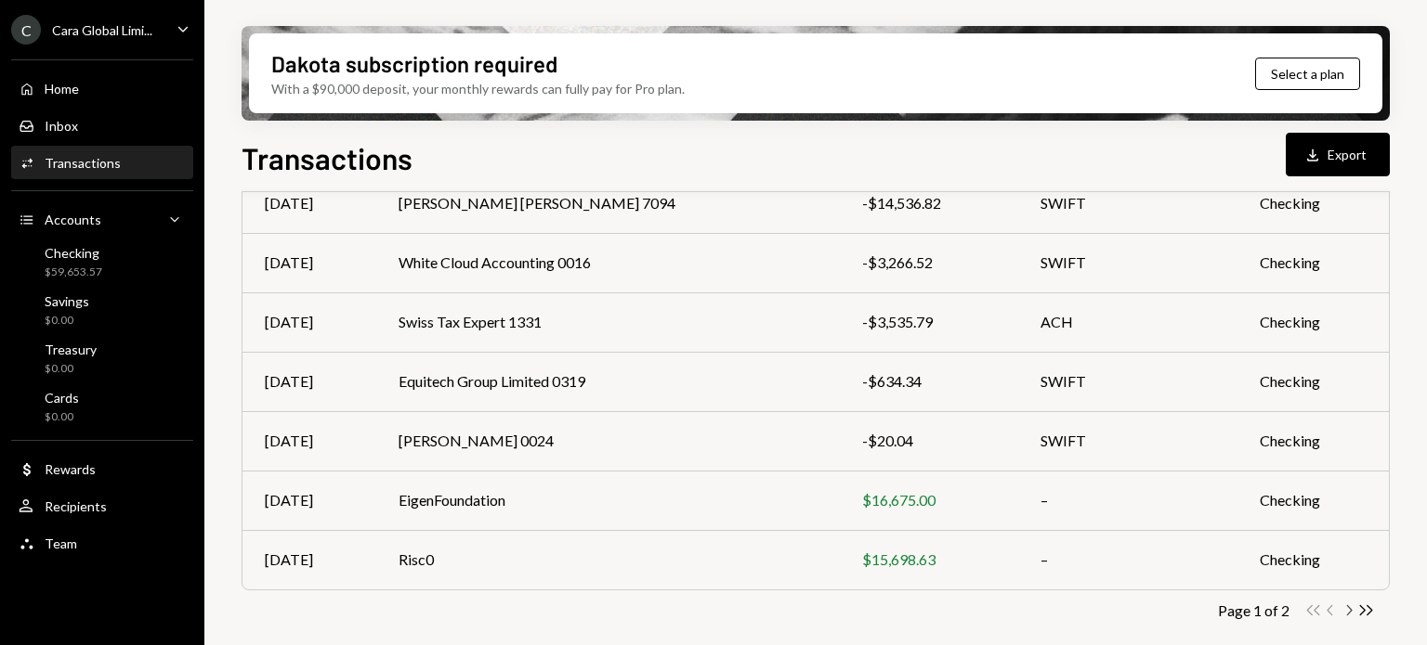
click at [1349, 606] on icon "Chevron Right" at bounding box center [1348, 611] width 18 height 18
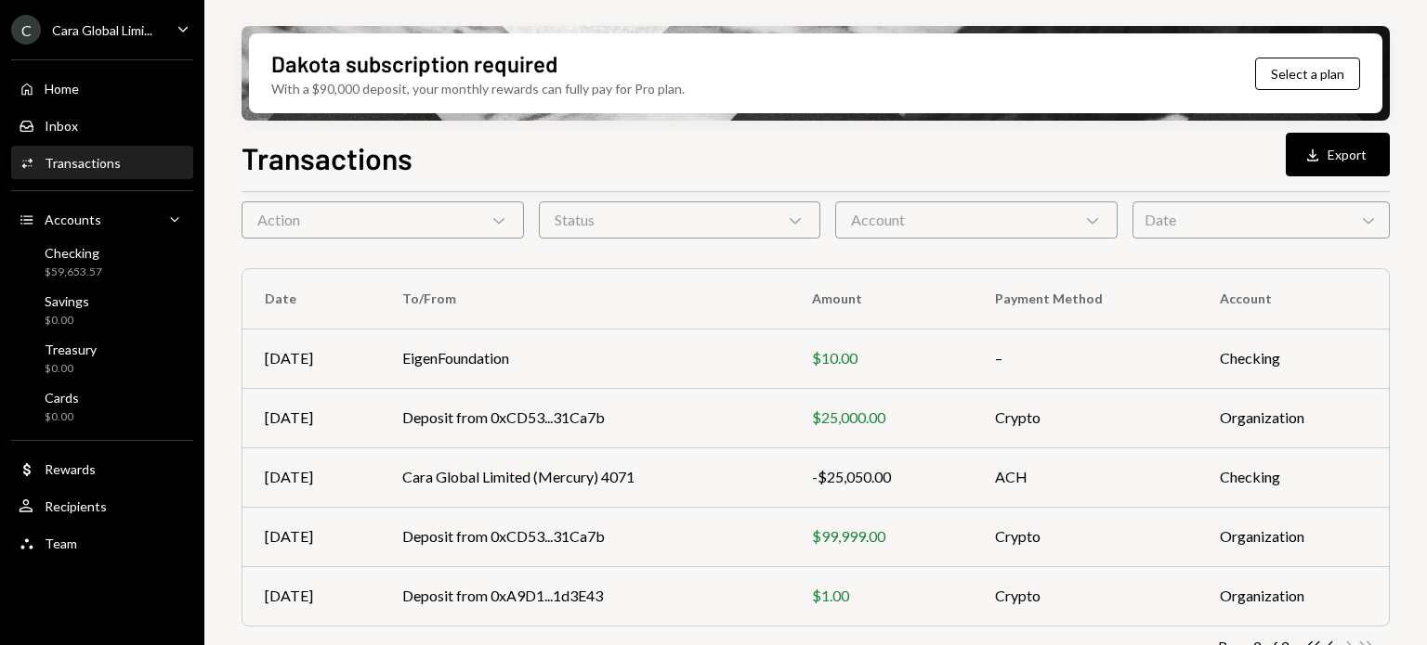
scroll to position [114, 0]
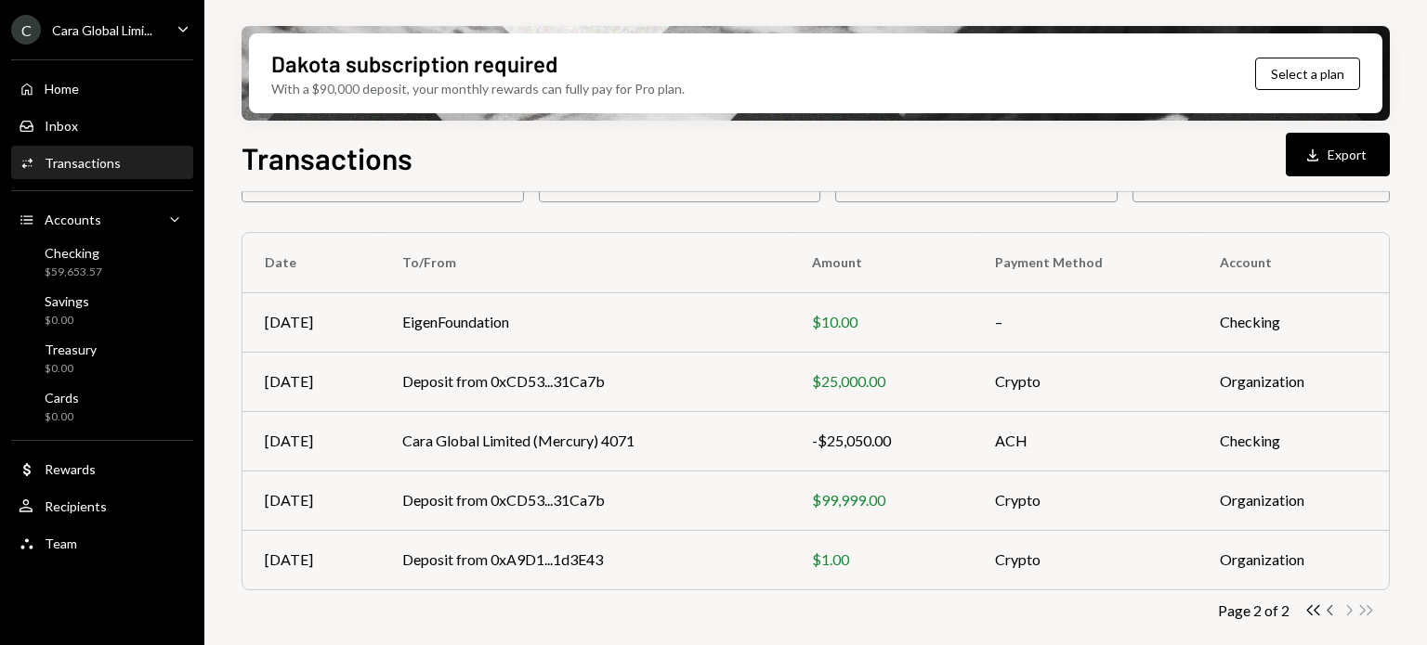
click at [1333, 609] on icon "Chevron Left" at bounding box center [1331, 611] width 18 height 18
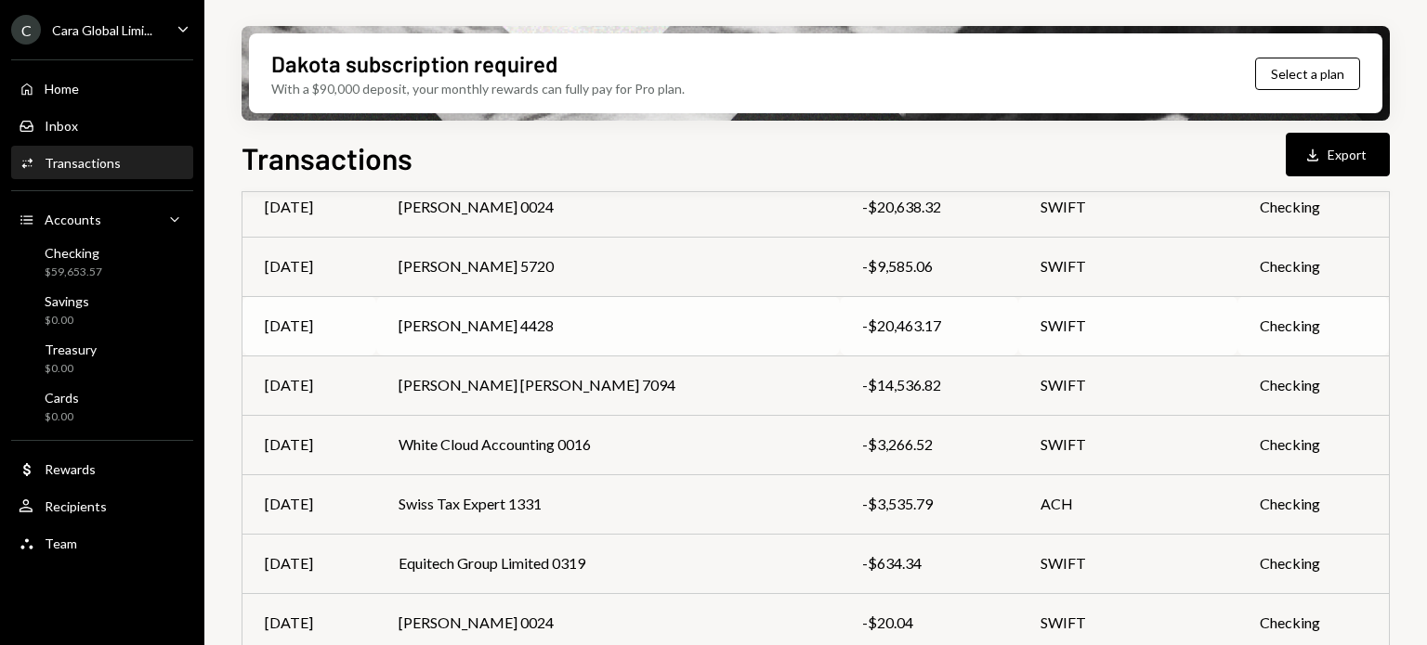
scroll to position [0, 0]
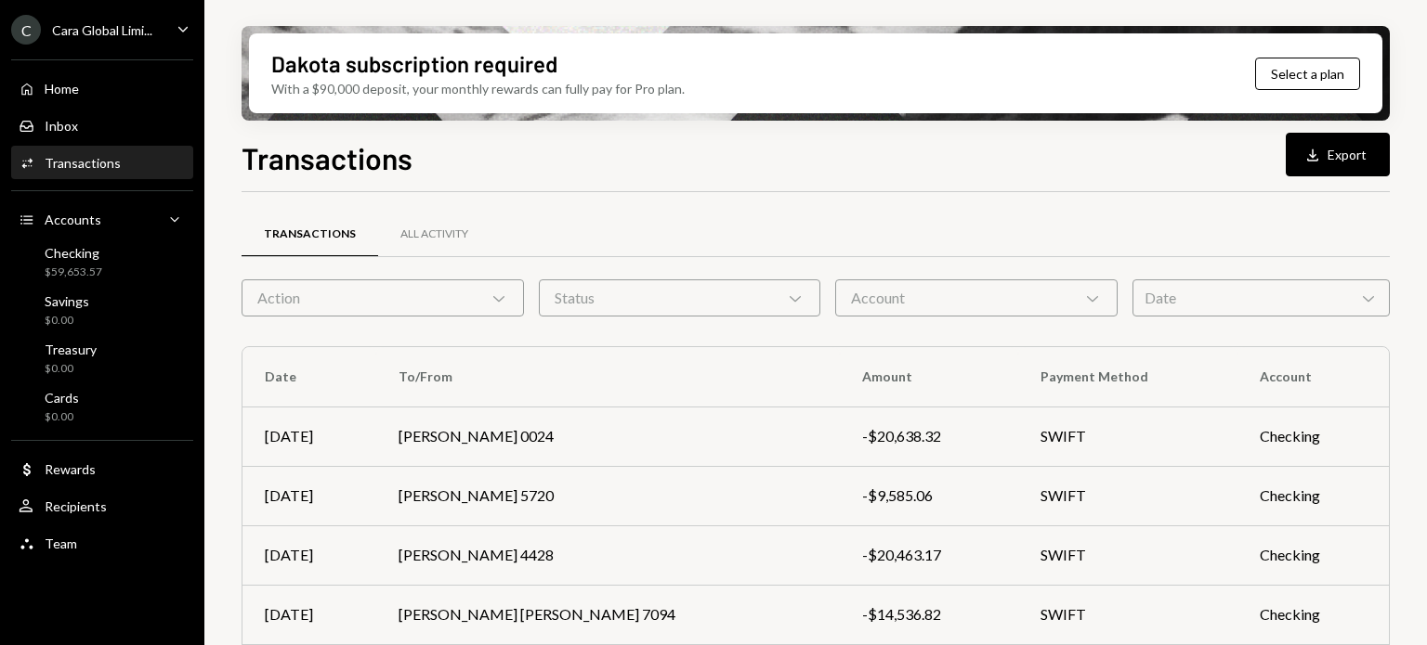
click at [154, 43] on div "C Cara Global Limi... Caret Down" at bounding box center [102, 30] width 204 height 30
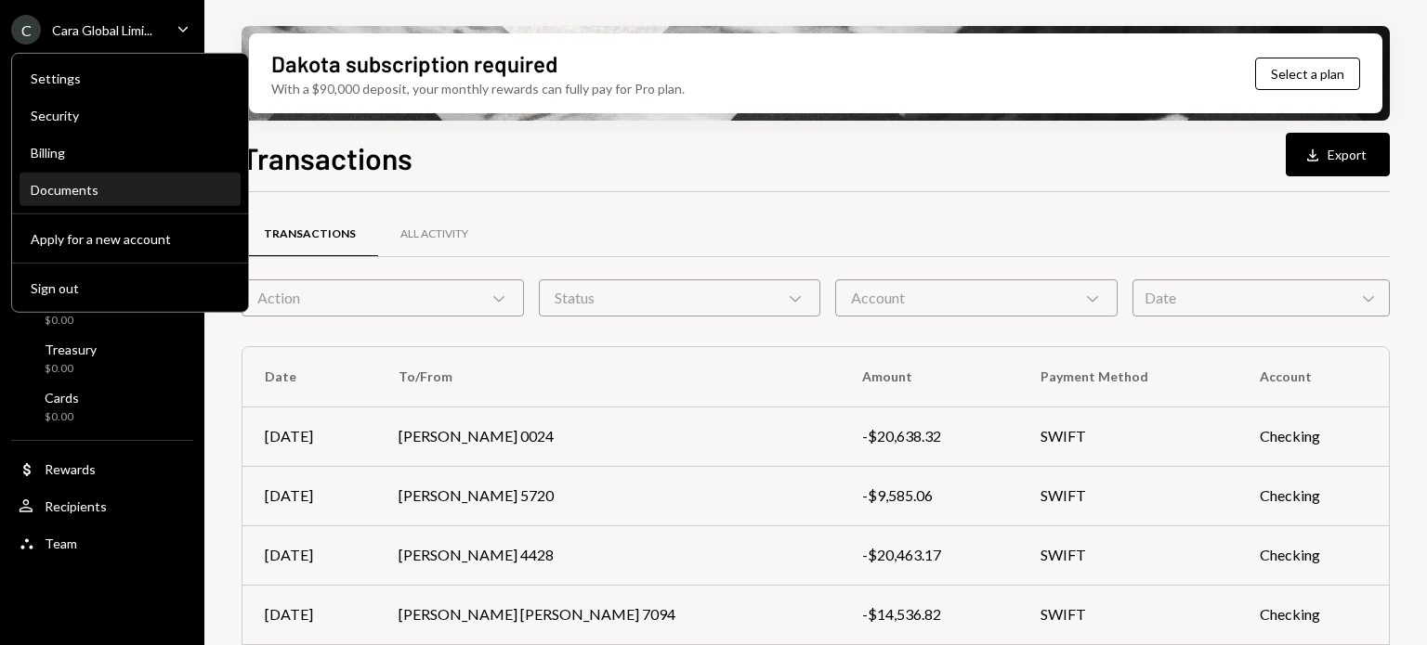
click at [85, 187] on div "Documents" at bounding box center [130, 190] width 199 height 16
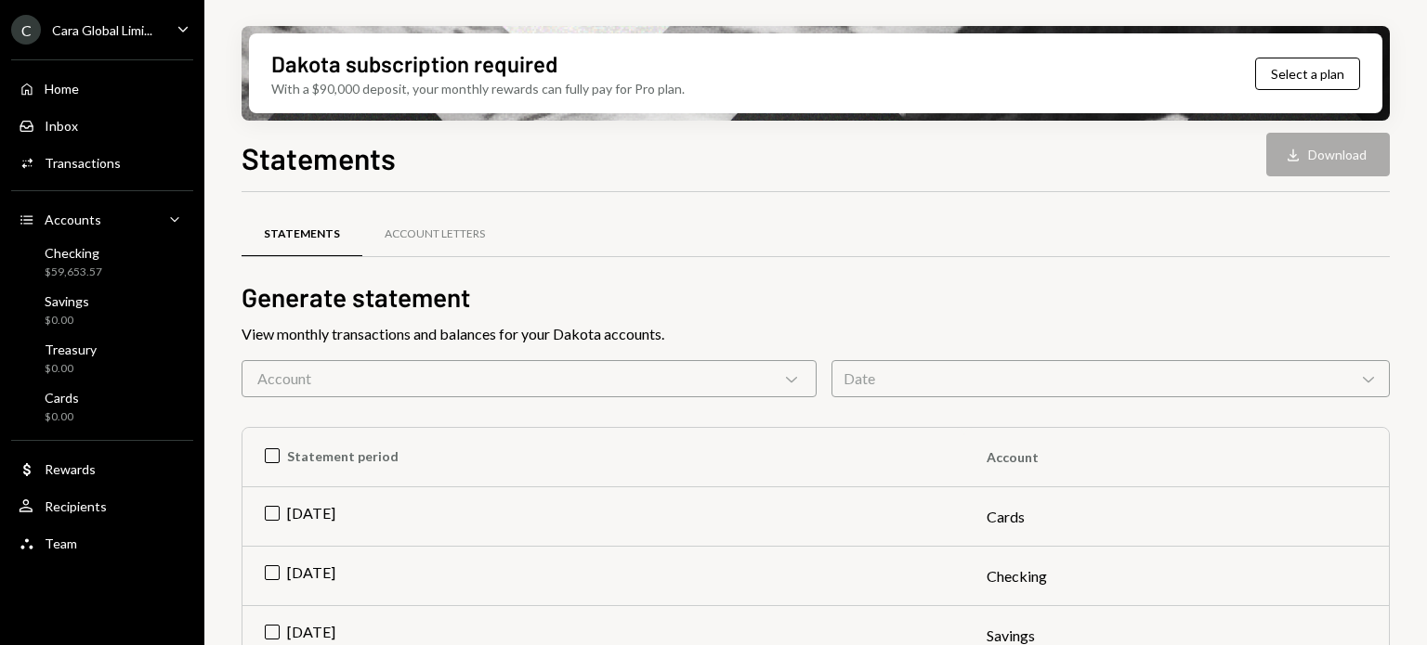
click at [800, 384] on icon "Chevron Down" at bounding box center [791, 379] width 19 height 19
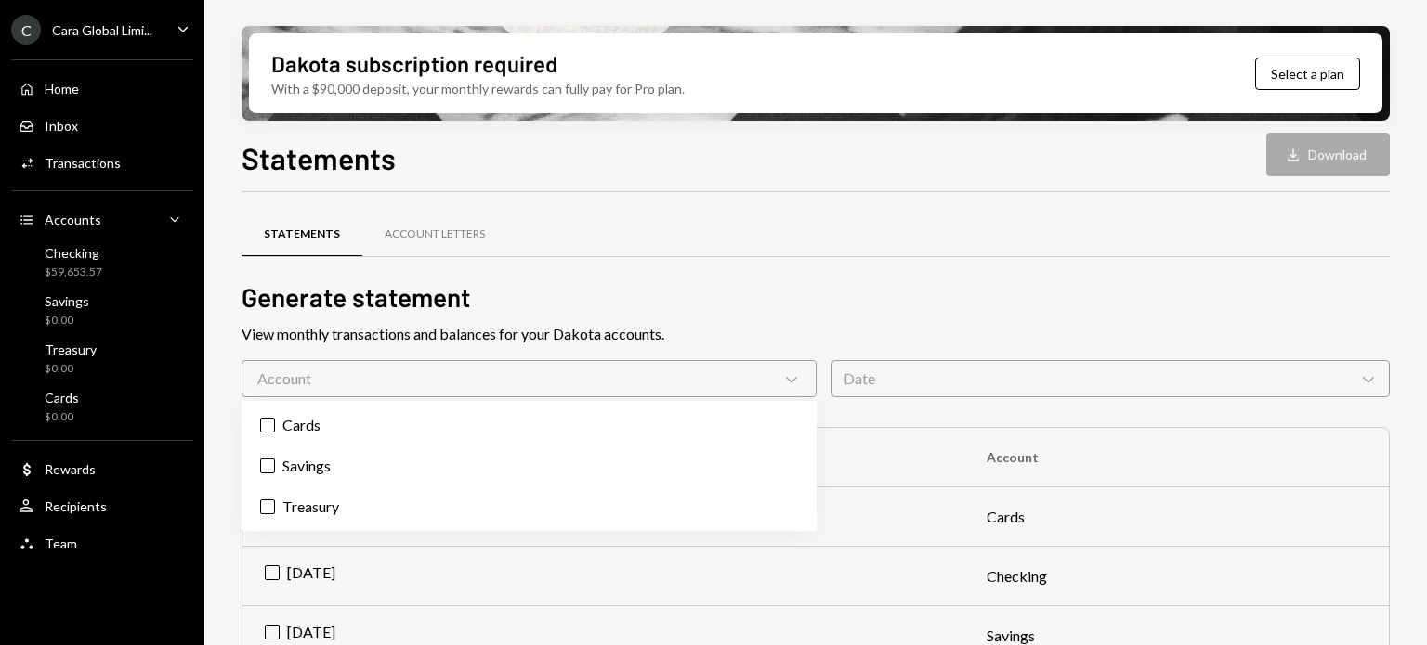
click at [797, 284] on h2 "Generate statement" at bounding box center [815, 298] width 1148 height 36
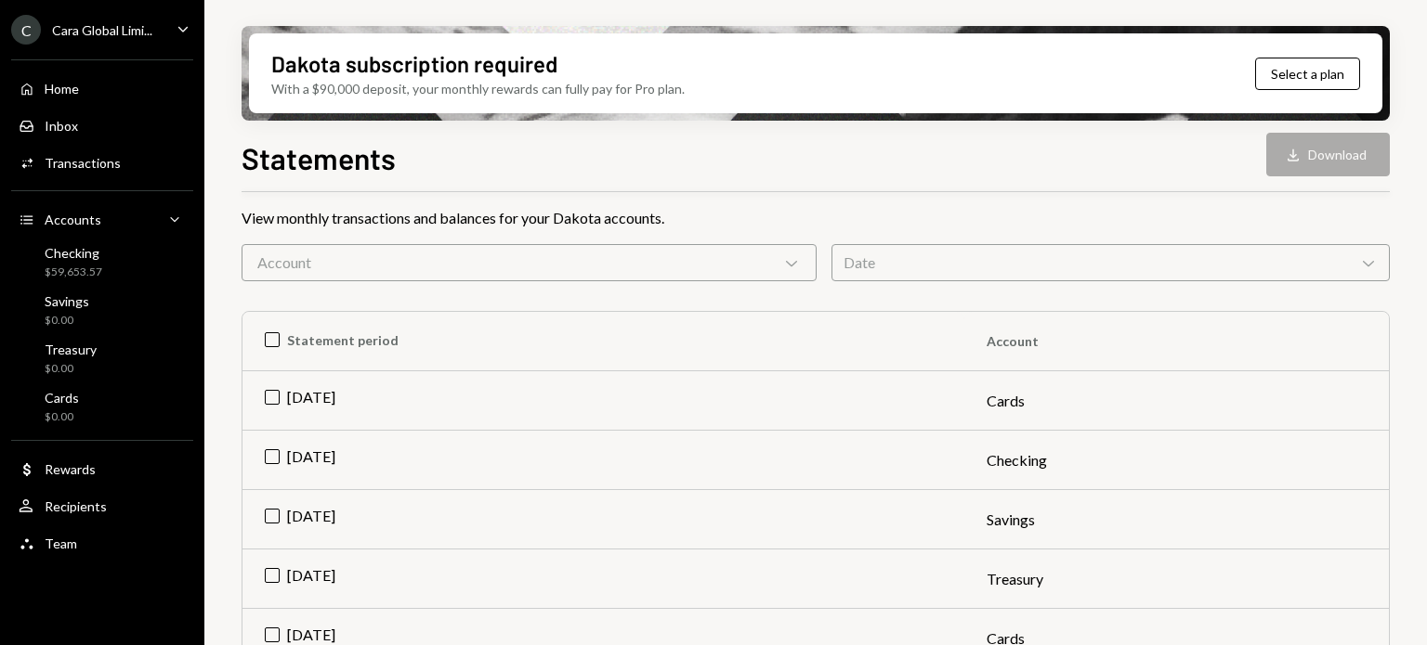
scroll to position [186, 0]
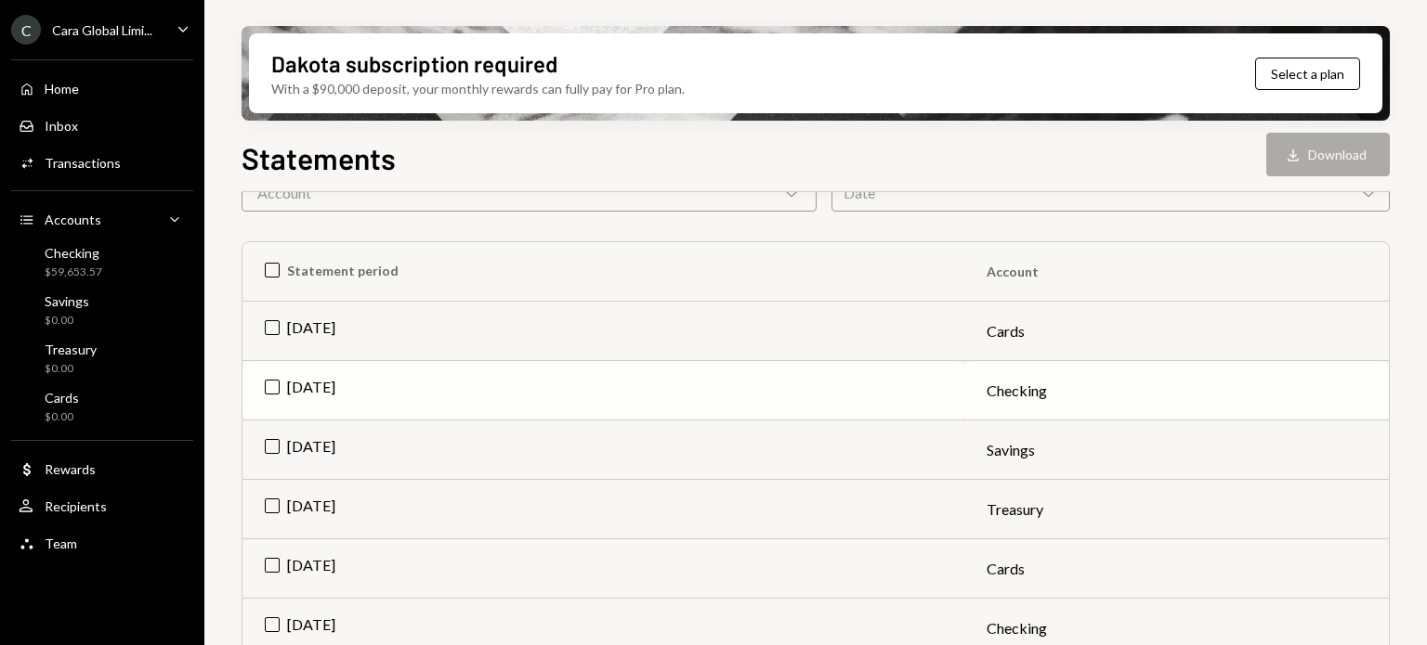
click at [301, 387] on td "Jul 2025" at bounding box center [603, 390] width 722 height 59
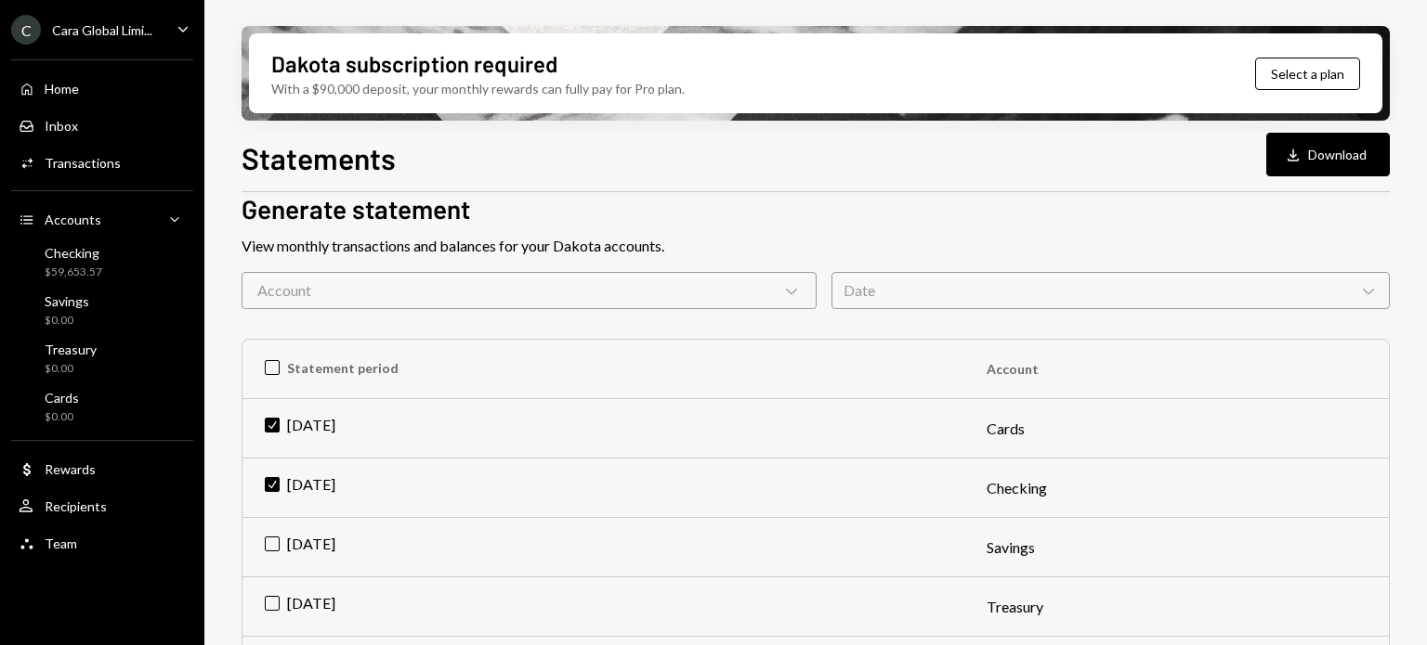
scroll to position [0, 0]
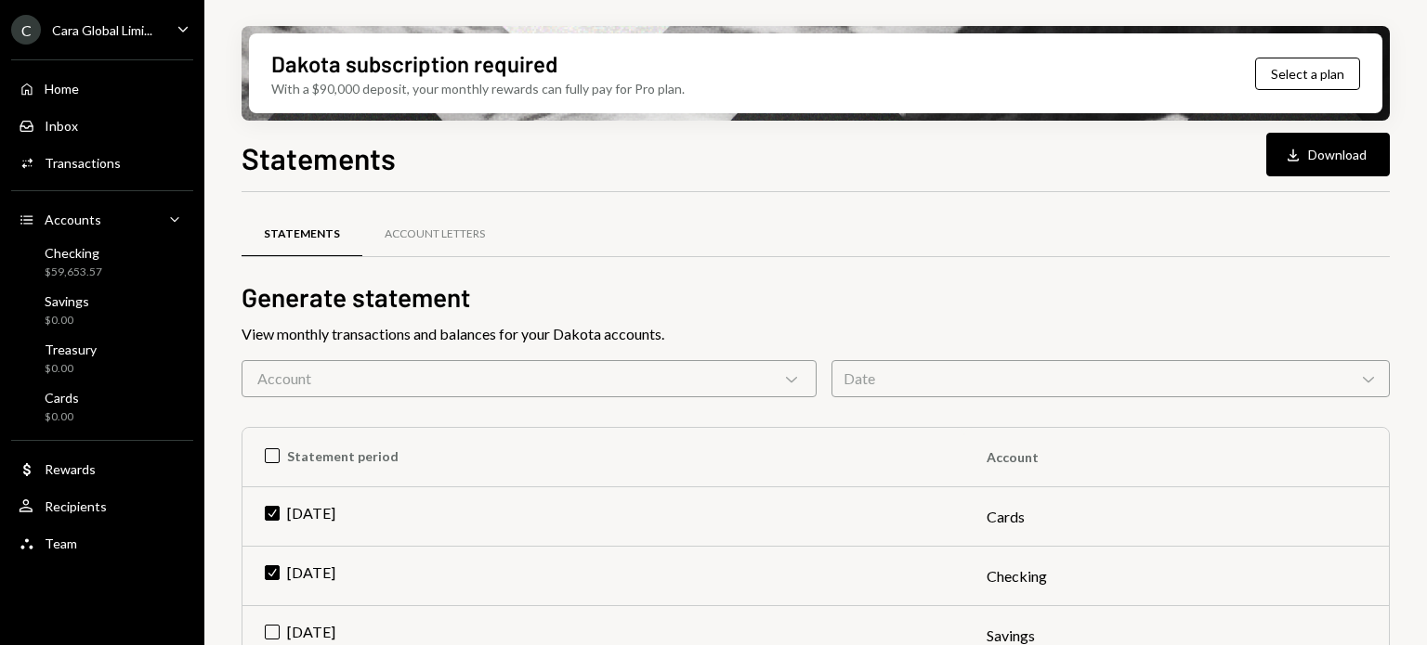
click at [149, 37] on div "C Cara Global Limi..." at bounding box center [81, 30] width 141 height 30
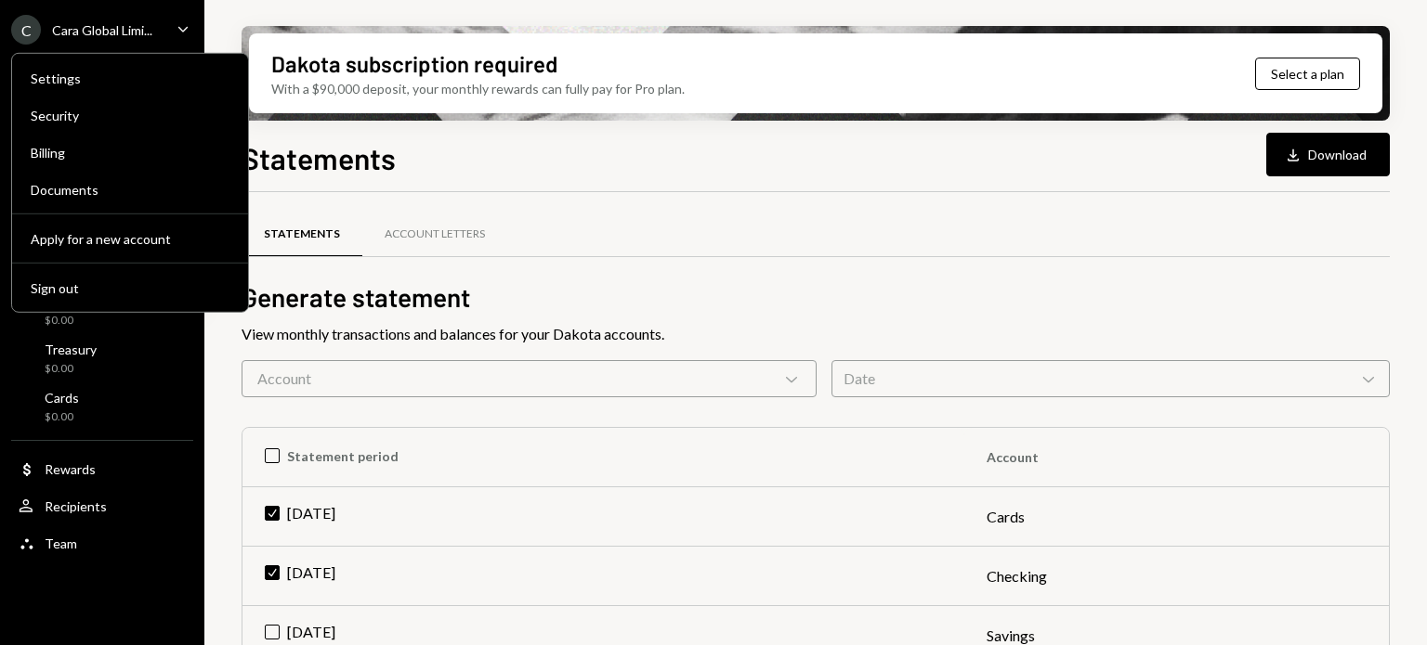
click at [550, 163] on div "Statements Download Download" at bounding box center [815, 156] width 1148 height 41
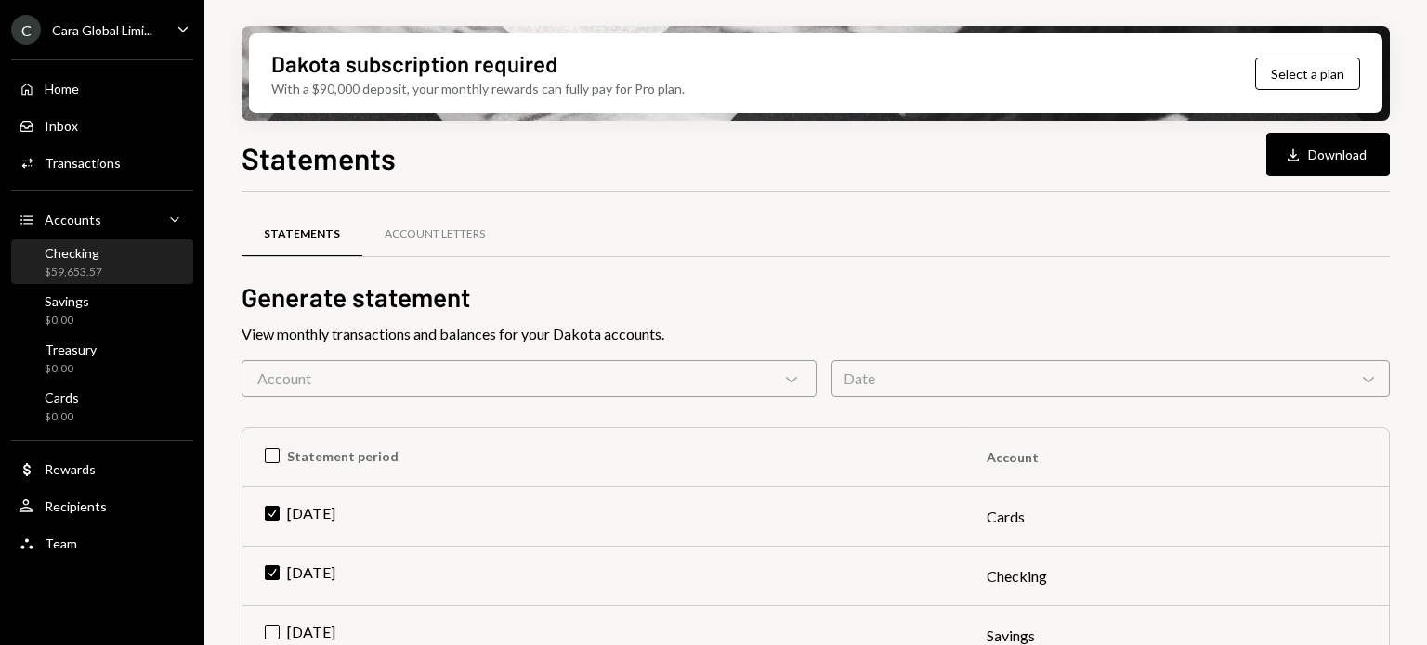
click at [61, 267] on div "$59,653.57" at bounding box center [74, 273] width 58 height 16
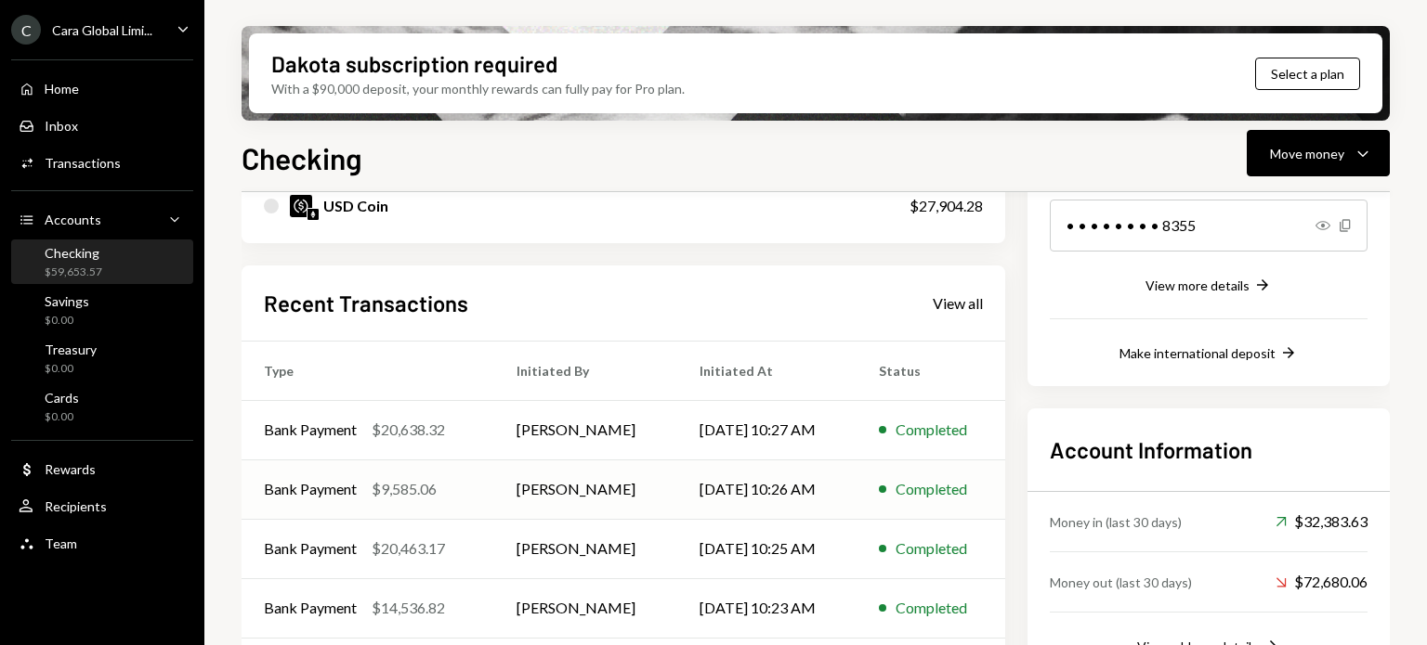
scroll to position [380, 0]
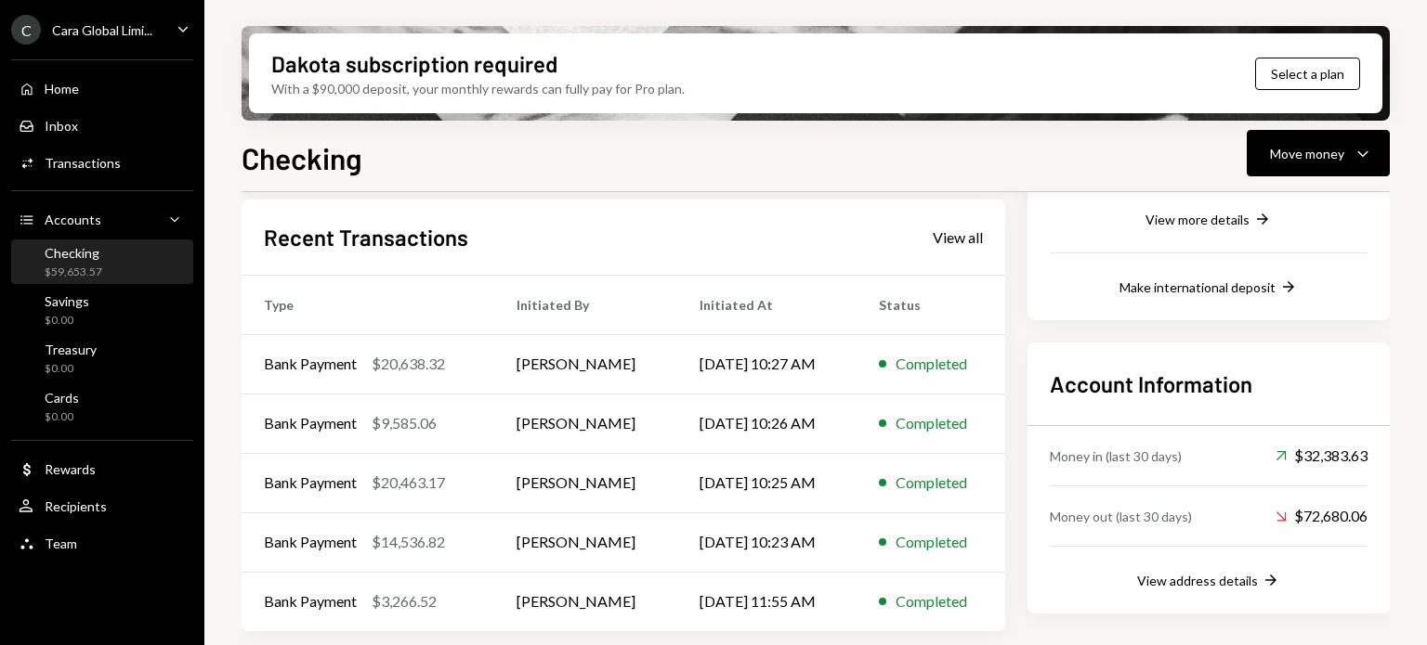
click at [966, 253] on div "Recent Transactions View all Type Initiated By Initiated At Status Bank Payment…" at bounding box center [622, 416] width 763 height 433
click at [957, 244] on div "View all" at bounding box center [957, 237] width 50 height 19
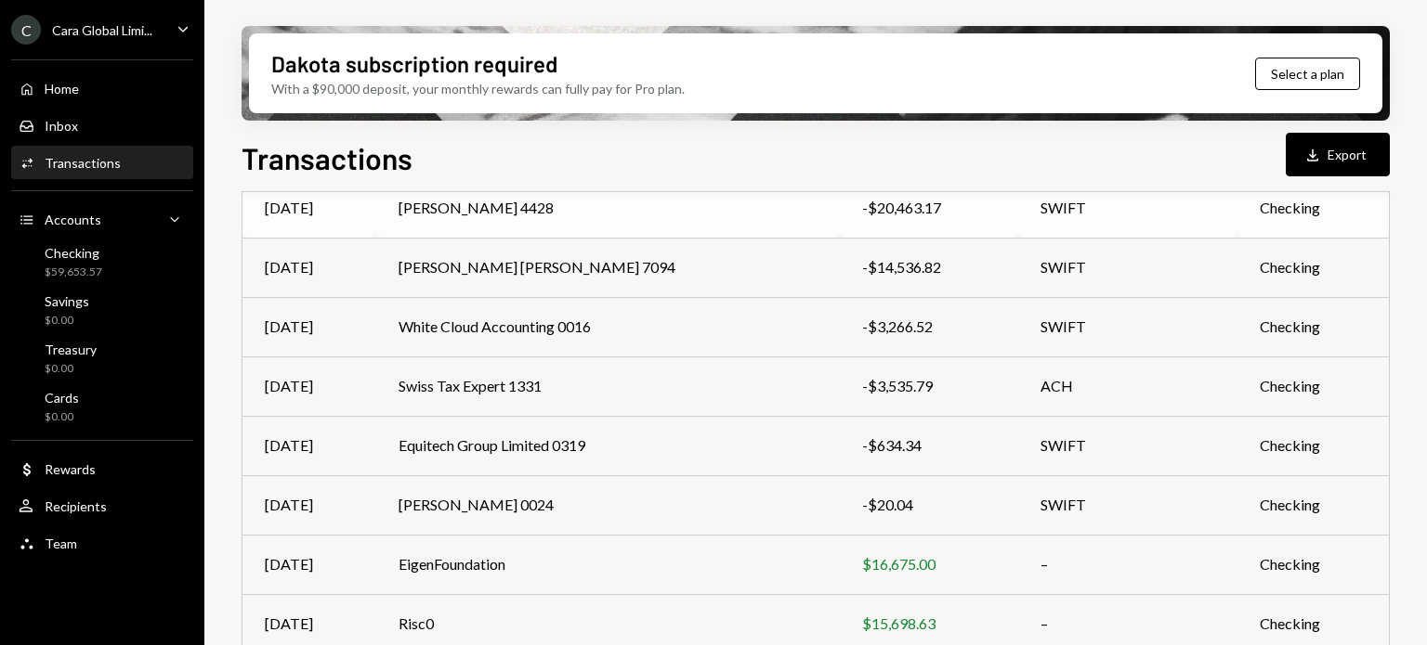
scroll to position [411, 0]
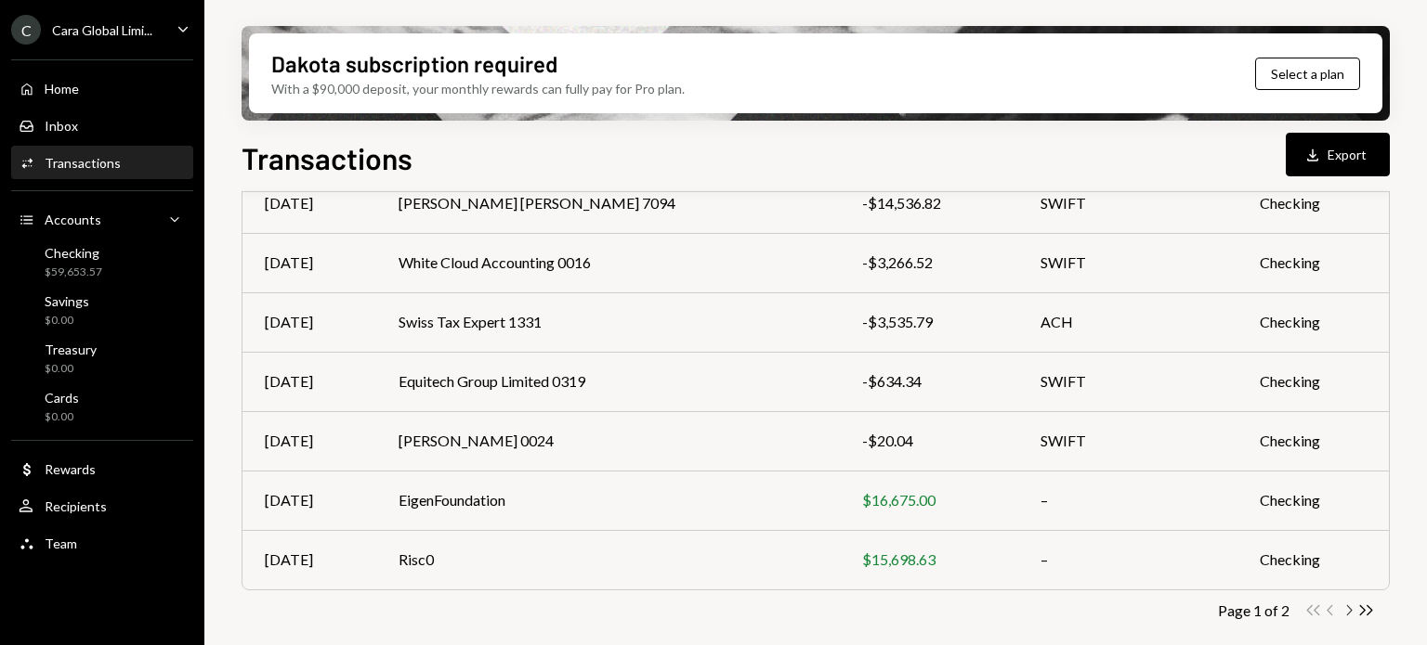
click at [1351, 602] on icon "Chevron Right" at bounding box center [1348, 611] width 18 height 18
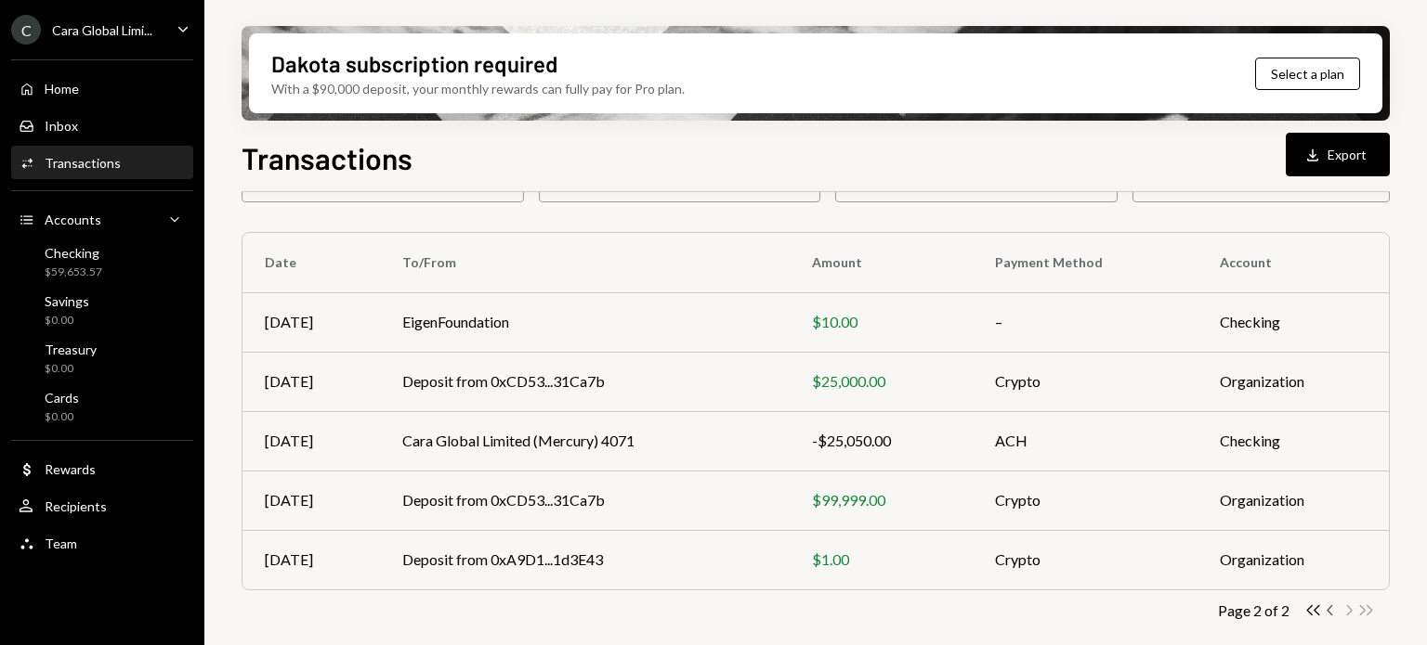
click at [1330, 607] on icon "button" at bounding box center [1329, 611] width 6 height 10
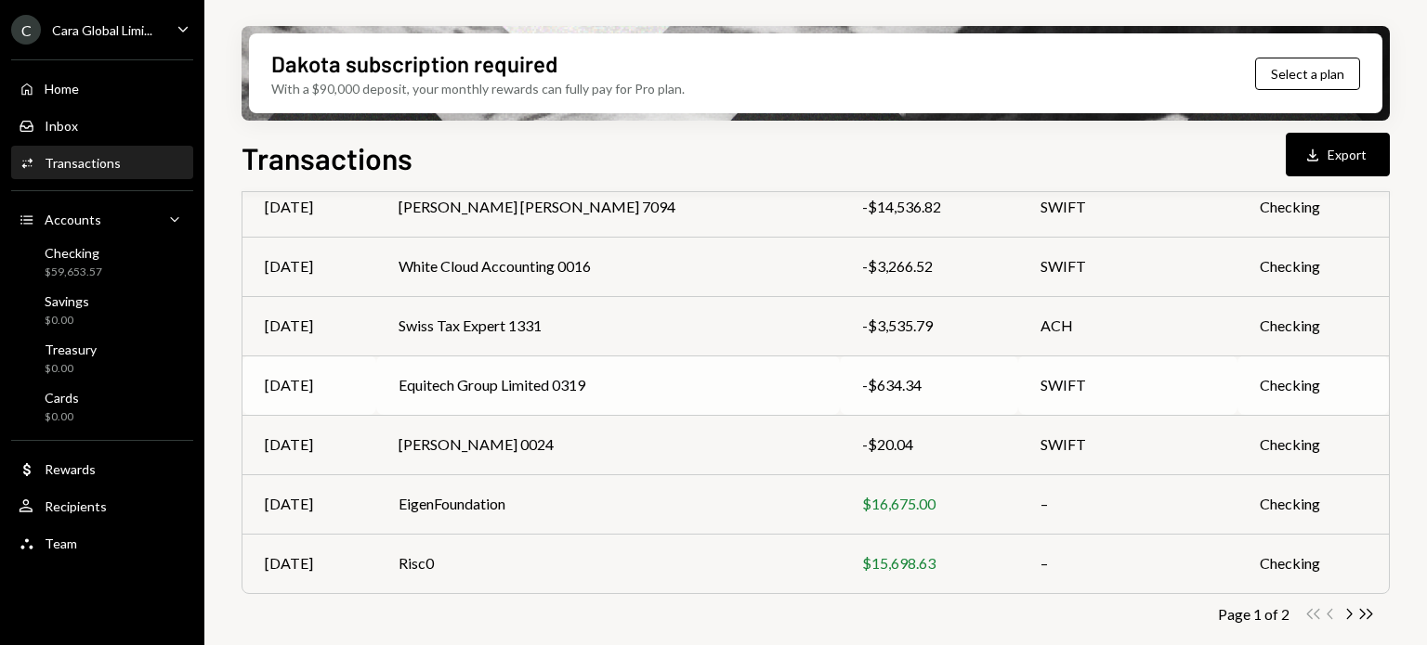
scroll to position [411, 0]
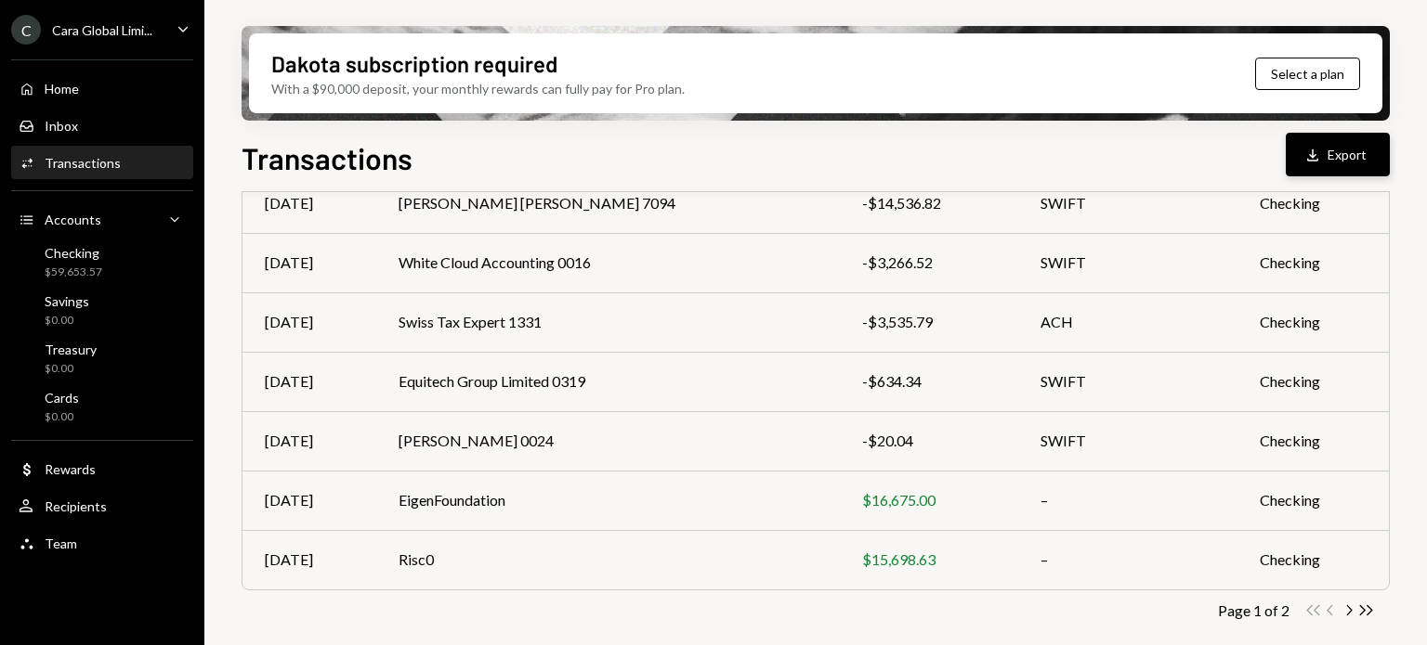
click at [1331, 166] on button "Download Export" at bounding box center [1337, 155] width 104 height 44
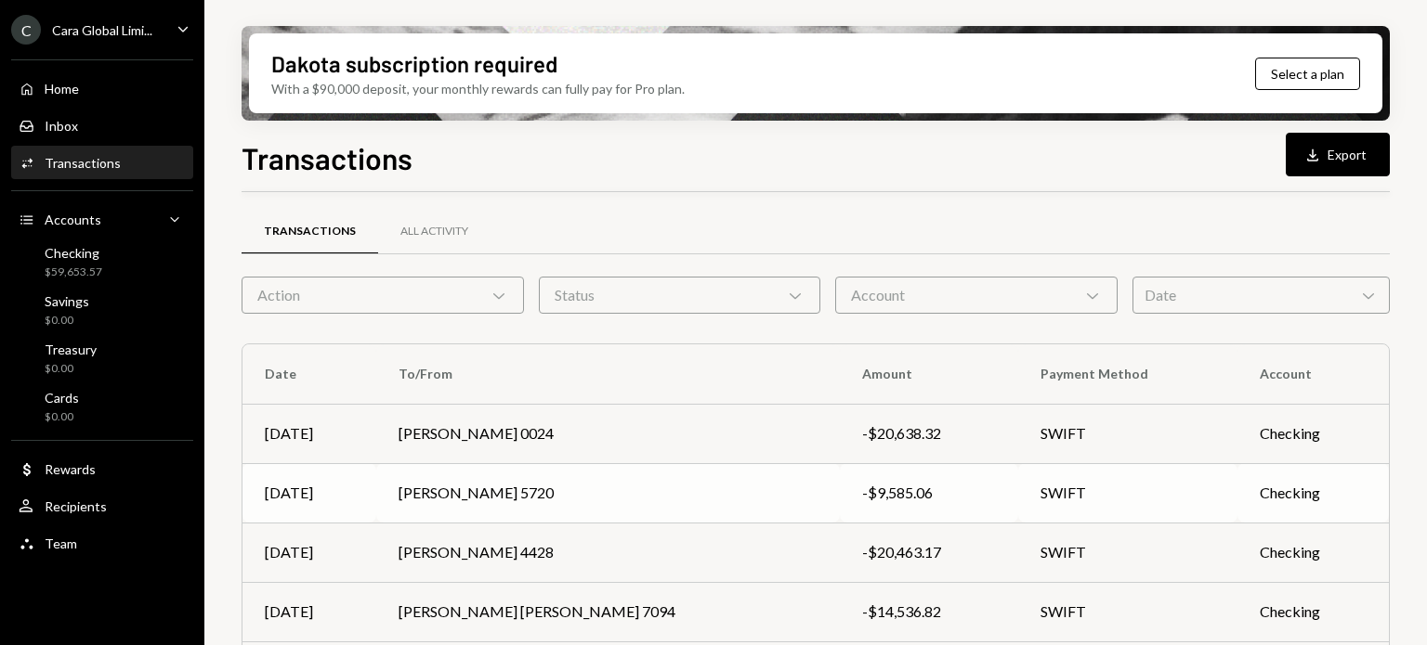
scroll to position [0, 0]
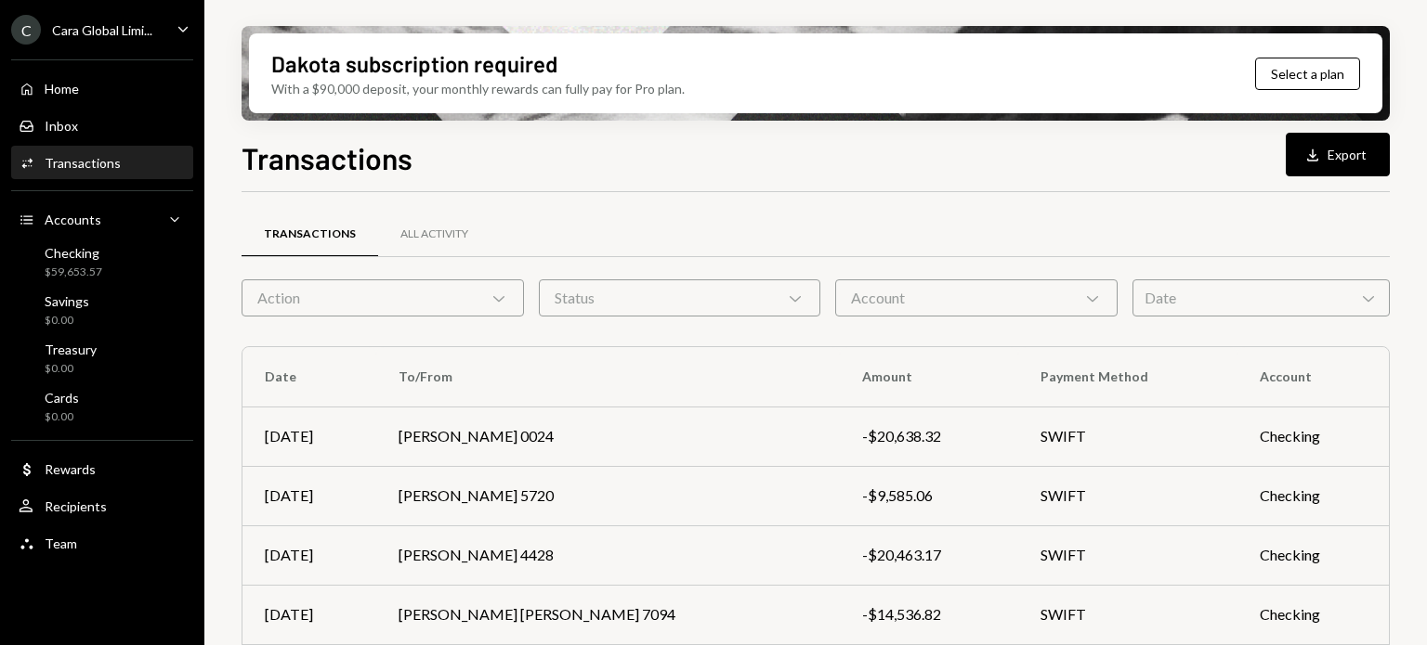
click at [155, 44] on div "C Cara Global Limi... Caret Down" at bounding box center [102, 30] width 204 height 30
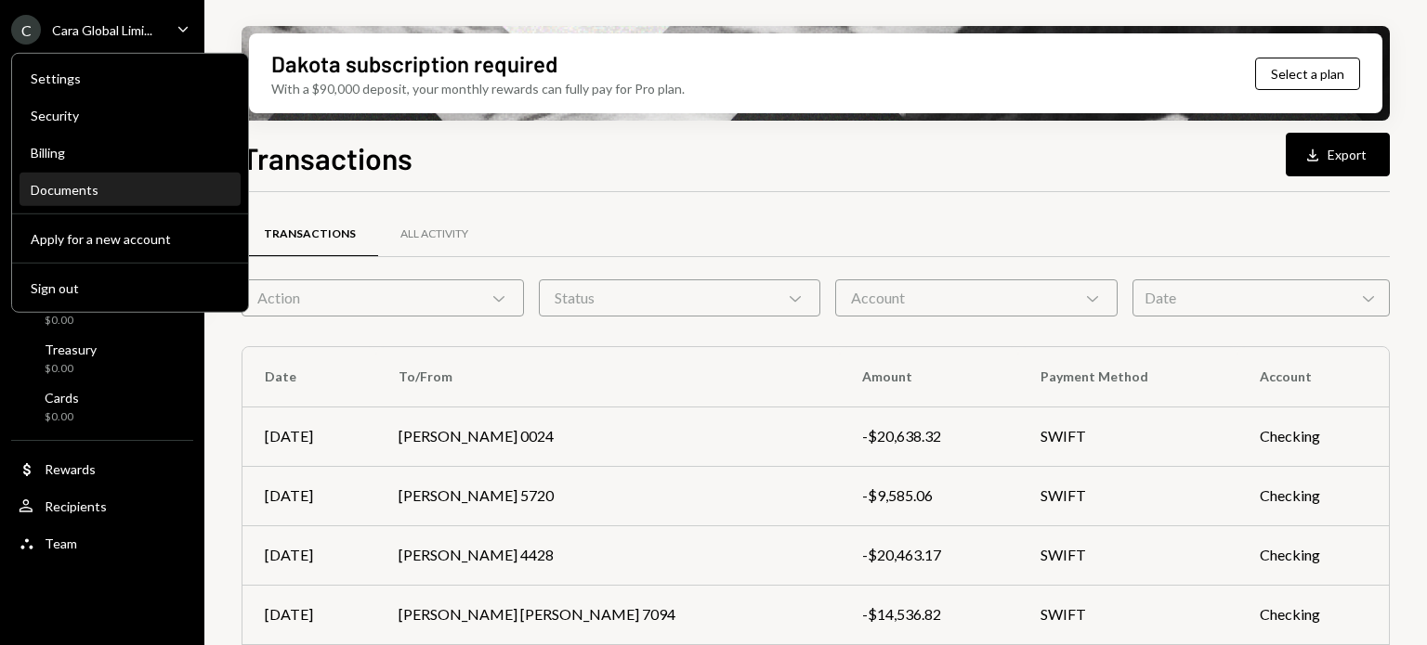
click at [49, 192] on div "Documents" at bounding box center [130, 190] width 199 height 16
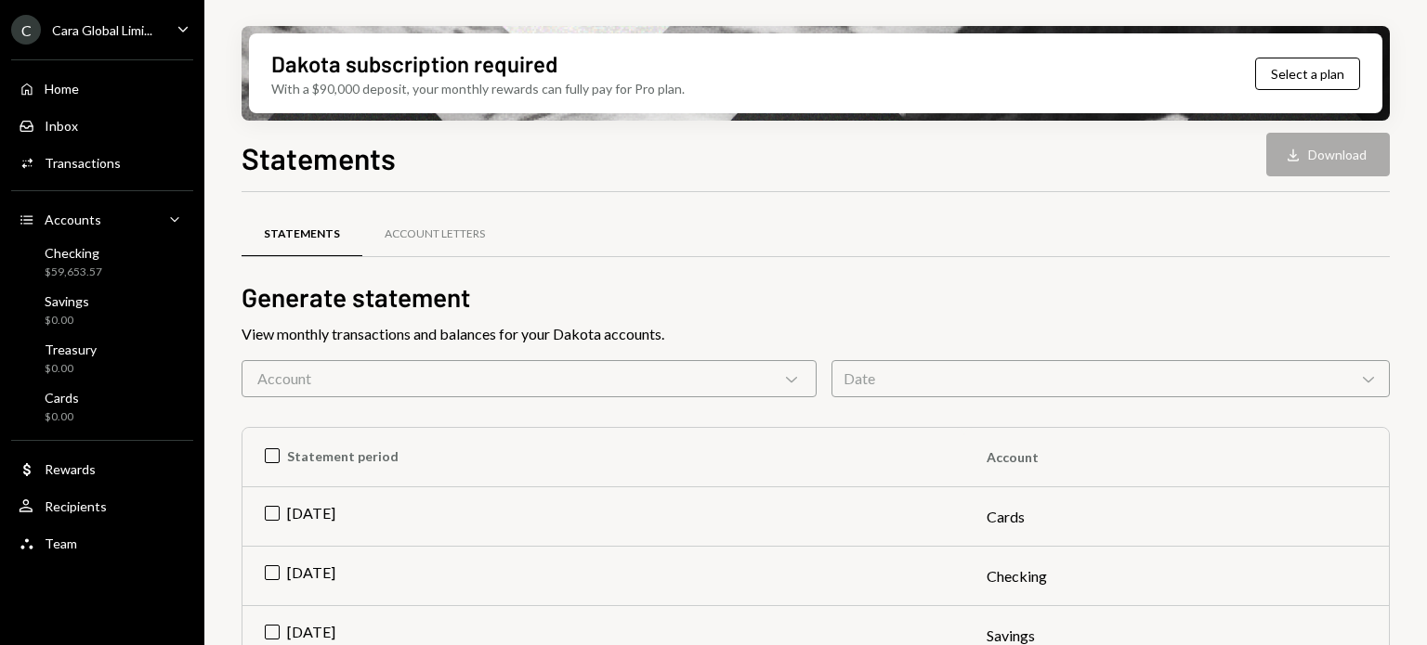
click at [888, 378] on div "Date Chevron Down" at bounding box center [1110, 378] width 558 height 37
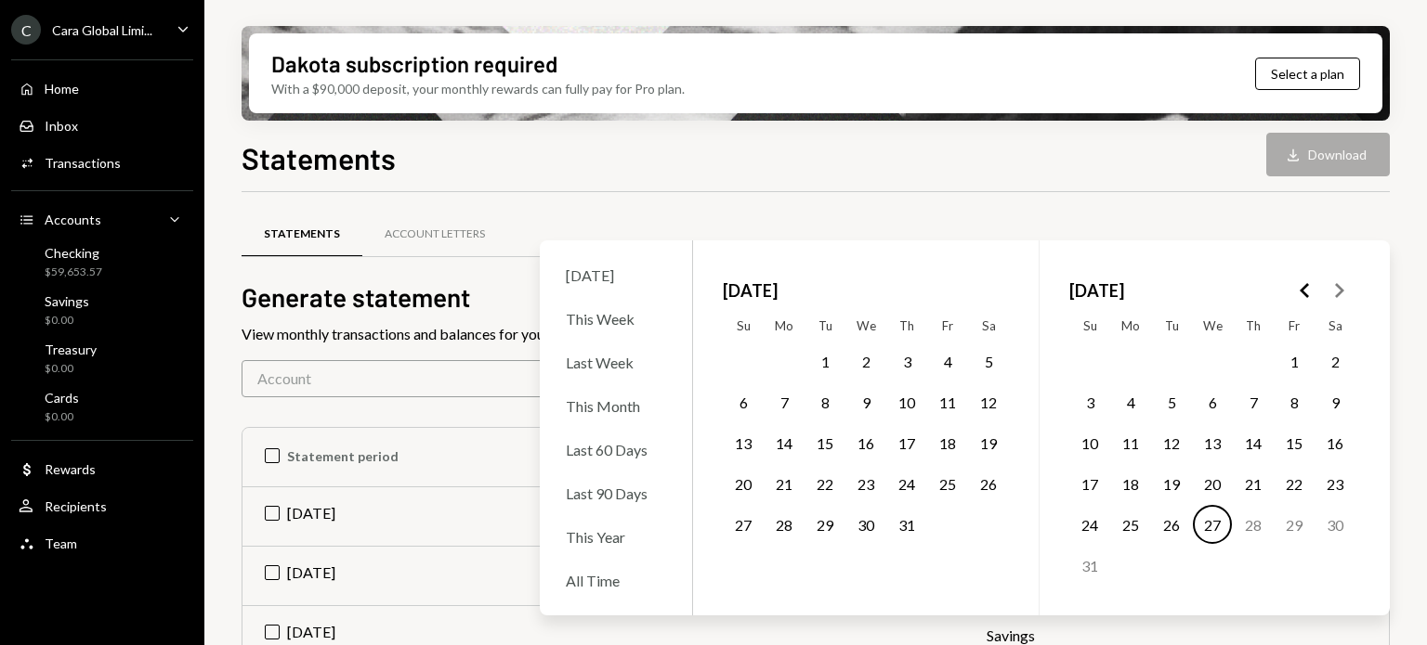
click at [820, 364] on button "1" at bounding box center [824, 361] width 39 height 39
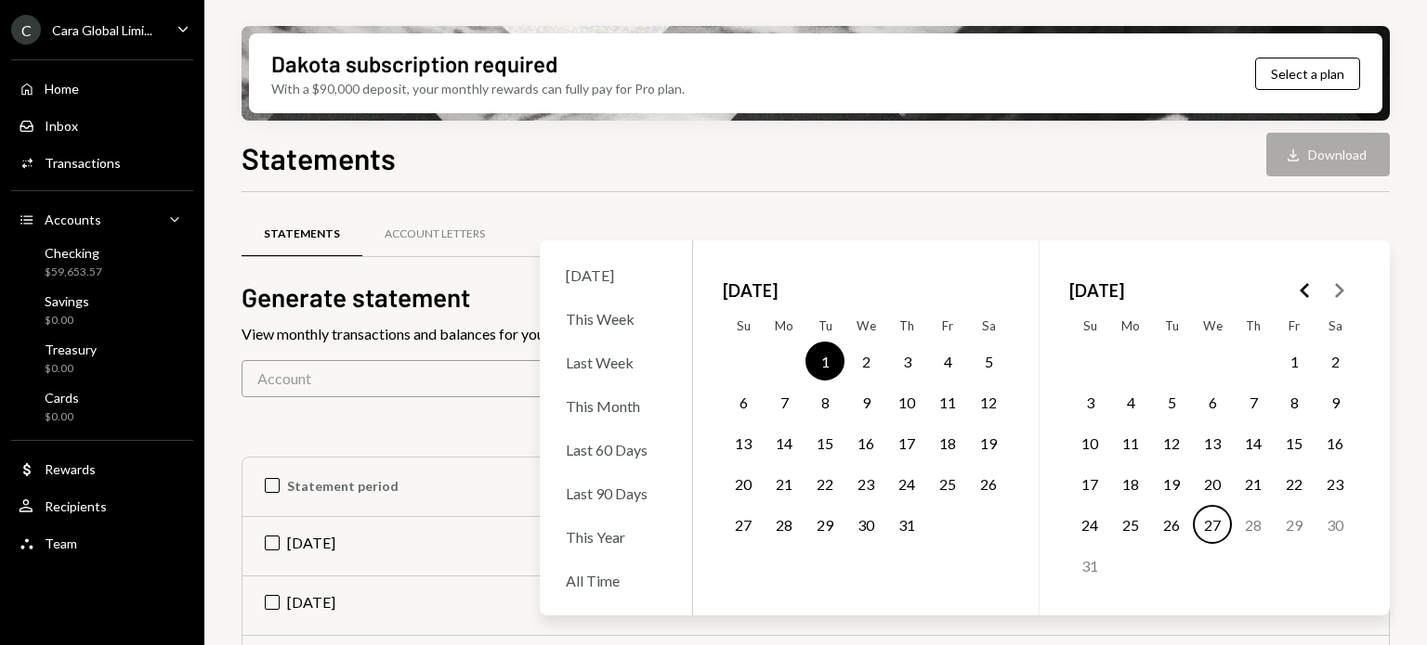
click at [906, 531] on button "31" at bounding box center [906, 524] width 39 height 39
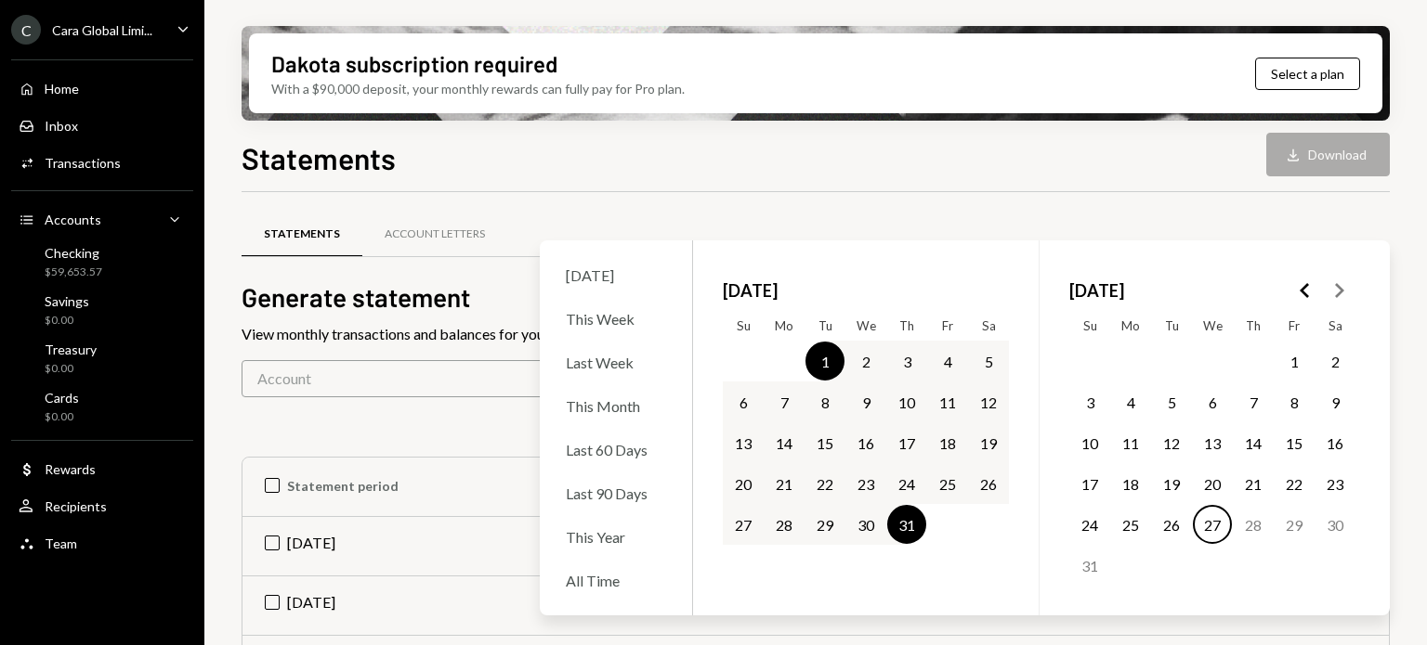
click at [1101, 223] on div "Statements Account Letters" at bounding box center [815, 234] width 1148 height 47
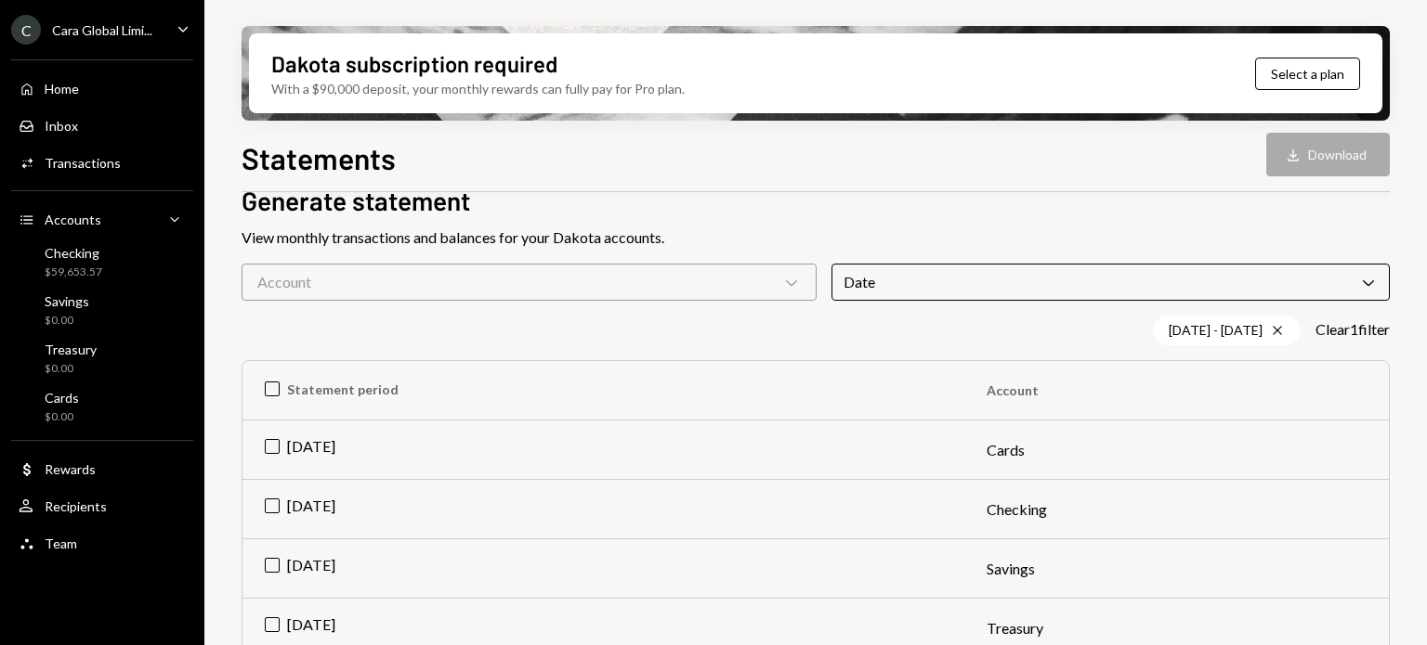
scroll to position [124, 0]
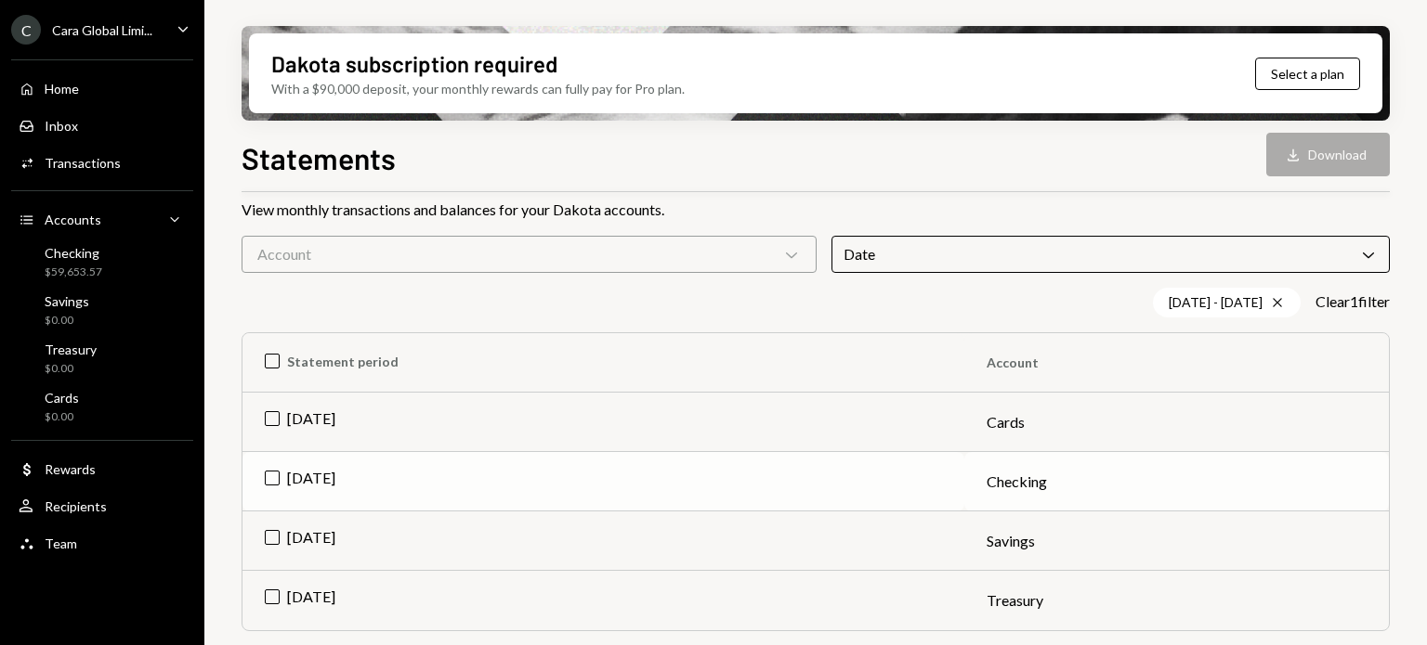
click at [990, 475] on td "Checking" at bounding box center [1176, 481] width 424 height 59
click at [307, 549] on td "[DATE]" at bounding box center [603, 541] width 722 height 59
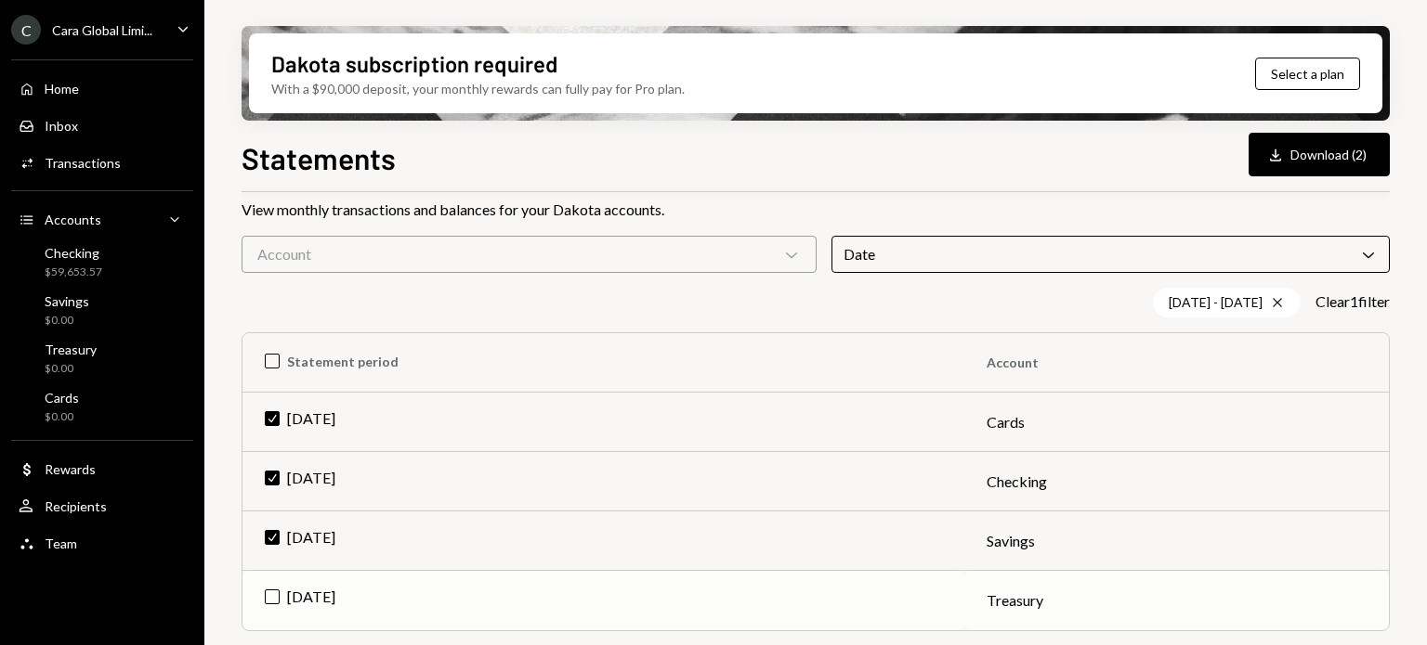
click at [295, 593] on td "[DATE]" at bounding box center [603, 600] width 722 height 59
click at [1312, 170] on button "Download Download (3)" at bounding box center [1318, 155] width 141 height 44
click at [264, 358] on th "Check Statement period" at bounding box center [603, 362] width 722 height 59
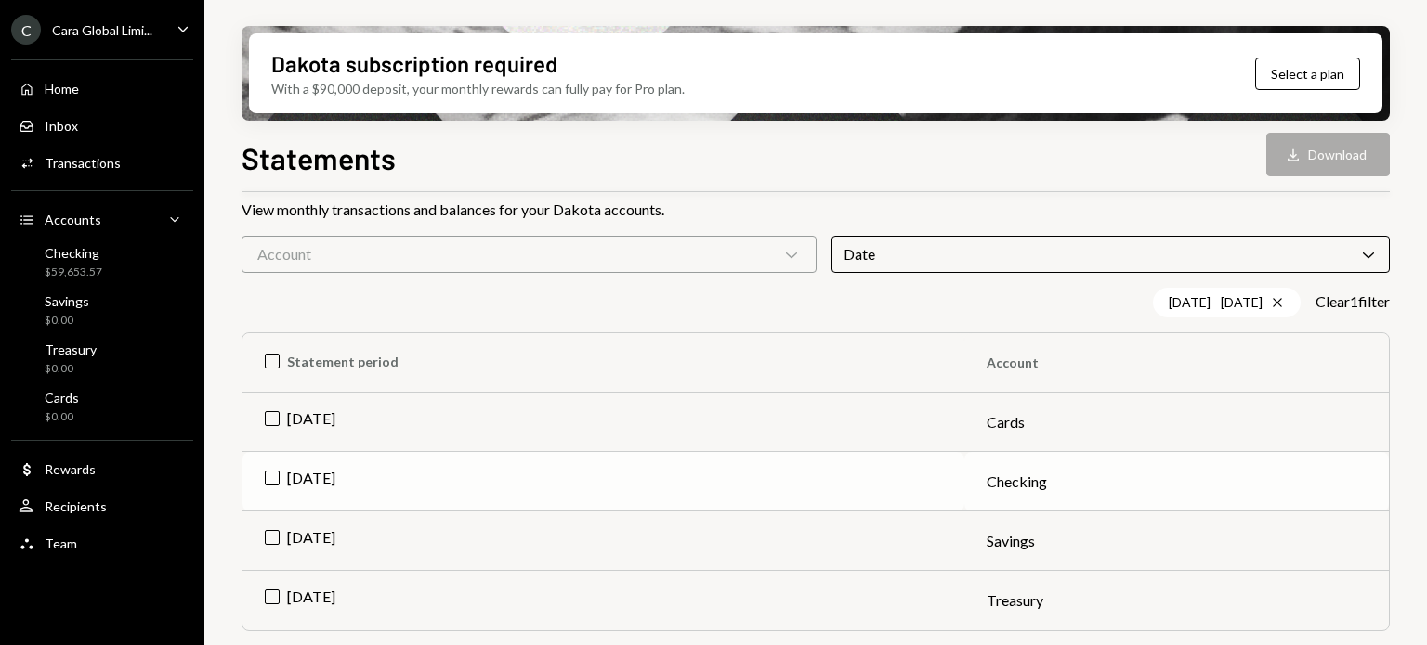
click at [289, 478] on td "[DATE]" at bounding box center [603, 481] width 722 height 59
click at [784, 262] on icon "Chevron Down" at bounding box center [791, 254] width 19 height 19
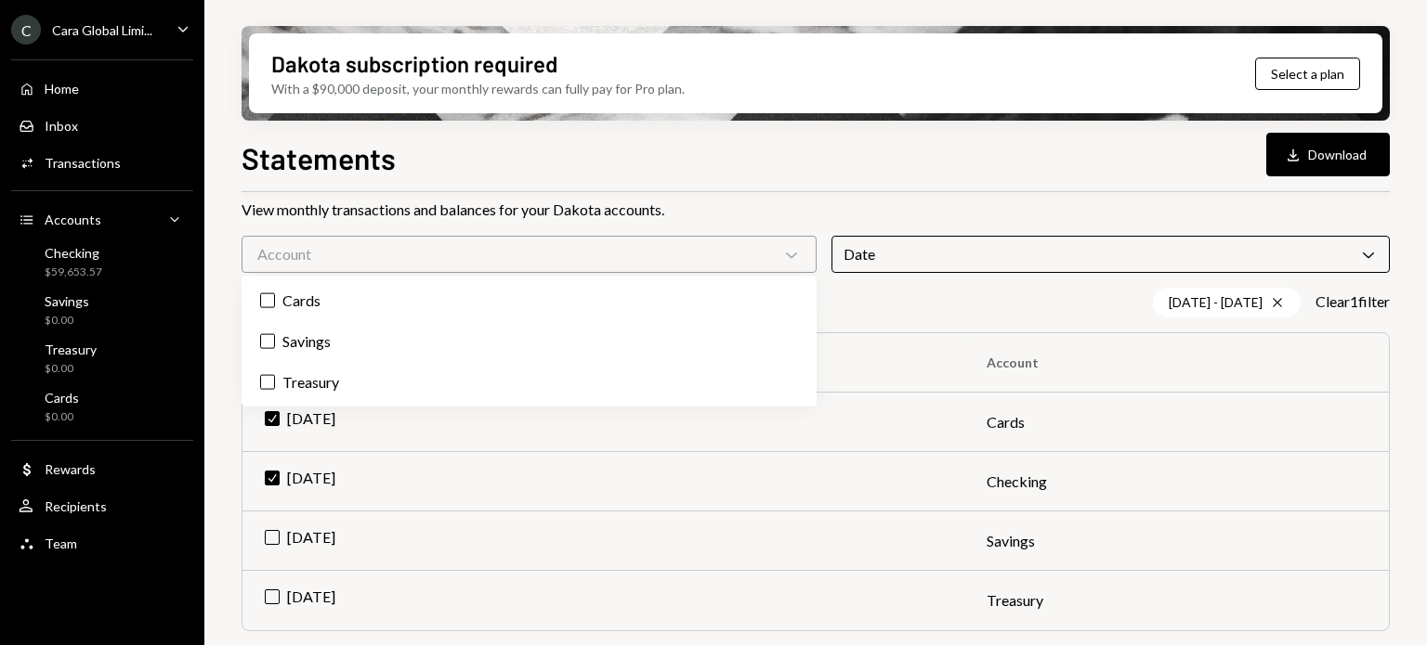
click at [784, 262] on icon "Chevron Down" at bounding box center [791, 254] width 19 height 19
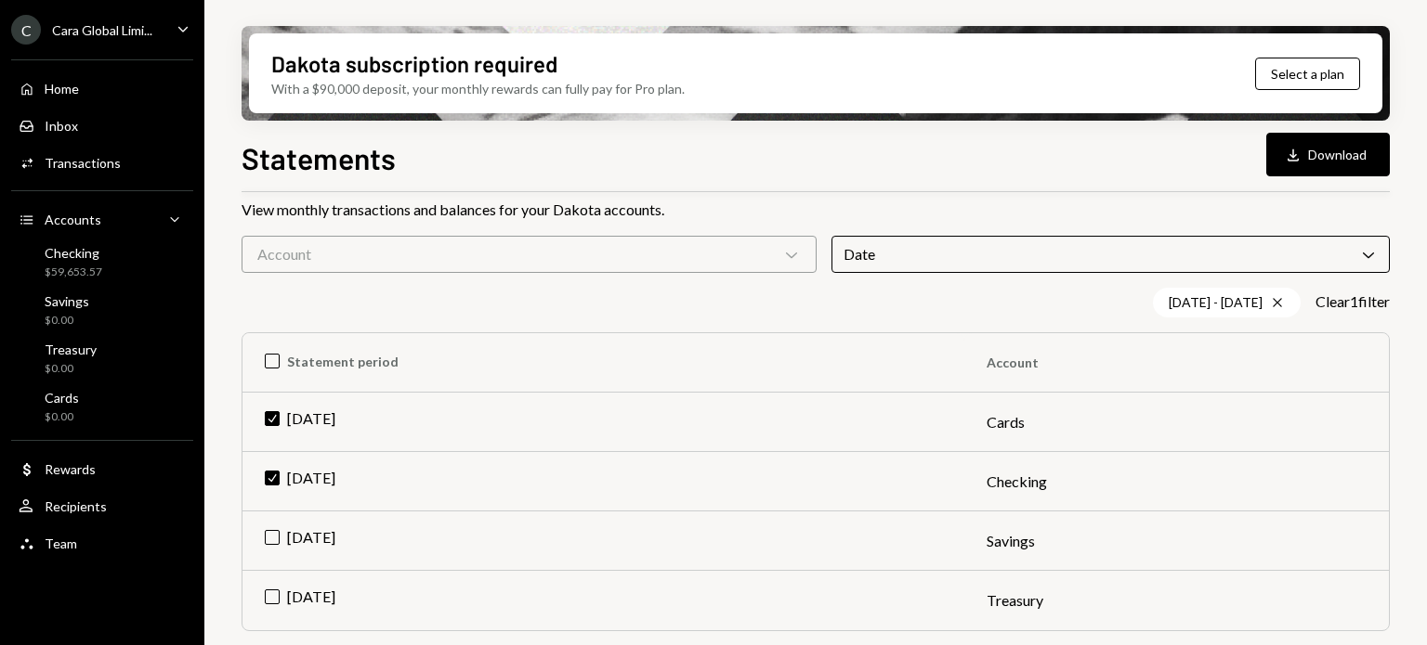
click at [784, 262] on icon "Chevron Down" at bounding box center [791, 254] width 19 height 19
click at [807, 203] on div "View monthly transactions and balances for your Dakota accounts." at bounding box center [815, 210] width 1148 height 22
click at [1285, 305] on div "07/01/25 - 07/31/25 Cross" at bounding box center [1227, 303] width 148 height 30
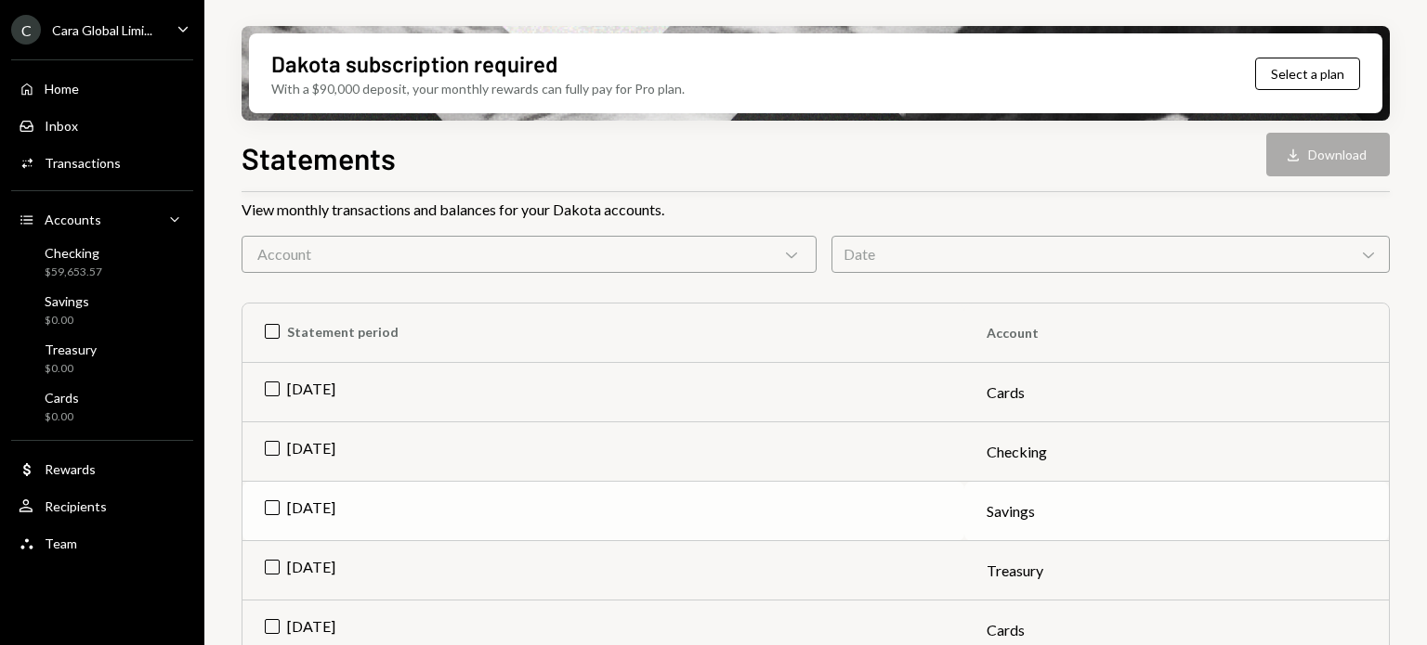
scroll to position [332, 0]
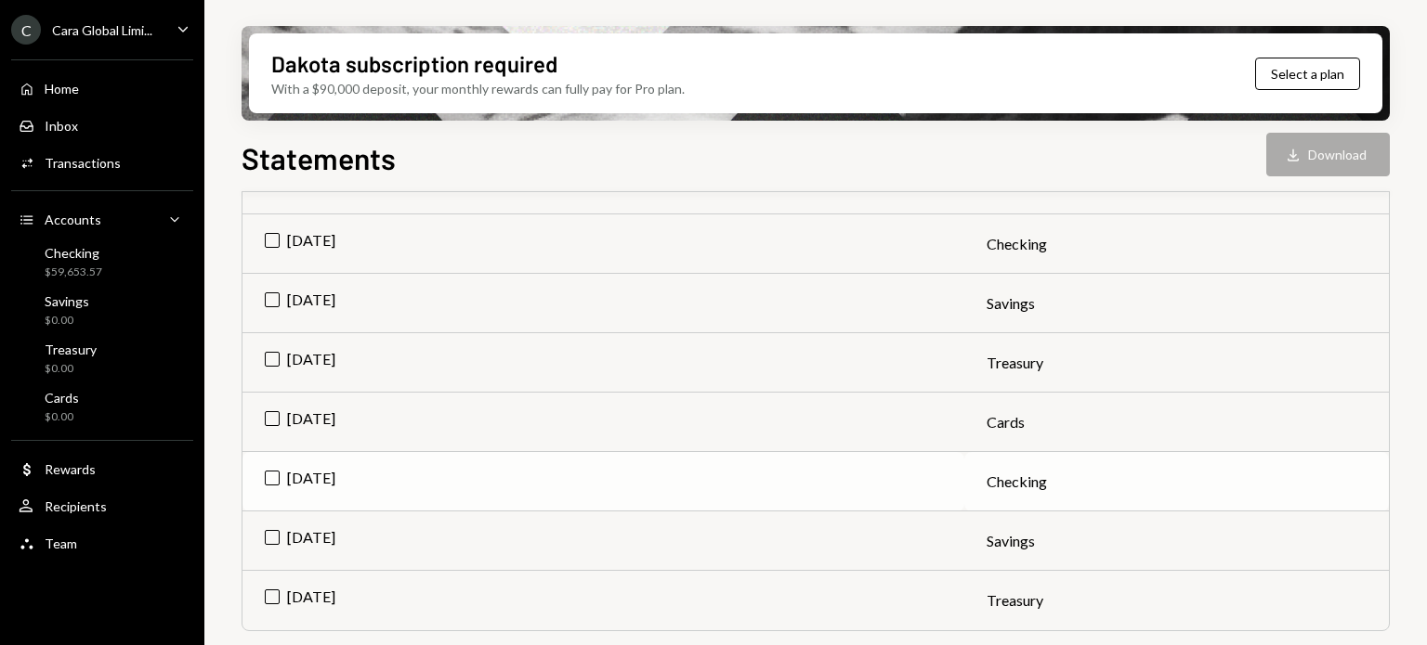
click at [261, 473] on td "[DATE]" at bounding box center [603, 481] width 722 height 59
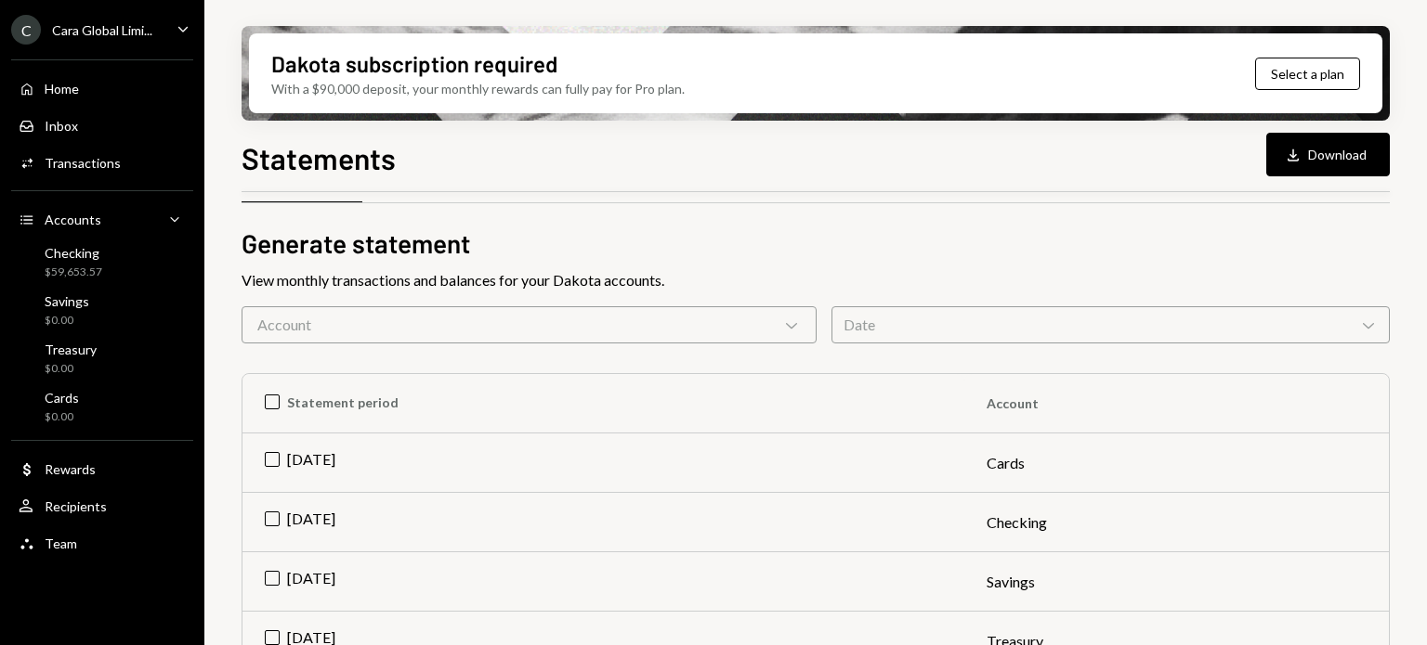
scroll to position [0, 0]
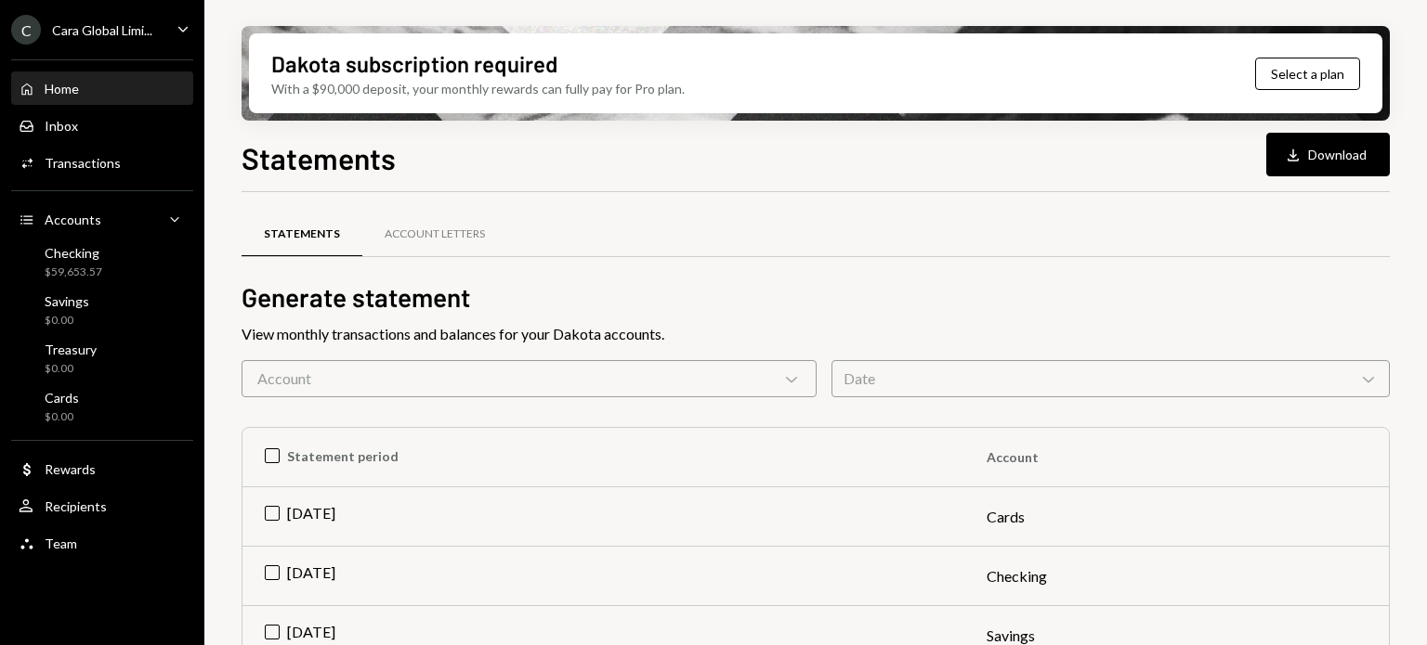
click at [82, 73] on div "Home Home" at bounding box center [102, 89] width 167 height 32
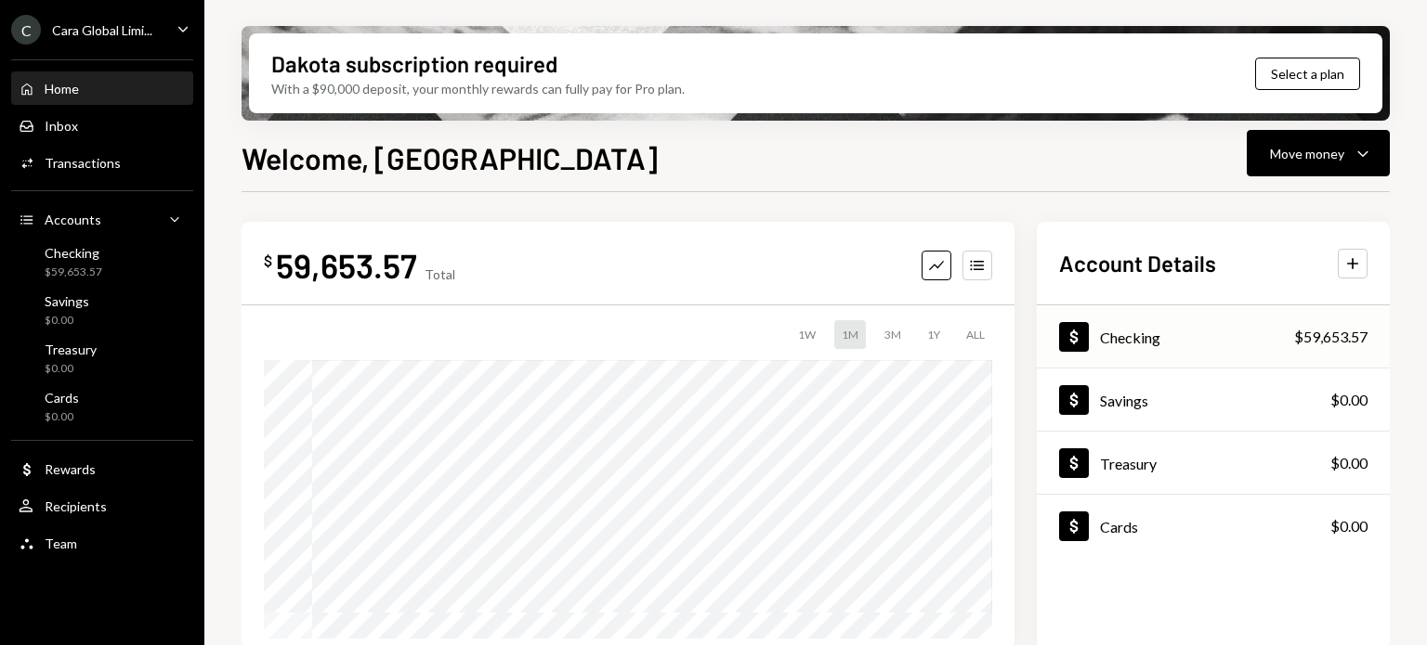
click at [1328, 347] on div "$59,653.57" at bounding box center [1330, 337] width 73 height 22
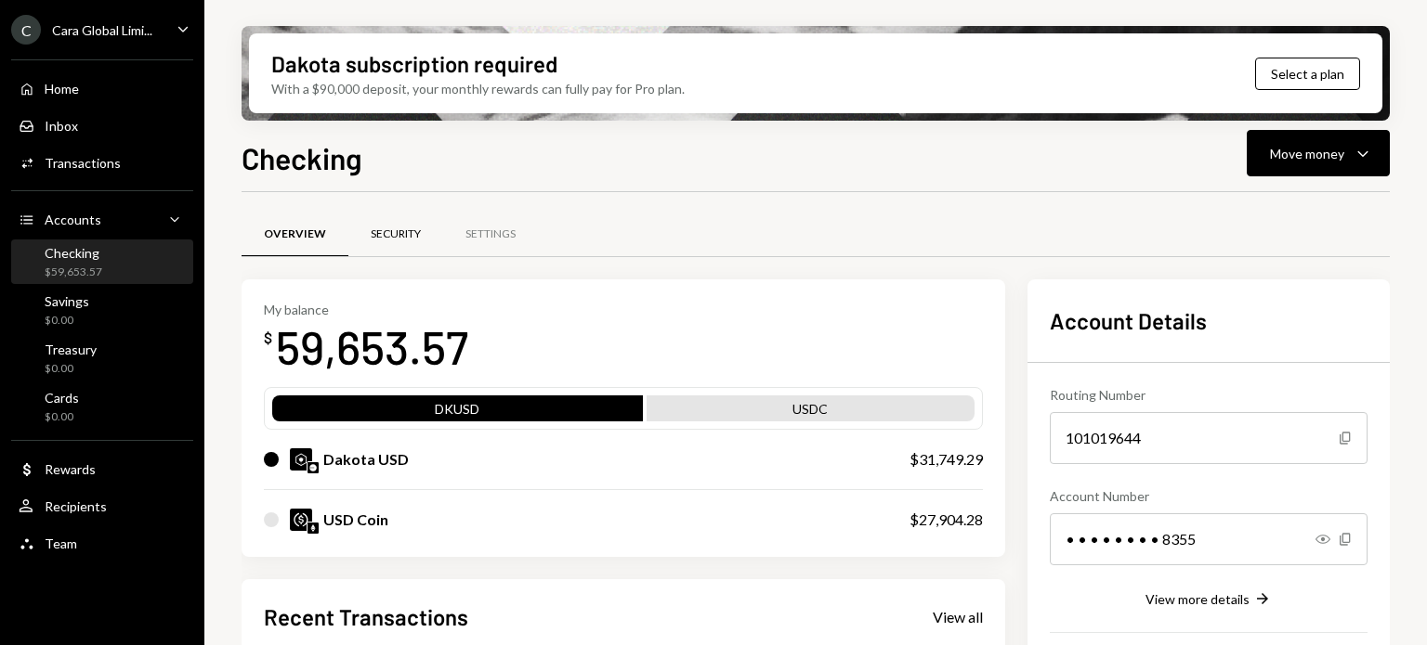
click at [430, 231] on div "Security" at bounding box center [395, 235] width 95 height 45
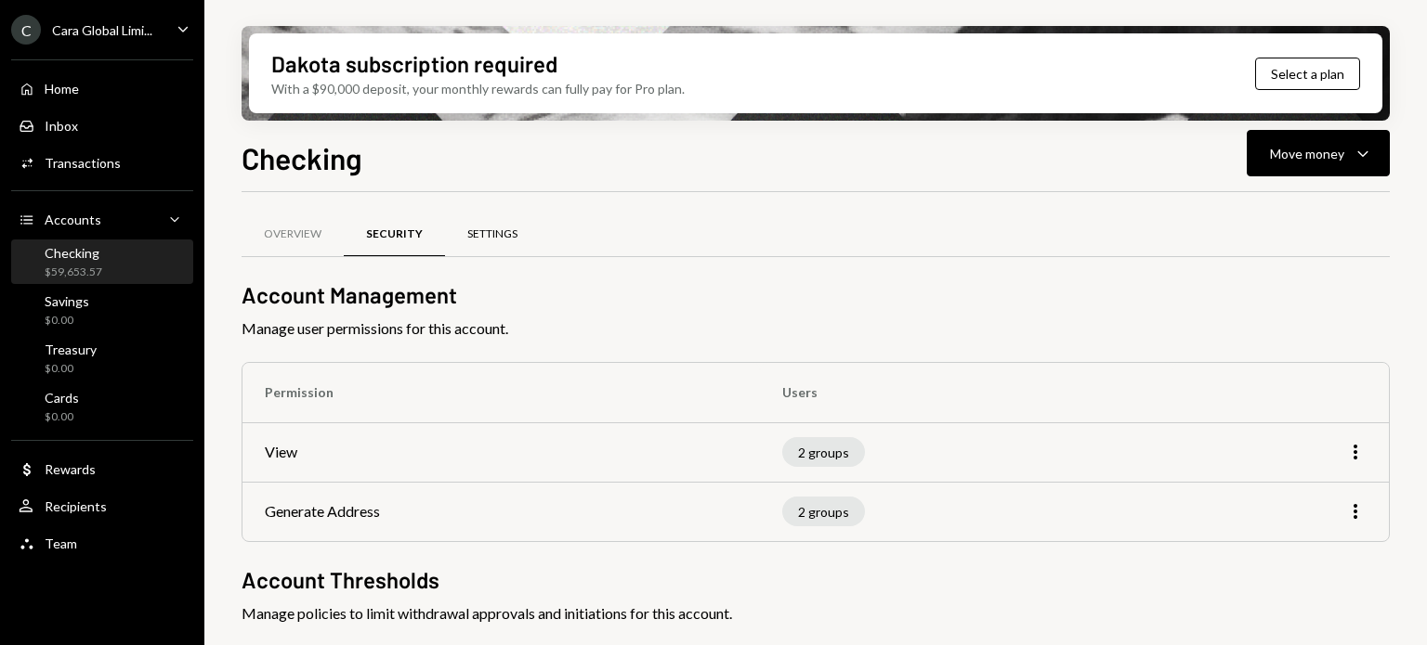
click at [536, 235] on div "Settings" at bounding box center [492, 235] width 95 height 45
